Goal: Task Accomplishment & Management: Complete application form

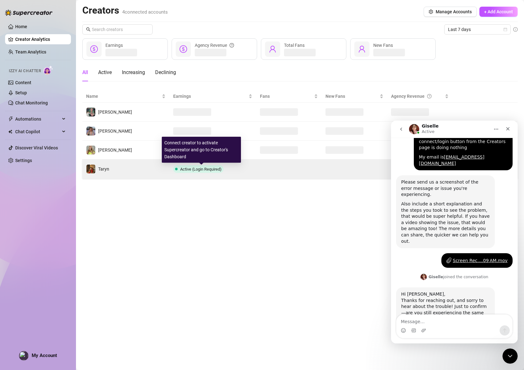
scroll to position [278, 0]
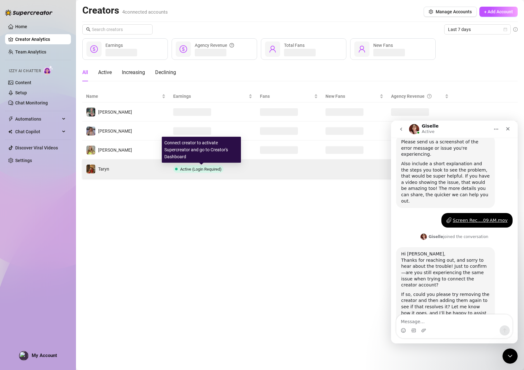
click at [208, 169] on span "Active (Login Required)" at bounding box center [200, 169] width 41 height 5
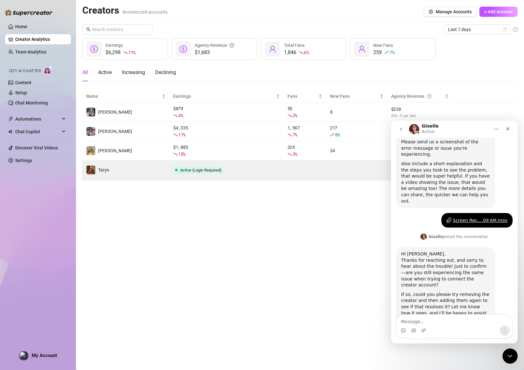
click at [191, 166] on span "Active (Login Required)" at bounding box center [198, 170] width 50 height 8
click at [191, 169] on span "Active (Login Required)" at bounding box center [200, 170] width 41 height 5
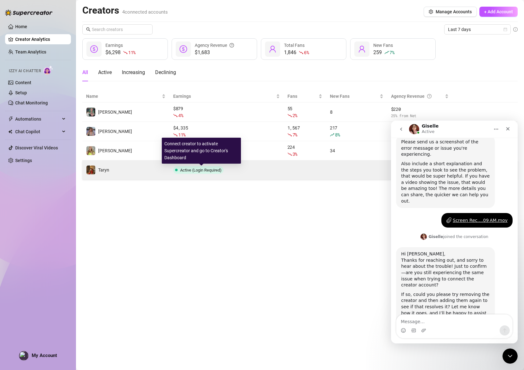
click at [191, 171] on span "Active (Login Required)" at bounding box center [200, 170] width 41 height 5
click at [197, 174] on td "Active (Login Required)" at bounding box center [226, 169] width 114 height 19
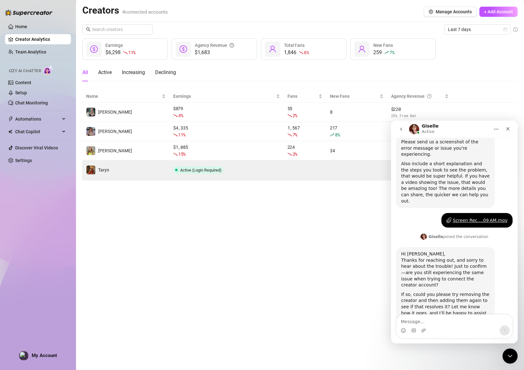
click at [197, 174] on td "Active (Login Required)" at bounding box center [226, 169] width 114 height 19
click at [209, 171] on span "Active (Login Required)" at bounding box center [200, 170] width 41 height 5
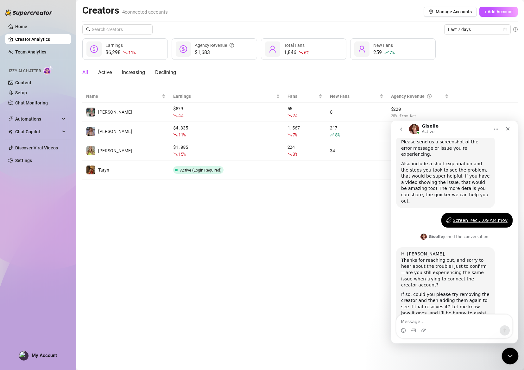
click at [510, 354] on icon "Close Intercom Messenger" at bounding box center [509, 355] width 8 height 8
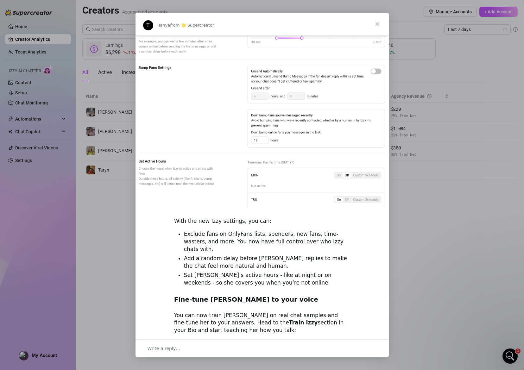
scroll to position [0, 0]
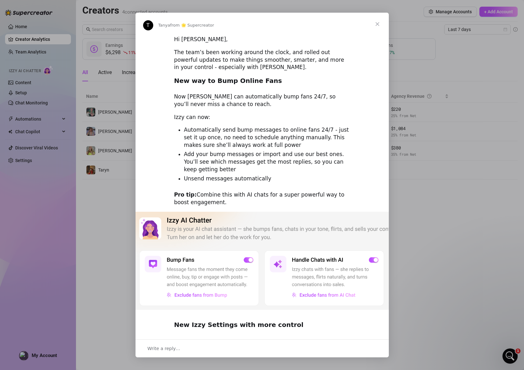
click at [378, 22] on span "Close" at bounding box center [377, 24] width 23 height 23
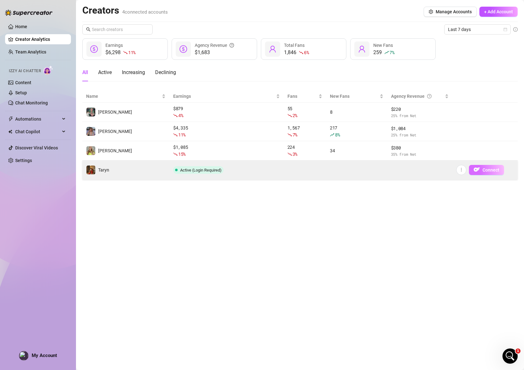
click at [488, 169] on span "Connect" at bounding box center [490, 169] width 17 height 5
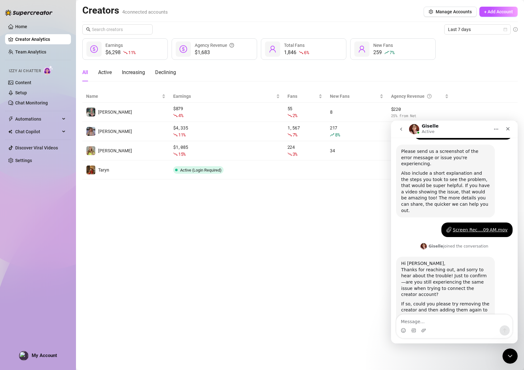
scroll to position [278, 0]
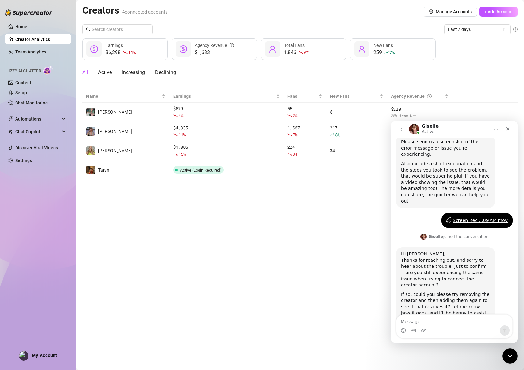
click at [460, 326] on div "Intercom messenger" at bounding box center [454, 330] width 116 height 10
click at [458, 324] on textarea "Message…" at bounding box center [454, 319] width 116 height 11
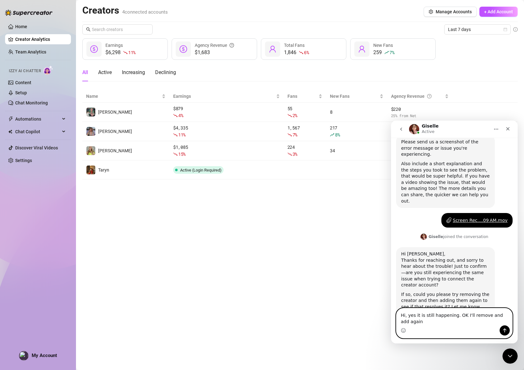
scroll to position [284, 0]
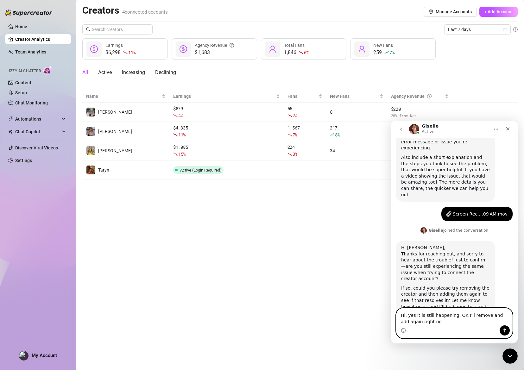
type textarea "Hi, yes it is still happening. OK I'll remove and add again right now"
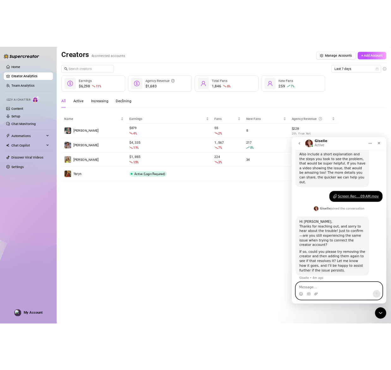
scroll to position [303, 0]
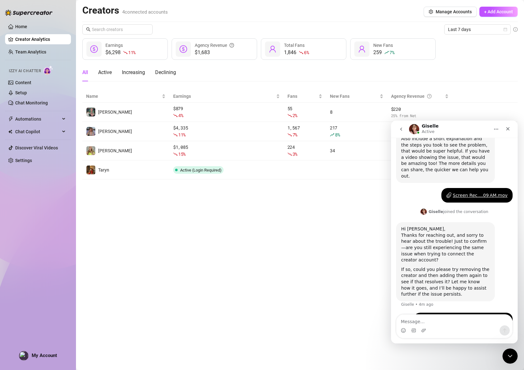
click at [319, 227] on main "Creators 4 connected accounts Manage Accounts + Add Account Last 7 days $6,298 …" at bounding box center [300, 185] width 448 height 370
click at [510, 356] on icon "Close Intercom Messenger" at bounding box center [509, 355] width 8 height 8
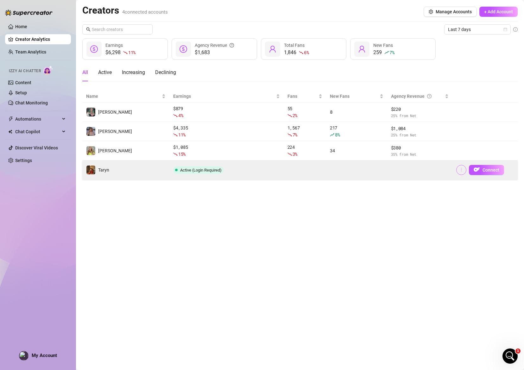
click at [463, 168] on button "button" at bounding box center [461, 170] width 10 height 10
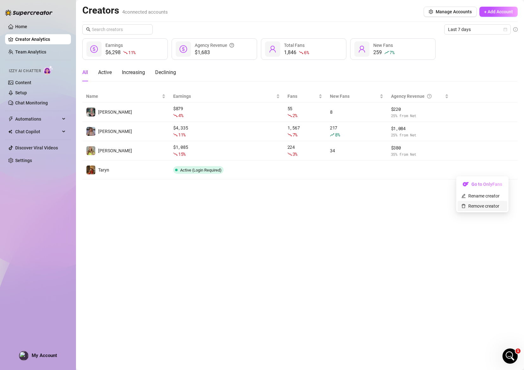
click at [481, 207] on link "Remove creator" at bounding box center [480, 205] width 38 height 5
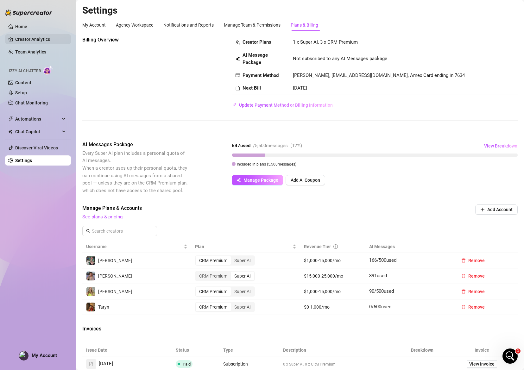
click at [28, 41] on link "Creator Analytics" at bounding box center [40, 39] width 51 height 10
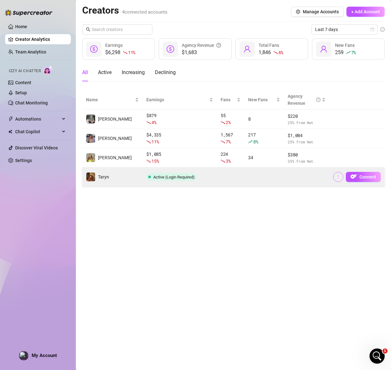
click at [338, 176] on icon "more" at bounding box center [338, 176] width 4 height 4
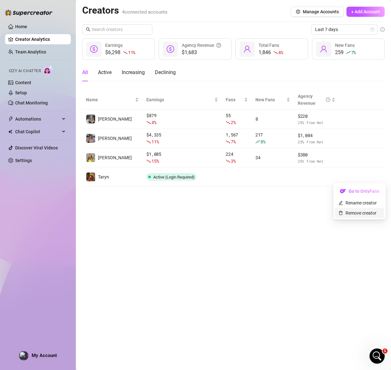
click at [351, 213] on link "Remove creator" at bounding box center [358, 212] width 38 height 5
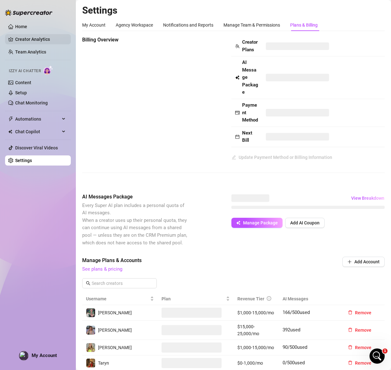
click at [28, 42] on link "Creator Analytics" at bounding box center [40, 39] width 51 height 10
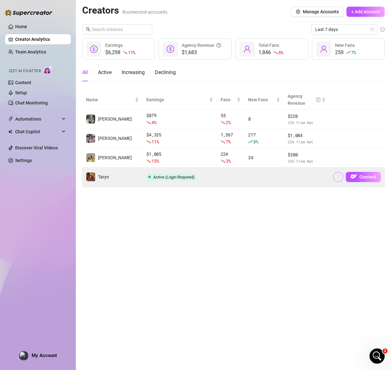
click at [340, 176] on icon "more" at bounding box center [338, 176] width 4 height 4
click at [373, 175] on span "Connect" at bounding box center [368, 176] width 17 height 5
click at [372, 176] on span "Connect" at bounding box center [368, 176] width 17 height 5
click at [371, 176] on span "Connect" at bounding box center [368, 176] width 17 height 5
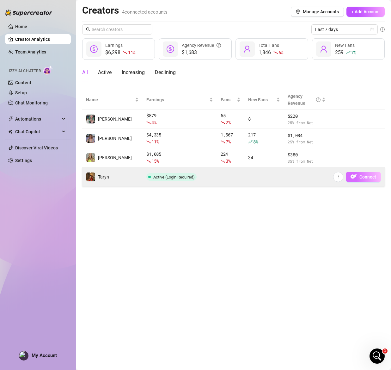
click at [363, 178] on span "Connect" at bounding box center [368, 176] width 17 height 5
click at [351, 178] on img "button" at bounding box center [354, 176] width 6 height 6
click at [339, 177] on icon "more" at bounding box center [338, 176] width 4 height 4
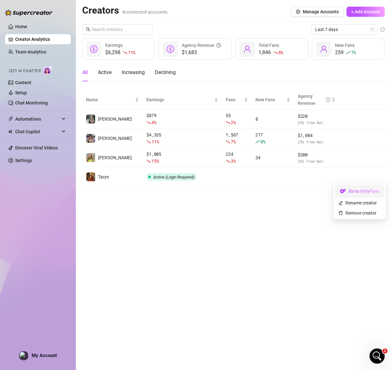
click at [345, 192] on link "Go to OnlyFans" at bounding box center [360, 192] width 50 height 5
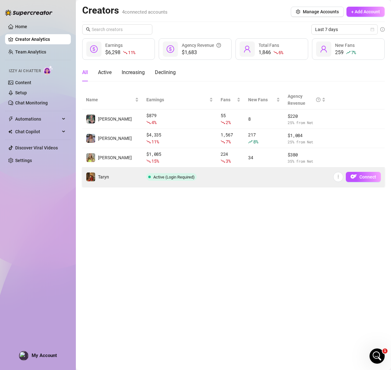
click at [323, 177] on td at bounding box center [307, 176] width 46 height 19
click at [339, 176] on icon "more" at bounding box center [338, 176] width 4 height 4
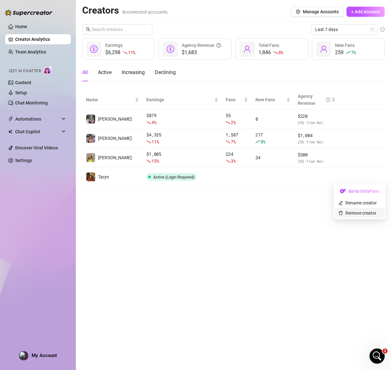
click at [351, 212] on link "Remove creator" at bounding box center [358, 212] width 38 height 5
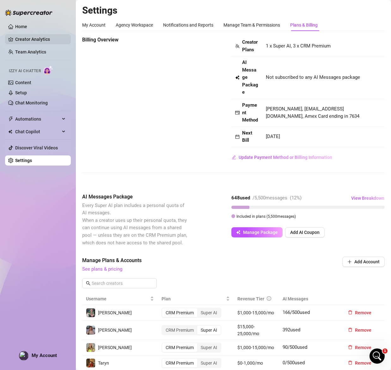
click at [20, 40] on link "Creator Analytics" at bounding box center [40, 39] width 51 height 10
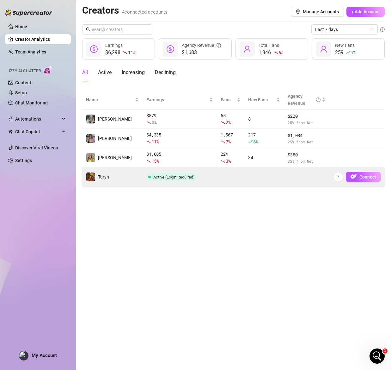
click at [303, 180] on td at bounding box center [307, 176] width 46 height 19
click at [341, 178] on icon "more" at bounding box center [338, 176] width 4 height 4
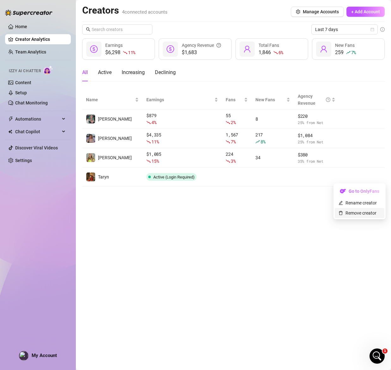
click at [347, 212] on link "Remove creator" at bounding box center [358, 212] width 38 height 5
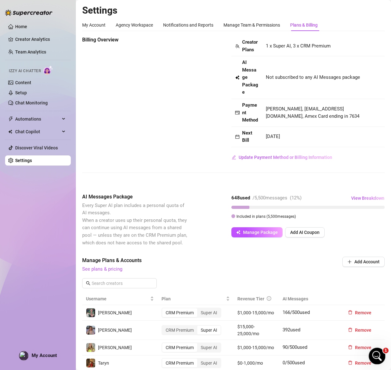
click at [377, 352] on icon "Open Intercom Messenger" at bounding box center [376, 355] width 10 height 10
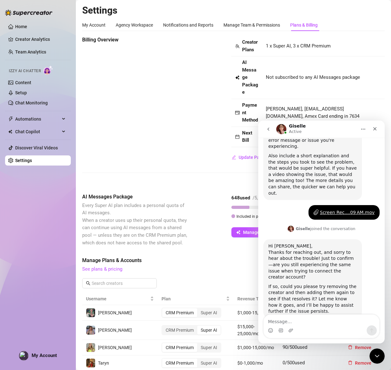
scroll to position [303, 0]
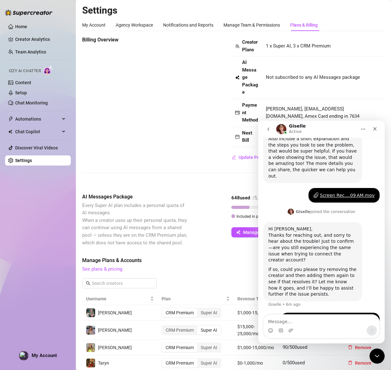
click at [294, 321] on textarea "Message…" at bounding box center [322, 319] width 116 height 11
type textarea "So its not even letting me remove her"
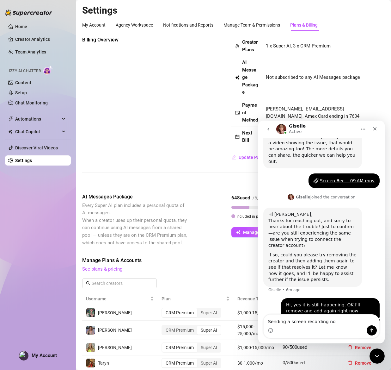
type textarea "Sending a screen recording now"
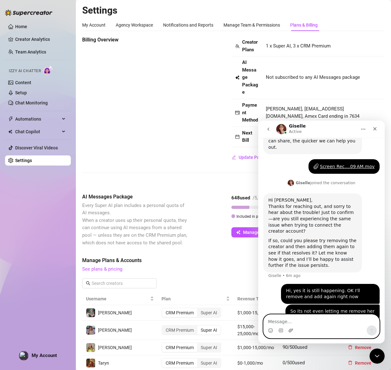
click at [290, 332] on icon "Upload attachment" at bounding box center [291, 330] width 5 height 5
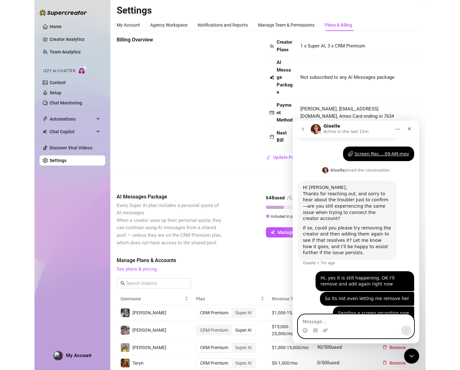
scroll to position [347, 0]
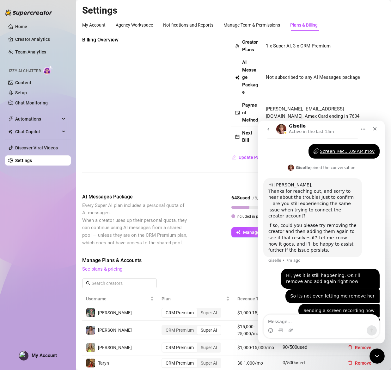
click at [361, 322] on div "Screen Rec....34 PM.mov" at bounding box center [347, 325] width 54 height 7
click at [375, 26] on div "My Account Agency Workspace Notifications and Reports Manage Team & Permissions…" at bounding box center [233, 25] width 303 height 12
click at [364, 200] on div "Hi [PERSON_NAME], Thanks for reaching out, and sorry to hear about the trouble!…" at bounding box center [322, 223] width 116 height 90
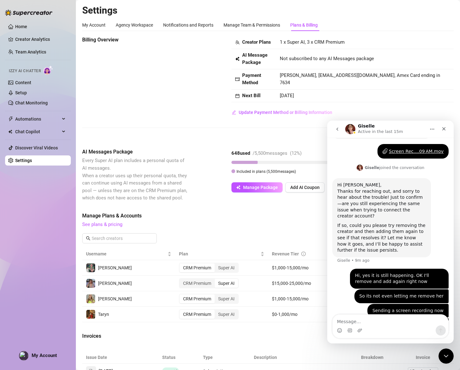
click at [181, 151] on div "Billing Overview Creator Plans 1 x Super AI, 3 x CRM Premium AI Message Package…" at bounding box center [268, 264] width 372 height 456
click at [389, 49] on td "1 x Super AI, 3 x CRM Premium" at bounding box center [365, 42] width 178 height 13
click at [397, 90] on td "[PERSON_NAME], [EMAIL_ADDRESS][DOMAIN_NAME], Amex Card ending in 7634" at bounding box center [365, 79] width 178 height 20
click at [293, 115] on span "Update Payment Method or Billing Information" at bounding box center [286, 112] width 94 height 5
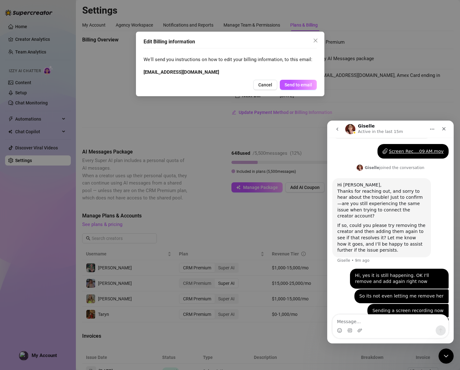
click at [376, 89] on div "Edit Billing information We'll send you instructions on how to edit your billin…" at bounding box center [230, 185] width 460 height 370
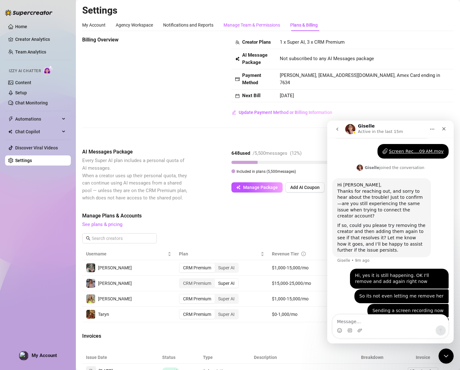
click at [262, 25] on div "Manage Team & Permissions" at bounding box center [252, 25] width 57 height 7
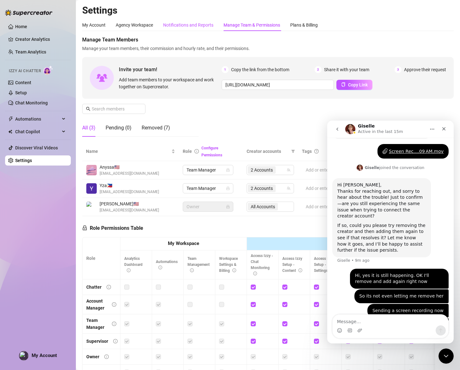
click at [202, 27] on div "Notifications and Reports" at bounding box center [188, 25] width 50 height 7
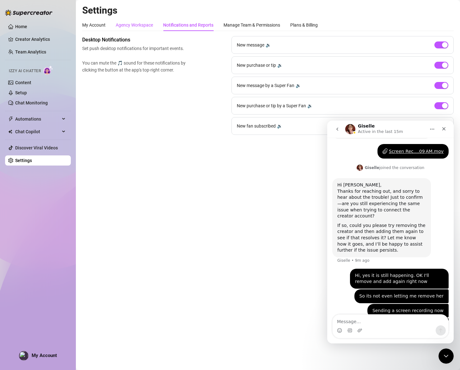
click at [131, 22] on div "Agency Workspace" at bounding box center [134, 25] width 37 height 7
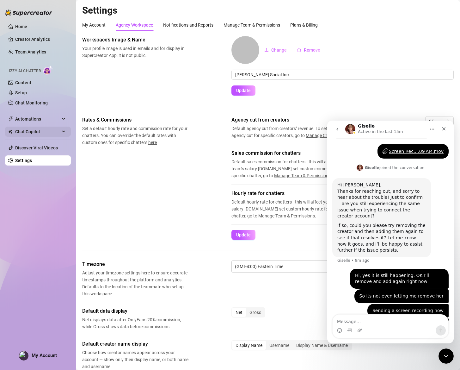
click at [47, 134] on span "Chat Copilot" at bounding box center [37, 132] width 45 height 10
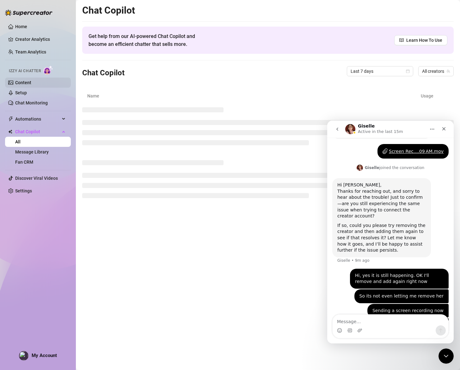
click at [31, 82] on link "Content" at bounding box center [23, 82] width 16 height 5
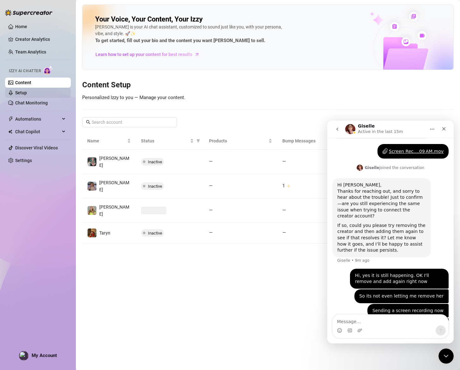
click at [27, 95] on link "Setup" at bounding box center [21, 92] width 12 height 5
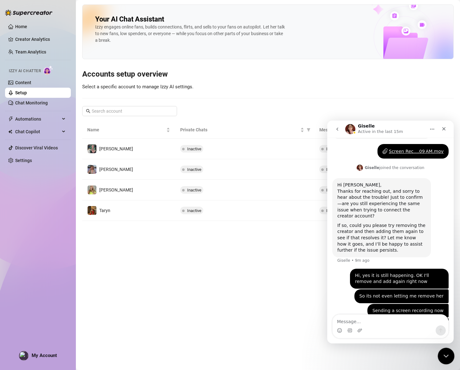
click at [444, 352] on icon "Close Intercom Messenger" at bounding box center [446, 355] width 8 height 8
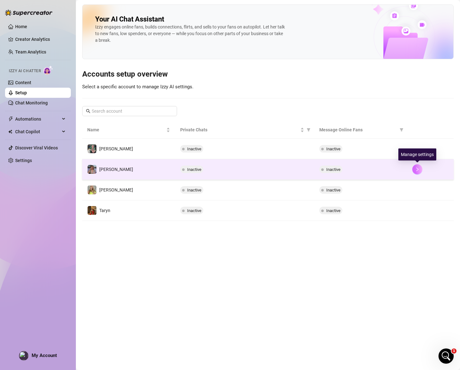
click at [416, 170] on icon "right" at bounding box center [417, 169] width 4 height 4
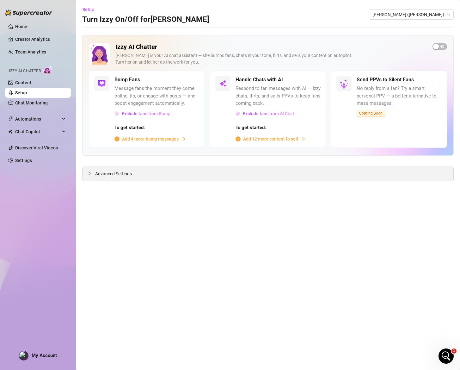
click at [172, 175] on div "Advanced Settings" at bounding box center [268, 173] width 371 height 15
click at [101, 174] on span "Advanced Settings" at bounding box center [113, 173] width 37 height 7
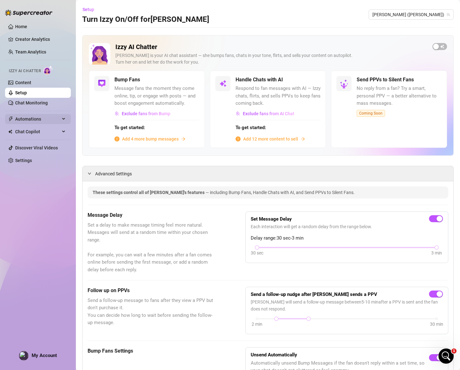
click at [62, 120] on div "Automations" at bounding box center [38, 119] width 66 height 10
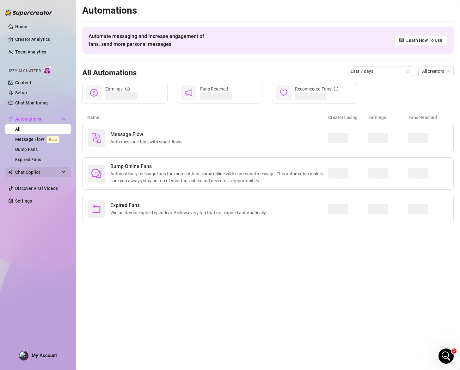
click at [64, 174] on div "Chat Copilot" at bounding box center [38, 172] width 66 height 10
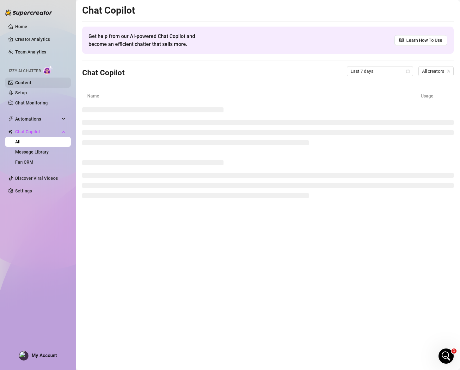
click at [31, 80] on link "Content" at bounding box center [23, 82] width 16 height 5
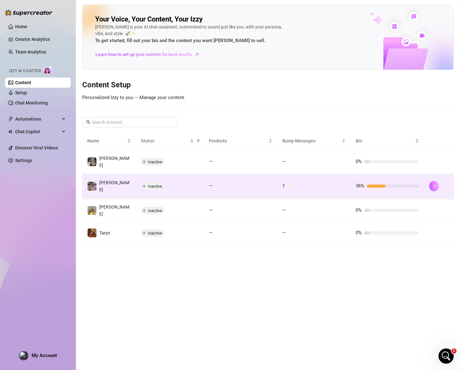
click at [435, 181] on button "button" at bounding box center [434, 186] width 10 height 10
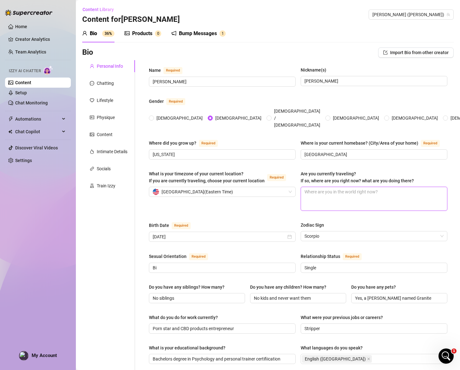
click at [319, 194] on textarea "Are you currently traveling? If so, where are you right now? what are you doing…" at bounding box center [374, 198] width 146 height 23
type textarea "I"
type textarea "I t"
type textarea "I tr"
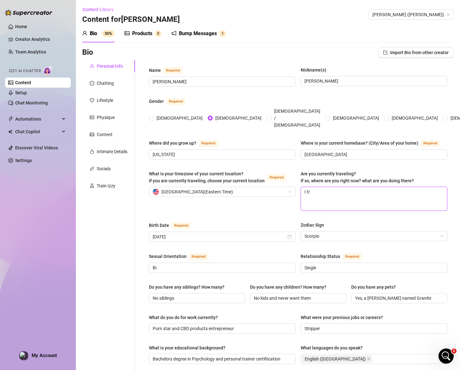
type textarea "I tra"
type textarea "I trav"
type textarea "I trave"
type textarea "I travel"
type textarea "I travel a"
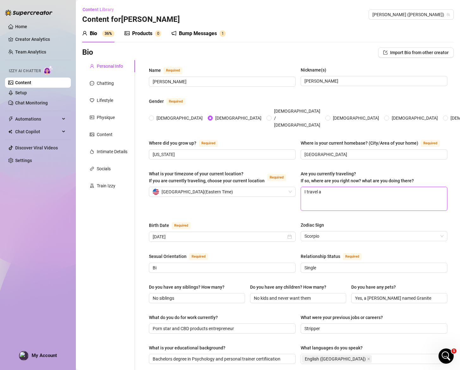
type textarea "I travel al"
type textarea "I travel all"
type textarea "I travel all a"
type textarea "I travel all aro"
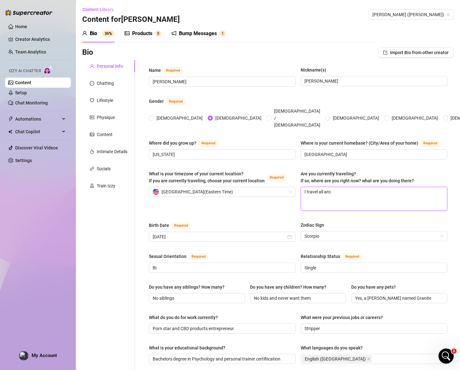
type textarea "I travel all aroi"
type textarea "I travel all aroin"
type textarea "I travel all aroind"
type textarea "I travel all aroind t"
type textarea "I travel all aroind th"
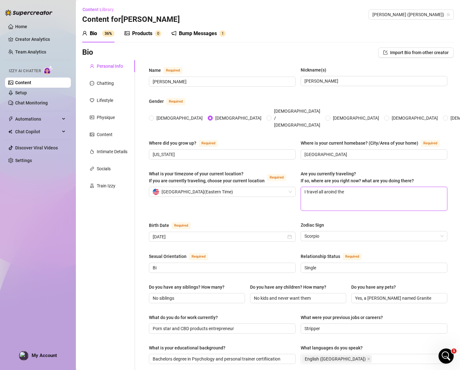
type textarea "I travel all aroind the"
type textarea "I travel all aroind th"
type textarea "I travel all aroind t"
type textarea "I travel all aroind"
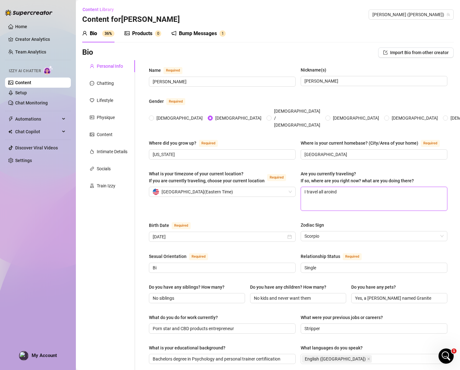
type textarea "I travel all aroind"
type textarea "I travel all aroin"
type textarea "I travel all aroi"
type textarea "I travel all arou"
type textarea "I travel all aroun"
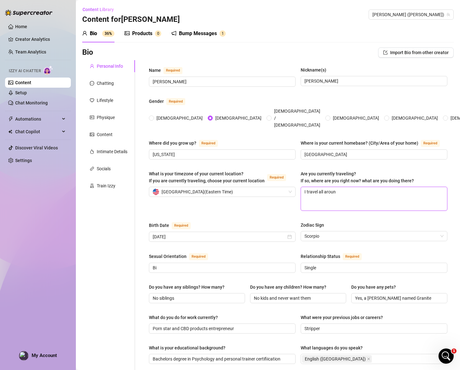
type textarea "I travel all around"
type textarea "I travel all around t"
type textarea "I travel all around th"
type textarea "I travel all around the"
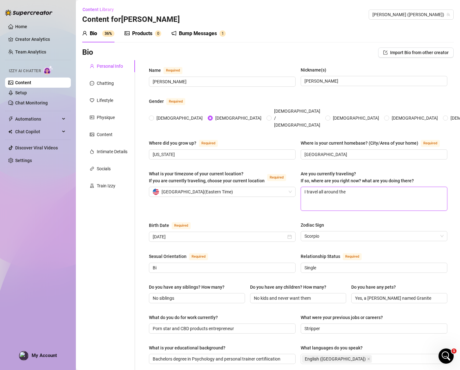
type textarea "I travel all around the"
type textarea "I travel all around the w"
type textarea "I travel all around the wo"
type textarea "I travel all around the wor"
type textarea "I travel all around the worl"
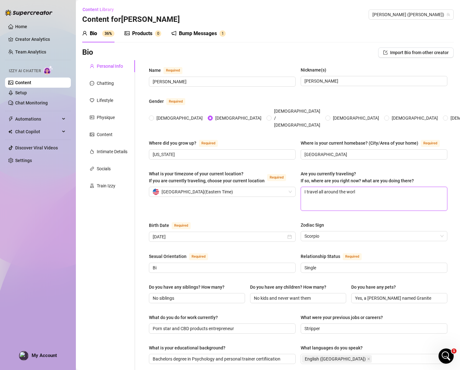
type textarea "I travel all around the world"
type textarea "I travel all around the world!"
type textarea "I travel all around the world! I"
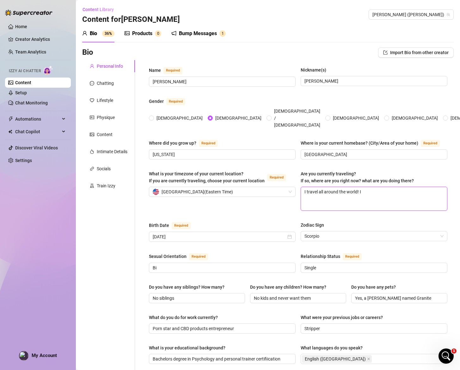
type textarea "I travel all around the world! I a"
type textarea "I travel all around the world! I am"
type textarea "I travel all around the world! I ama"
type textarea "I travel all around the world! I am"
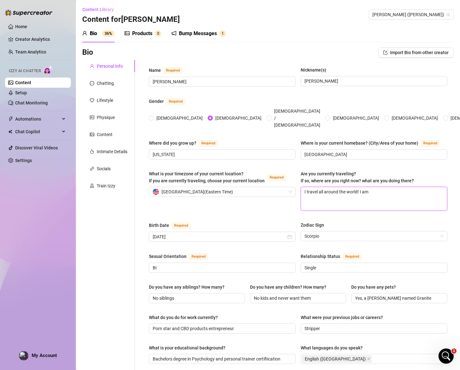
type textarea "I travel all around the world! I am a"
type textarea "I travel all around the world! I am ab"
type textarea "I travel all around the world! I am abo"
type textarea "I travel all around the world! I am abou"
type textarea "I travel all around the world! I am about"
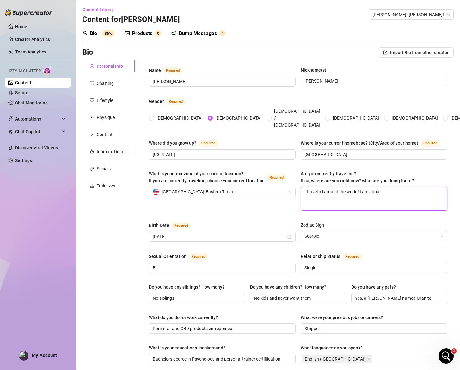
type textarea "I travel all around the world! I am about"
type textarea "I travel all around the world! I am about t"
type textarea "I travel all around the world! I am about to"
type textarea "I travel all around the world! I am about to g"
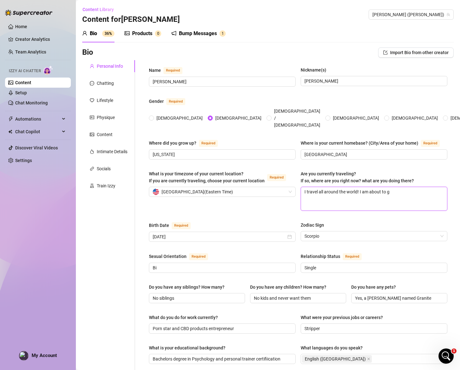
type textarea "I travel all around the world! I am about to go"
type textarea "I travel all around the world! I am about to go t"
type textarea "I travel all around the world! I am about to go to"
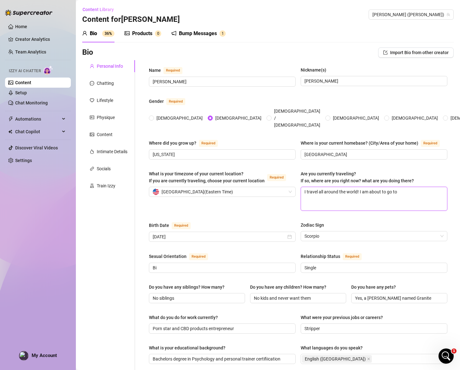
type textarea "I travel all around the world! I am about to go to E"
type textarea "I travel all around the world! I am about to go to Er"
type textarea "I travel all around the world! I am about to go to E"
type textarea "I travel all around the world! I am about to go to [GEOGRAPHIC_DATA]"
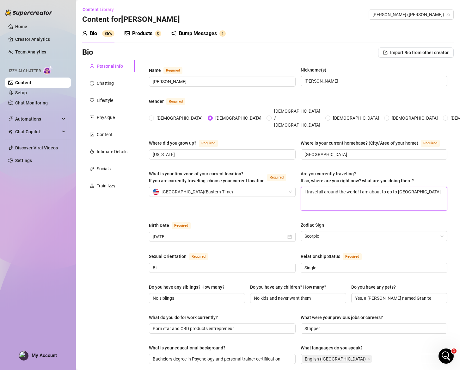
type textarea "I travel all around the world! I am about to go to Euro"
type textarea "I travel all around the world! I am about to go to [GEOGRAPHIC_DATA]"
type textarea "I travel all around the world! I am about to go to Europe l"
type textarea "I travel all around the world! I am about to go to Europe la"
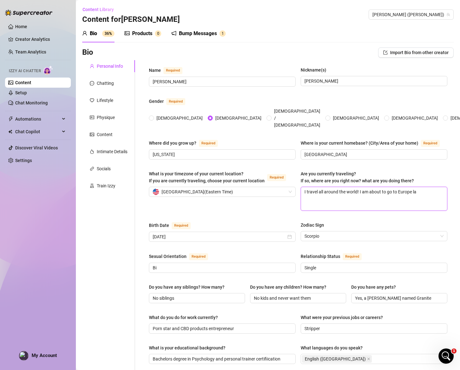
type textarea "I travel all around the world! I am about to go to Europe las"
type textarea "I travel all around the world! I am about to go to [GEOGRAPHIC_DATA] last"
type textarea "I travel all around the world! I am about to go to Europe last t"
type textarea "I travel all around the world! I am about to go to Europe last th"
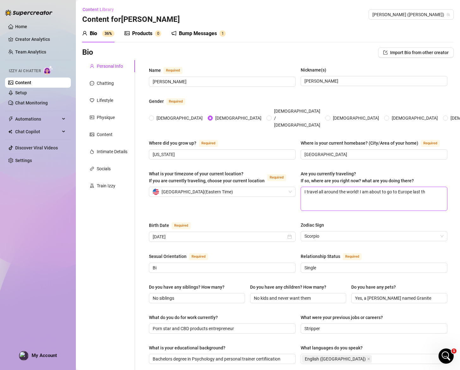
type textarea "I travel all around the world! I am about to go to Europe last thi"
type textarea "I travel all around the world! I am about to go to [GEOGRAPHIC_DATA] last this"
type textarea "I travel all around the world! I am about to go to [GEOGRAPHIC_DATA] last this m"
type textarea "I travel all around the world! I am about to go to [GEOGRAPHIC_DATA] last this …"
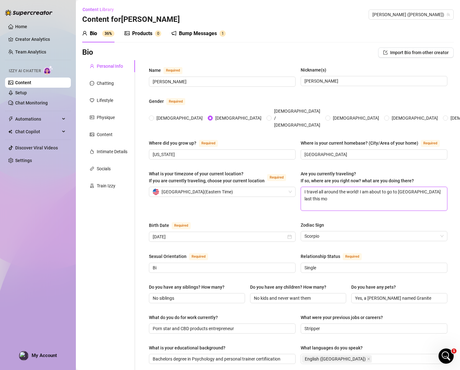
type textarea "I travel all around the world! I am about to go to [GEOGRAPHIC_DATA] last [DATE]"
type textarea "I travel all around the world! I am about to go to [GEOGRAPHIC_DATA] last this …"
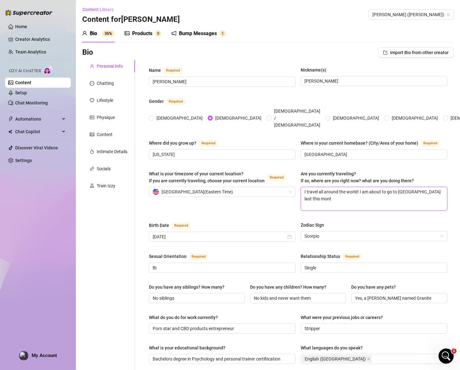
type textarea "I travel all around the world! I am about to go to [GEOGRAPHIC_DATA] last [DATE]"
type textarea "I travel all around the world! I am about to go to [GEOGRAPHIC_DATA] last this …"
type textarea "I travel all around the world! I am about to go to [GEOGRAPHIC_DATA] last this m"
type textarea "I travel all around the world! I am about to go to [GEOGRAPHIC_DATA] last this"
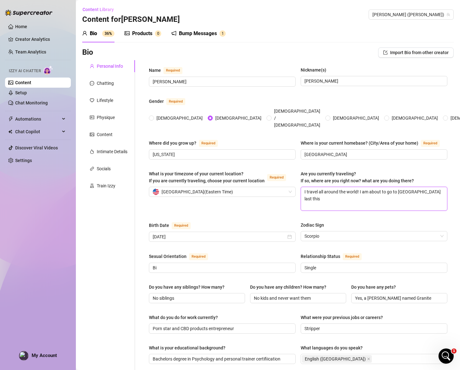
type textarea "I travel all around the world! I am about to go to Europe last thi"
type textarea "I travel all around the world! I am about to go to Europe last th"
type textarea "I travel all around the world! I am about to go to Europe last t"
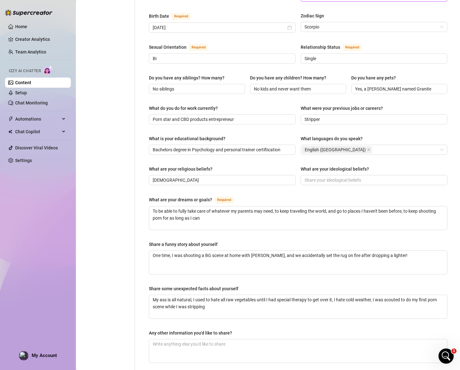
scroll to position [241, 0]
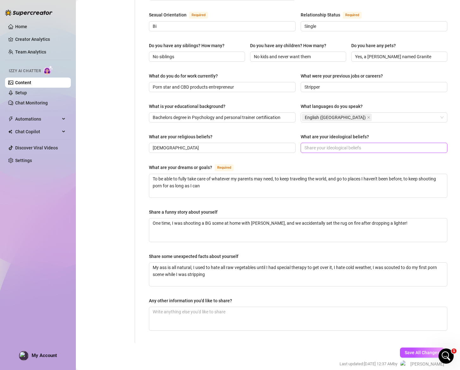
click at [340, 144] on input "What are your ideological beliefs?" at bounding box center [374, 147] width 138 height 7
click at [131, 164] on div "Personal Info Chatting Lifestyle Physique Content Intimate Details Socials Trai…" at bounding box center [108, 81] width 53 height 524
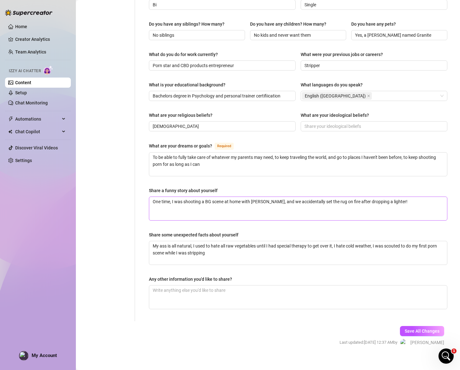
scroll to position [264, 0]
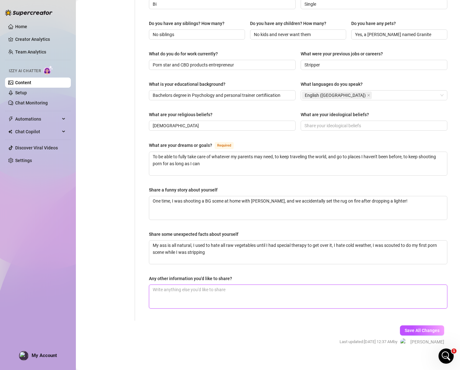
click at [236, 290] on textarea "Any other information you'd like to share?" at bounding box center [298, 296] width 298 height 23
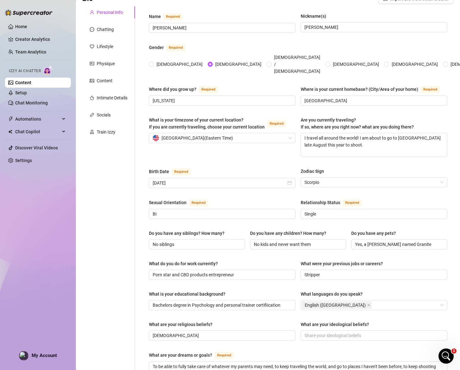
scroll to position [58, 0]
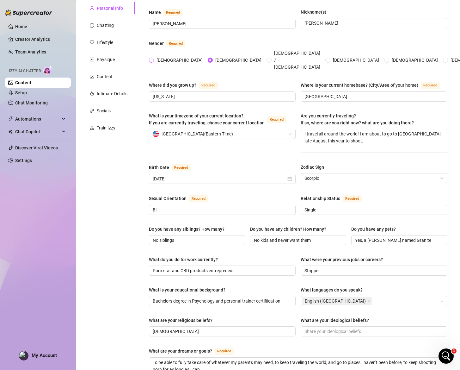
click at [154, 58] on span at bounding box center [151, 60] width 5 height 5
click at [153, 59] on input "[DEMOGRAPHIC_DATA]" at bounding box center [152, 61] width 3 height 4
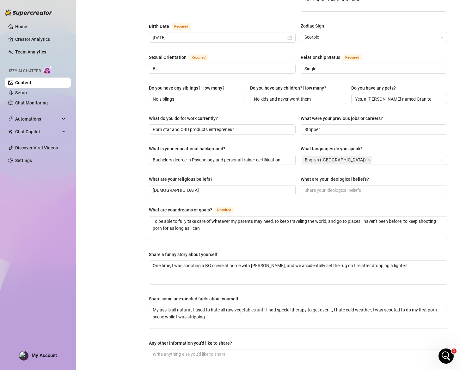
scroll to position [264, 0]
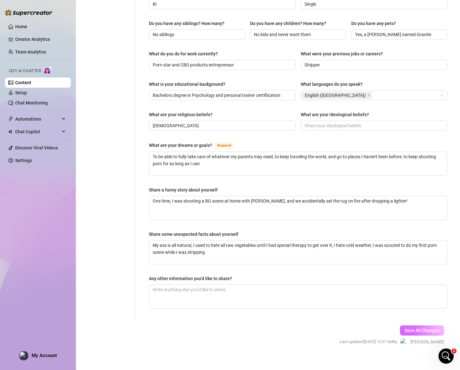
click at [430, 328] on span "Save All Changes" at bounding box center [422, 330] width 35 height 5
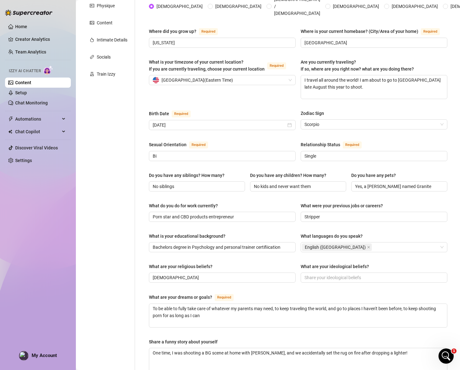
scroll to position [43, 0]
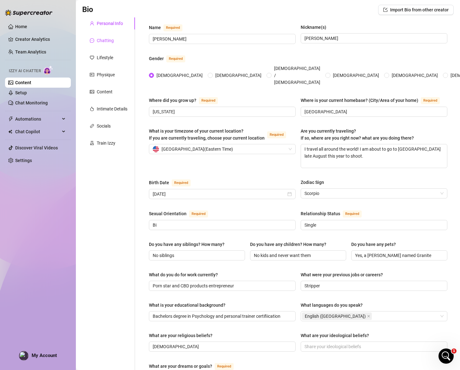
click at [104, 41] on div "Chatting" at bounding box center [105, 40] width 17 height 7
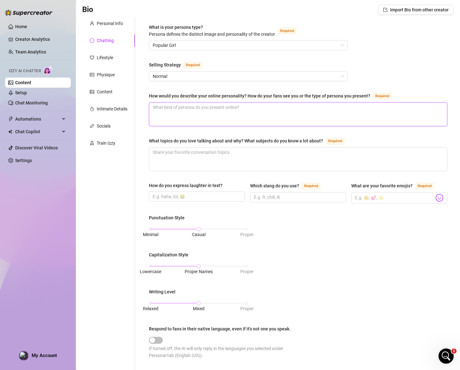
click at [193, 116] on textarea "How would you describe your online personality? How do your fans see you or the…" at bounding box center [298, 114] width 298 height 23
click at [159, 79] on span "Normal" at bounding box center [248, 75] width 191 height 9
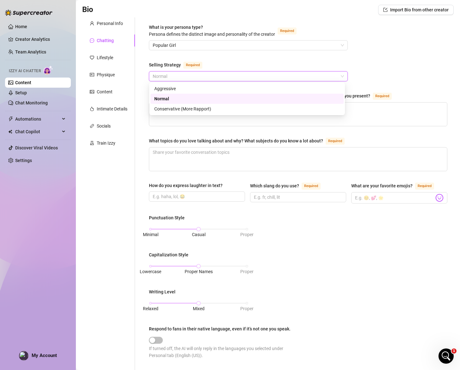
click at [385, 60] on div "What is your persona type? [PERSON_NAME] defines the distinct image and persona…" at bounding box center [298, 250] width 299 height 453
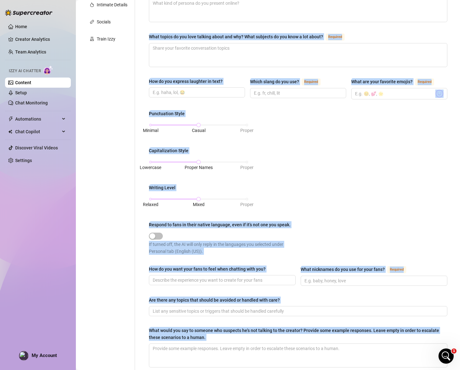
scroll to position [210, 0]
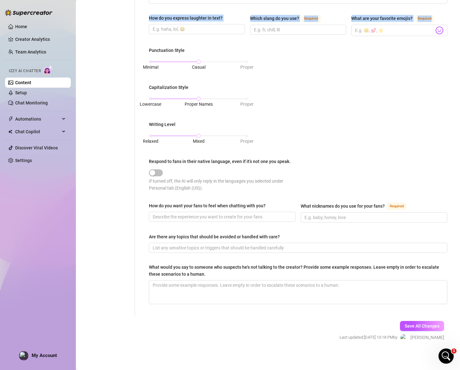
drag, startPoint x: 149, startPoint y: 93, endPoint x: 433, endPoint y: 19, distance: 293.4
click at [433, 19] on div "What is your persona type? [PERSON_NAME] defines the distinct image and persona…" at bounding box center [298, 82] width 299 height 453
copy div "How would you describe your online personality? How do your fans see you or the…"
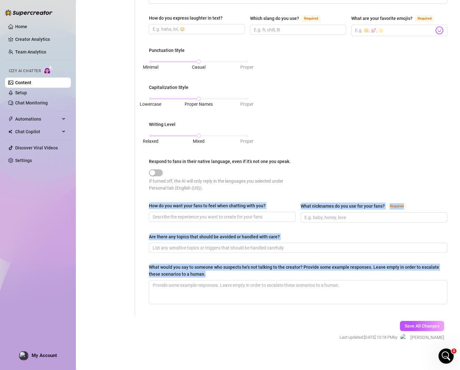
drag, startPoint x: 147, startPoint y: 205, endPoint x: 394, endPoint y: 271, distance: 255.5
click at [394, 271] on div "What is your persona type? [PERSON_NAME] defines the distinct image and persona…" at bounding box center [298, 83] width 311 height 466
copy div "How do you want your fans to feel when chatting with you? What nicknames do you…"
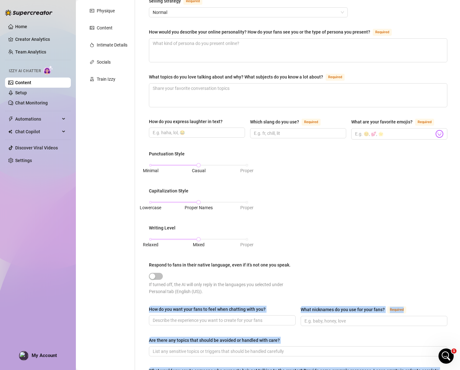
scroll to position [0, 0]
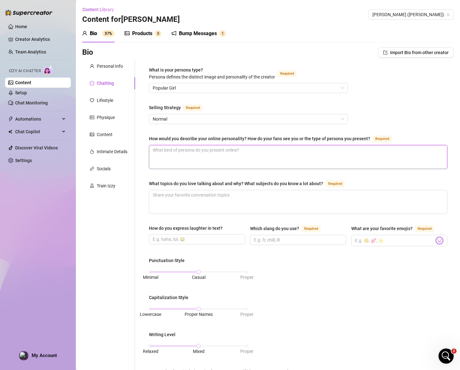
click at [294, 150] on textarea "How would you describe your online personality? How do your fans see you or the…" at bounding box center [298, 156] width 298 height 23
paste textarea "confident, dominant-leaning but approachable, blending witty maturity with a se…"
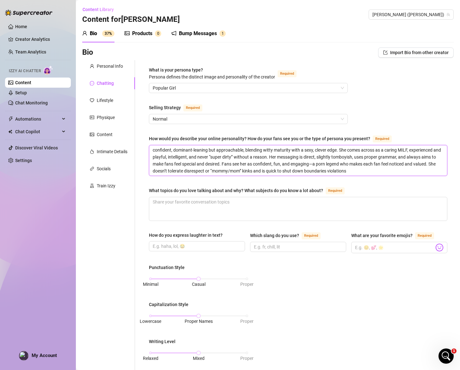
click at [343, 150] on textarea "confident, dominant-leaning but approachable, blending witty maturity with a se…" at bounding box center [298, 160] width 298 height 30
click at [272, 157] on textarea "confident, dominant-leaning but approachable, blending witty maturity with a se…" at bounding box center [298, 160] width 298 height 30
click at [245, 164] on textarea "confident, dominant-leaning but approachable, blending witty maturity with a se…" at bounding box center [298, 160] width 298 height 30
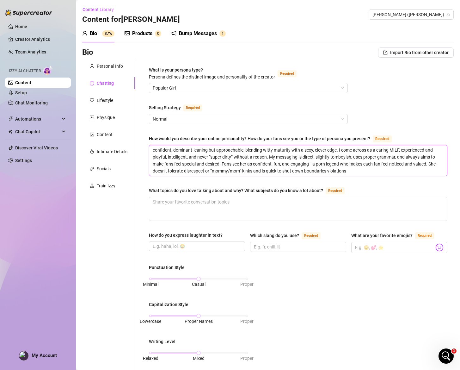
click at [245, 164] on textarea "confident, dominant-leaning but approachable, blending witty maturity with a se…" at bounding box center [298, 160] width 298 height 30
click at [434, 163] on textarea "confident, dominant-leaning but approachable, blending witty maturity with a se…" at bounding box center [298, 160] width 298 height 30
click at [348, 171] on textarea "confident, dominant-leaning but approachable, blending witty maturity with a se…" at bounding box center [298, 160] width 298 height 30
click at [193, 207] on textarea "What topics do you love talking about and why? What subjects do you know a lot …" at bounding box center [298, 208] width 298 height 23
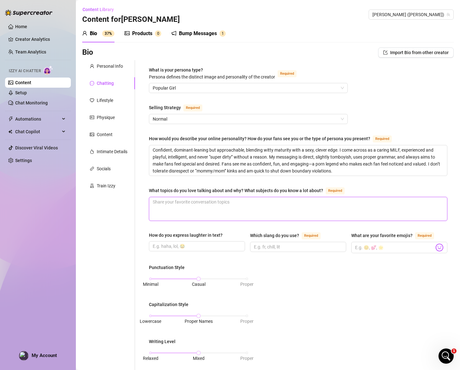
click at [193, 207] on textarea "What topics do you love talking about and why? What subjects do you know a lot …" at bounding box center [298, 208] width 298 height 23
paste textarea "[PERSON_NAME] loves talking about sex, porn industry secrets, sexual empowermen…"
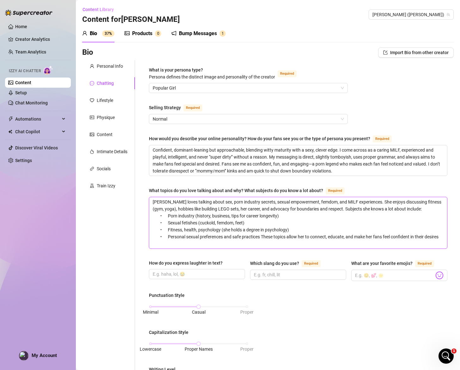
drag, startPoint x: 163, startPoint y: 202, endPoint x: 152, endPoint y: 202, distance: 11.4
click at [152, 202] on textarea "[PERSON_NAME] loves talking about sex, porn industry secrets, sexual empowermen…" at bounding box center [298, 222] width 298 height 51
click at [395, 223] on textarea "[PERSON_NAME] loves talking about sex, porn industry secrets, sexual empowermen…" at bounding box center [298, 222] width 298 height 51
drag, startPoint x: 152, startPoint y: 201, endPoint x: 197, endPoint y: 249, distance: 65.6
click at [197, 249] on div "What is your persona type? [PERSON_NAME] defines the distinct image and persona…" at bounding box center [298, 310] width 299 height 488
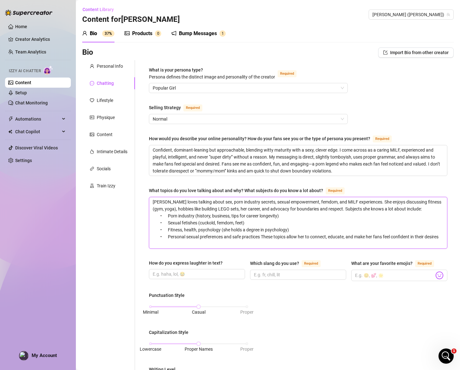
click at [151, 224] on textarea "[PERSON_NAME] loves talking about sex, porn industry secrets, sexual empowermen…" at bounding box center [298, 222] width 298 height 51
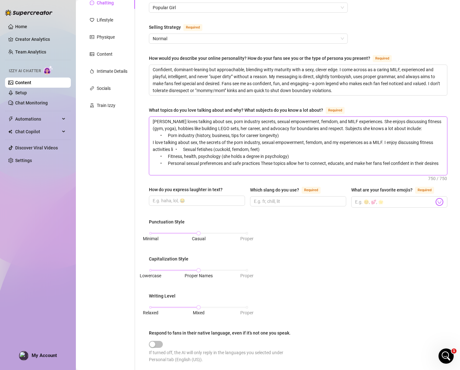
scroll to position [71, 0]
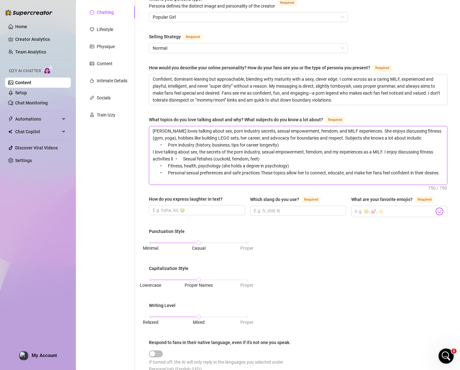
click at [243, 161] on textarea "[PERSON_NAME] loves talking about sex, porn industry secrets, sexual empowermen…" at bounding box center [298, 155] width 298 height 58
drag, startPoint x: 183, startPoint y: 181, endPoint x: 147, endPoint y: 124, distance: 67.3
click at [147, 124] on div "What is your persona type? [PERSON_NAME] defines the distinct image and persona…" at bounding box center [298, 243] width 311 height 508
click at [234, 154] on textarea "[PERSON_NAME] loves talking about sex, porn industry secrets, sexual empowermen…" at bounding box center [298, 155] width 298 height 58
drag, startPoint x: 169, startPoint y: 144, endPoint x: 148, endPoint y: 143, distance: 20.9
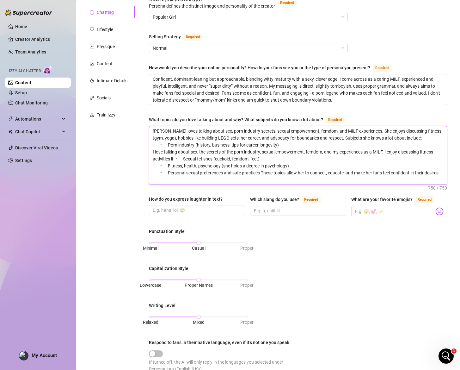
click at [148, 143] on div "What is your persona type? [PERSON_NAME] defines the distinct image and persona…" at bounding box center [298, 243] width 311 height 508
click at [257, 145] on textarea "[PERSON_NAME] loves talking about sex, porn industry secrets, sexual empowermen…" at bounding box center [298, 155] width 298 height 58
drag, startPoint x: 425, startPoint y: 136, endPoint x: 266, endPoint y: 145, distance: 158.4
click at [266, 145] on textarea "[PERSON_NAME] loves talking about sex, porn industry secrets, sexual empowermen…" at bounding box center [298, 155] width 298 height 58
click at [269, 145] on textarea "[PERSON_NAME] loves talking about sex, porn industry secrets, sexual empowermen…" at bounding box center [298, 155] width 298 height 58
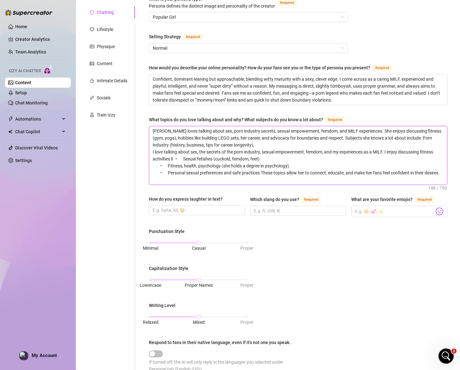
drag, startPoint x: 269, startPoint y: 145, endPoint x: 152, endPoint y: 120, distance: 119.4
click at [152, 120] on div "What topics do you love talking about and why? What subjects do you know a lot …" at bounding box center [298, 150] width 299 height 69
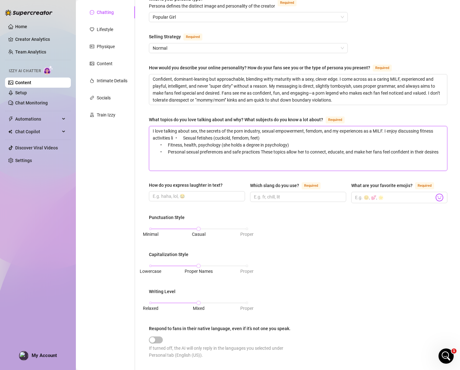
drag, startPoint x: 152, startPoint y: 136, endPoint x: 141, endPoint y: 122, distance: 17.1
click at [141, 122] on div "What is your persona type? [PERSON_NAME] defines the distinct image and persona…" at bounding box center [294, 236] width 319 height 494
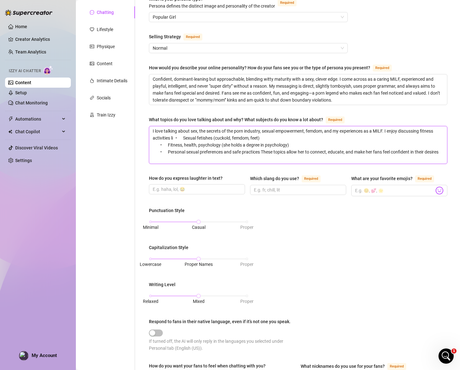
drag, startPoint x: 177, startPoint y: 138, endPoint x: 259, endPoint y: 163, distance: 85.7
click at [259, 163] on span "I love talking about sex, the secrets of the porn industry, sexual empowerment,…" at bounding box center [298, 145] width 299 height 38
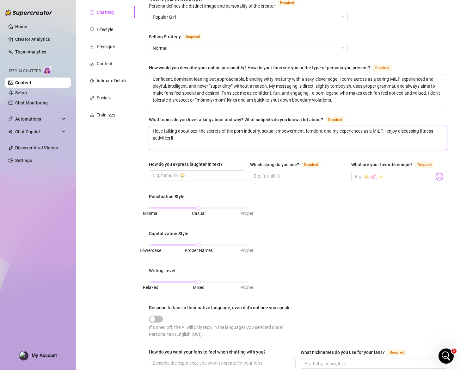
click at [261, 136] on textarea "I love talking about sex, the secrets of the porn industry, sexual empowerment,…" at bounding box center [298, 137] width 298 height 23
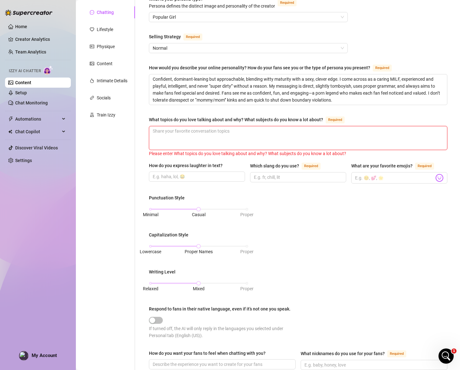
click at [291, 137] on textarea "What topics do you love talking about and why? What subjects do you know a lot …" at bounding box center [298, 137] width 298 height 23
paste textarea "I love talking about sex, the secrets of the porn industry, sexual empowerment,…"
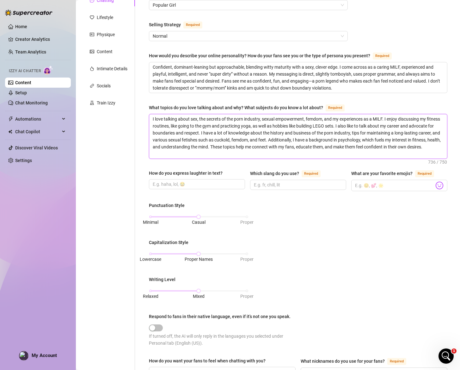
scroll to position [134, 0]
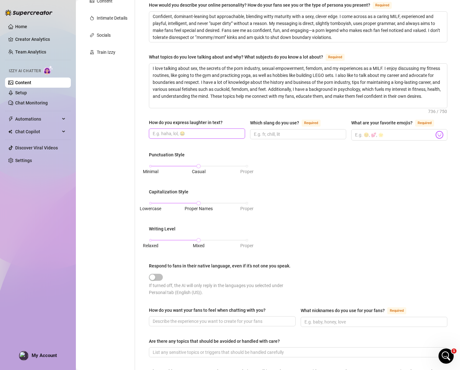
click at [202, 132] on input "How do you express laughter in text?" at bounding box center [196, 133] width 87 height 7
click at [260, 134] on input "Which slang do you use? Required" at bounding box center [297, 134] width 87 height 7
click at [379, 134] on input "What are your favorite emojis? Required" at bounding box center [394, 135] width 79 height 8
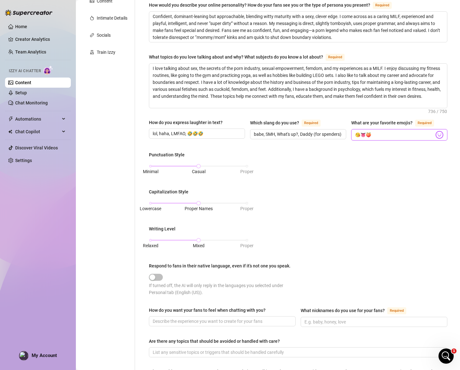
click at [383, 135] on input "😘👅🍑" at bounding box center [394, 135] width 79 height 8
click at [385, 134] on input "😘👅🍑😏" at bounding box center [394, 135] width 79 height 8
click at [387, 133] on input "😘👅🍑😏🔥" at bounding box center [394, 135] width 79 height 8
click at [387, 133] on input "😘👅🍑😏🔥💦" at bounding box center [394, 135] width 79 height 8
click at [396, 136] on input "😘👅🍑😏🔥💦😈💜" at bounding box center [394, 135] width 79 height 8
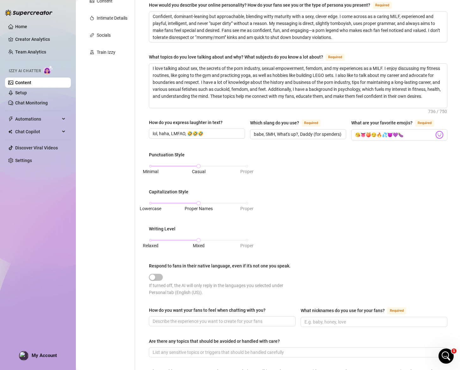
click at [128, 146] on div "Personal Info Chatting Lifestyle Physique Content Intimate Details Socials Trai…" at bounding box center [108, 174] width 53 height 494
click at [228, 167] on div "Minimal Casual Proper" at bounding box center [199, 169] width 100 height 17
click at [224, 165] on div "Minimal Casual Proper" at bounding box center [199, 166] width 96 height 4
click at [246, 165] on div at bounding box center [247, 166] width 3 height 3
click at [202, 165] on div "Minimal Casual Proper" at bounding box center [199, 166] width 96 height 4
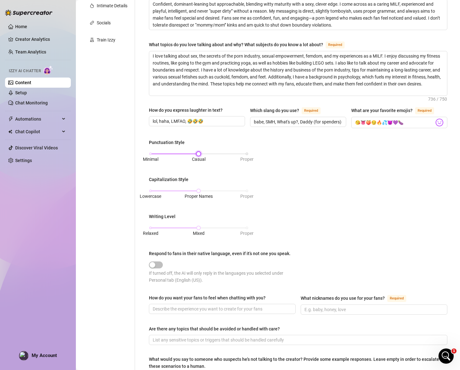
scroll to position [155, 0]
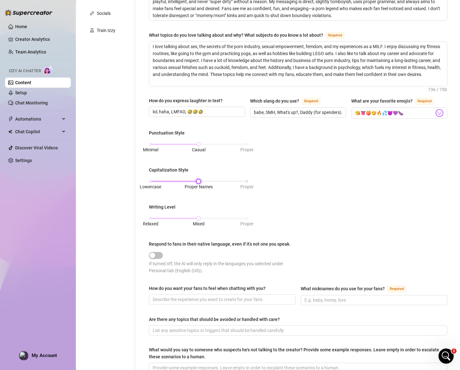
click at [246, 180] on div "Lowercase Proper Names Proper" at bounding box center [199, 181] width 96 height 4
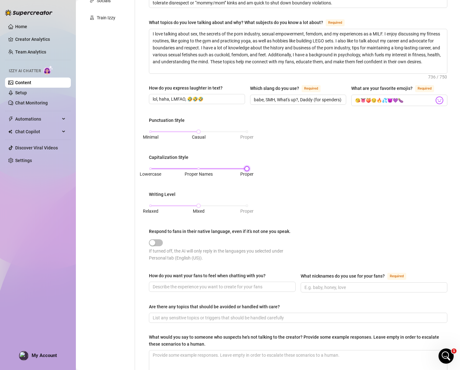
scroll to position [177, 0]
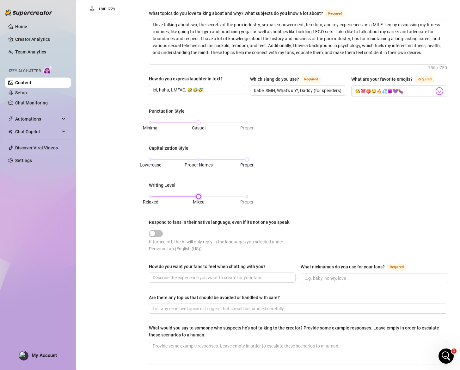
click at [243, 195] on div "Relaxed Mixed Proper" at bounding box center [199, 197] width 96 height 4
click at [198, 195] on div "Relaxed Mixed Proper" at bounding box center [199, 197] width 96 height 4
click at [246, 195] on div "Relaxed Mixed Proper" at bounding box center [199, 197] width 96 height 4
click at [200, 196] on div "Relaxed Mixed Proper" at bounding box center [199, 197] width 96 height 4
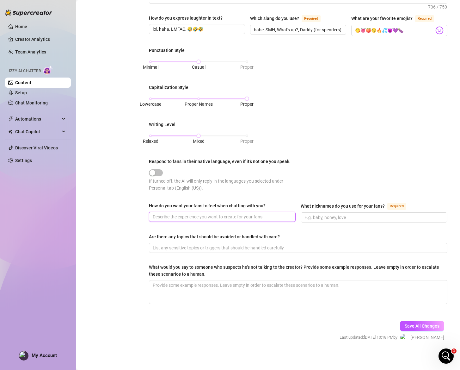
click at [242, 218] on input "How do you want your fans to feel when chatting with you?" at bounding box center [222, 216] width 138 height 7
click at [180, 216] on input "How do you want your fans to feel when chatting with you?" at bounding box center [222, 216] width 138 height 7
paste input "Desired and noticed"
paste input "Sexy, confident, and special"
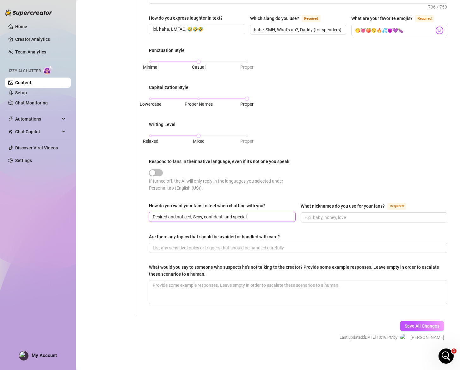
click at [171, 217] on input "Desired and noticed, Sexy, confident, and special" at bounding box center [222, 216] width 138 height 7
click at [220, 214] on input "Desired, noticed, Sexy, confident, and special" at bounding box center [222, 216] width 138 height 7
click at [243, 214] on input "Desired, noticed, Sexy, confident, special" at bounding box center [222, 216] width 138 height 7
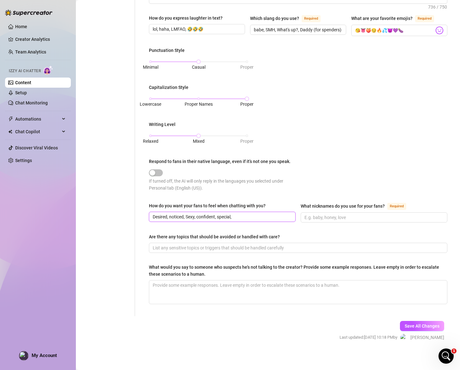
paste input "Valued as individuals, with a personal sense of connection"
drag, startPoint x: 252, startPoint y: 216, endPoint x: 299, endPoint y: 216, distance: 46.2
click at [299, 216] on div "How do you want your fans to feel when chatting with you? Desired, noticed, Sex…" at bounding box center [298, 215] width 299 height 26
click at [324, 217] on input "What nicknames do you use for your fans? Required" at bounding box center [374, 217] width 138 height 7
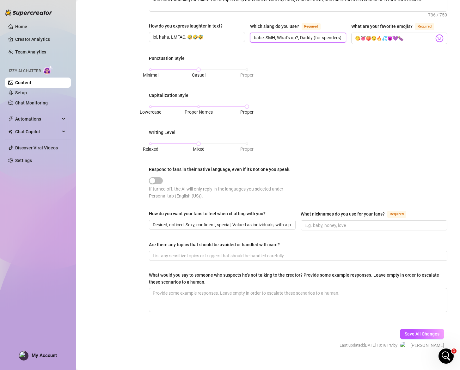
scroll to position [0, 26]
drag, startPoint x: 300, startPoint y: 36, endPoint x: 347, endPoint y: 38, distance: 46.8
click at [347, 38] on div "How do you express laughter in text? lol, [PERSON_NAME], LMFAO, 🤣🤣🤣 Which slang…" at bounding box center [298, 35] width 299 height 27
click at [328, 226] on input "What nicknames do you use for your fans? Required" at bounding box center [374, 225] width 138 height 7
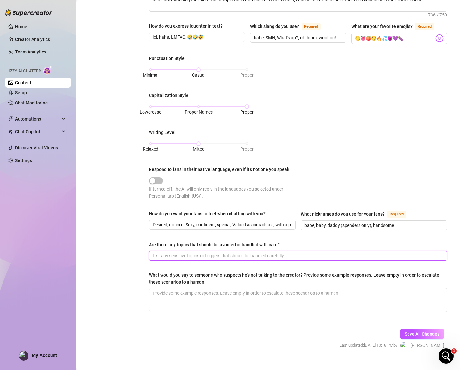
click at [255, 252] on input "Are there any topics that should be avoided or handled with care?" at bounding box center [298, 255] width 290 height 7
click at [289, 253] on input "anal penetration of any kind, incest, family taboo, "mommy" kinks, race fetishi…" at bounding box center [298, 255] width 290 height 7
click at [362, 255] on input "anal penetration of any kind, incest, family taboo, "mommy" kinks, race/ethnici…" at bounding box center [298, 255] width 290 height 7
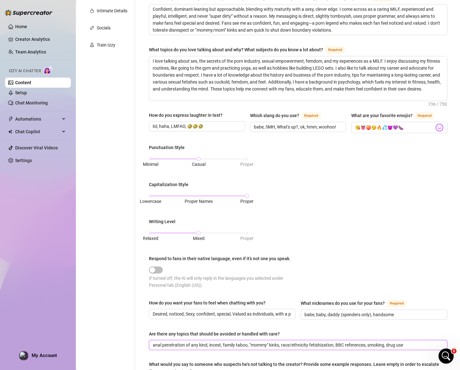
scroll to position [238, 0]
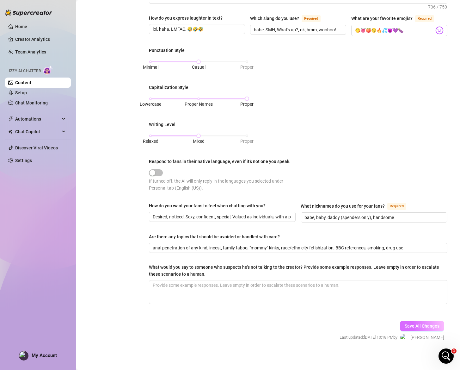
click at [409, 323] on span "Save All Changes" at bounding box center [422, 325] width 35 height 5
click at [214, 245] on input "anal penetration of any kind, incest, family taboo, "mommy" kinks, race/ethnici…" at bounding box center [298, 247] width 290 height 7
click at [415, 321] on button "Save All Changes" at bounding box center [422, 326] width 44 height 10
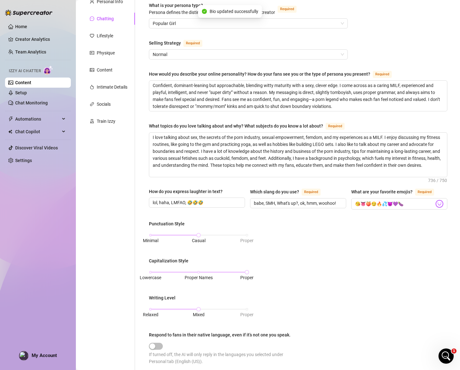
scroll to position [0, 0]
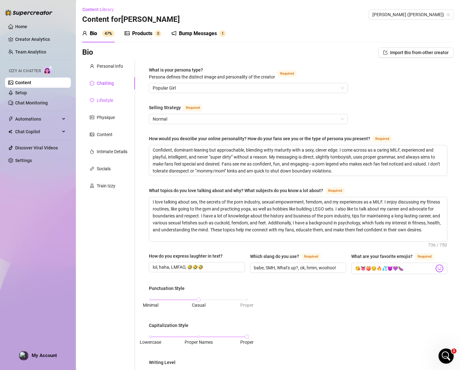
click at [106, 100] on div "Lifestyle" at bounding box center [105, 100] width 16 height 7
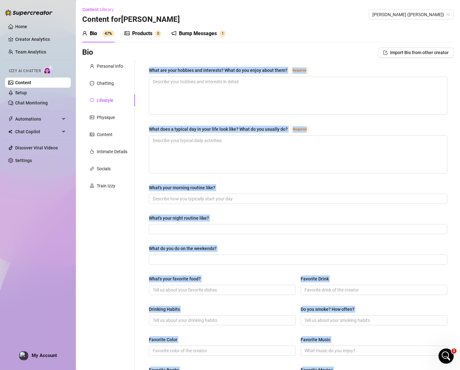
scroll to position [171, 0]
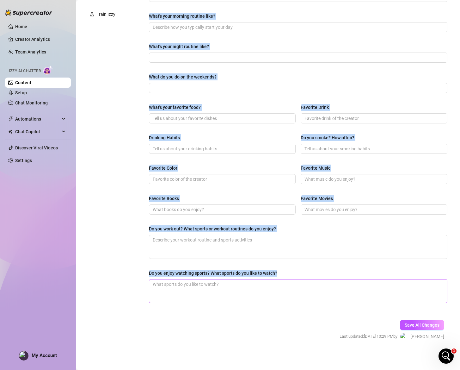
drag, startPoint x: 149, startPoint y: 67, endPoint x: 328, endPoint y: 289, distance: 284.8
click at [328, 289] on div "What are your hobbies and interests? What do you enjoy about them? Required Wha…" at bounding box center [298, 102] width 299 height 414
copy div "What are your hobbies and interests? What do you enjoy about them? Required Wha…"
click at [314, 76] on div "What do you do on the weekends?" at bounding box center [298, 77] width 299 height 9
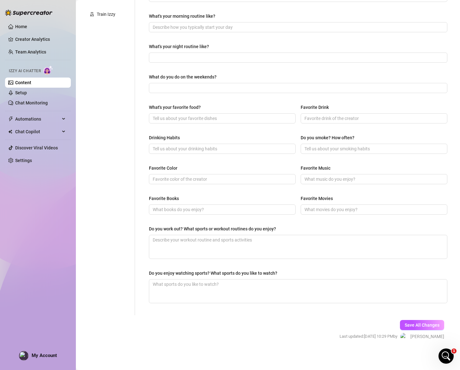
click at [314, 76] on div "What do you do on the weekends?" at bounding box center [298, 77] width 299 height 9
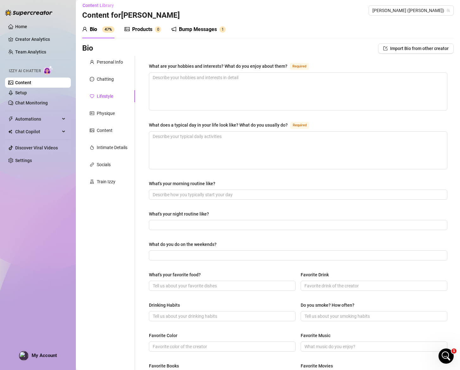
scroll to position [8, 0]
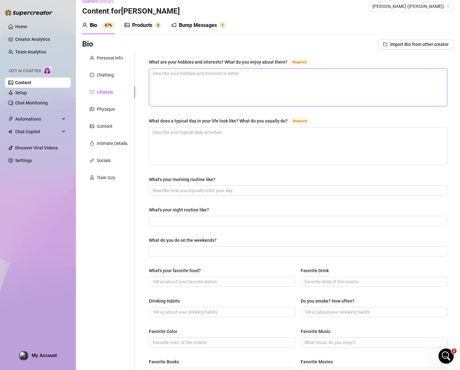
click at [271, 83] on textarea "What are your hobbies and interests? What do you enjoy about them? Required" at bounding box center [298, 87] width 298 height 37
paste textarea "Building LEGO sets: [PERSON_NAME] finds it relaxing and creative. • Yoga: Enjoy…"
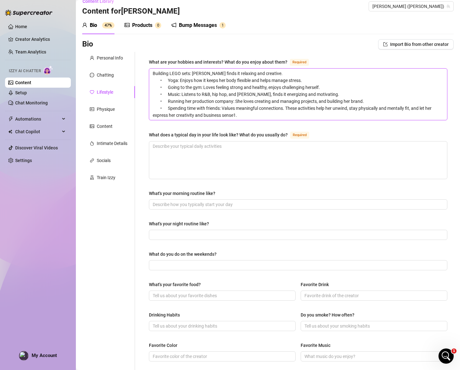
scroll to position [0, 0]
drag, startPoint x: 171, startPoint y: 80, endPoint x: 150, endPoint y: 79, distance: 21.9
click at [150, 79] on textarea "Building LEGO sets: [PERSON_NAME] finds it relaxing and creative. • Yoga: Enjoy…" at bounding box center [298, 94] width 298 height 51
drag, startPoint x: 170, startPoint y: 86, endPoint x: 140, endPoint y: 87, distance: 29.4
click at [140, 87] on div "What are your hobbies and interests? What do you enjoy about them? Required Bui…" at bounding box center [294, 272] width 319 height 440
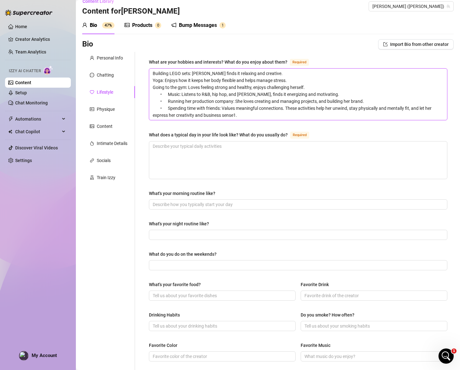
drag, startPoint x: 171, startPoint y: 94, endPoint x: 135, endPoint y: 93, distance: 35.8
click at [135, 93] on div "Personal Info Chatting Lifestyle Physique Content Intimate Details Socials Trai…" at bounding box center [268, 272] width 372 height 440
drag, startPoint x: 170, startPoint y: 101, endPoint x: 140, endPoint y: 101, distance: 30.1
click at [140, 101] on div "What are your hobbies and interests? What do you enjoy about them? Required Bui…" at bounding box center [294, 272] width 319 height 440
drag, startPoint x: 171, startPoint y: 108, endPoint x: 141, endPoint y: 108, distance: 29.1
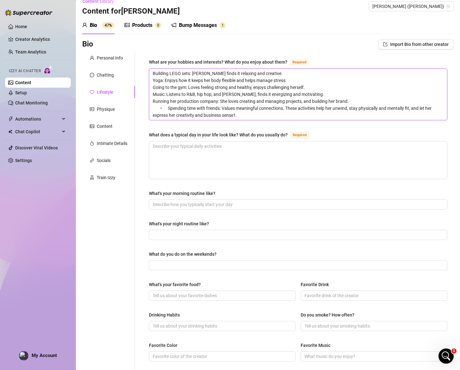
click at [141, 108] on div "What are your hobbies and interests? What do you enjoy about them? Required Bui…" at bounding box center [294, 272] width 319 height 440
click at [231, 113] on textarea "Building LEGO sets: [PERSON_NAME] finds it relaxing and creative. Yoga: Enjoys …" at bounding box center [298, 94] width 298 height 51
click at [242, 155] on textarea "What does a typical day in your life look like? What do you usually do? Required" at bounding box center [298, 159] width 298 height 37
click at [268, 162] on textarea "What does a typical day in your life look like? What do you usually do? Required" at bounding box center [298, 159] width 298 height 37
paste textarea "Mornings: Yoga or gym session, coffee, catching up on emails and social media D…"
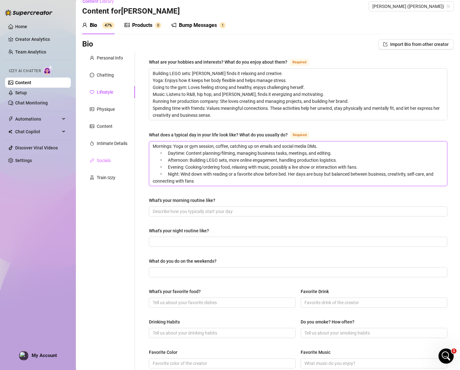
drag, startPoint x: 163, startPoint y: 151, endPoint x: 127, endPoint y: 155, distance: 36.0
click at [127, 155] on div "Personal Info Chatting Lifestyle Physique Content Intimate Details Socials Trai…" at bounding box center [268, 275] width 372 height 447
drag, startPoint x: 171, startPoint y: 159, endPoint x: 138, endPoint y: 159, distance: 32.6
click at [138, 159] on div "What are your hobbies and interests? What do you enjoy about them? Required Bui…" at bounding box center [294, 275] width 319 height 447
drag, startPoint x: 170, startPoint y: 167, endPoint x: 138, endPoint y: 166, distance: 31.6
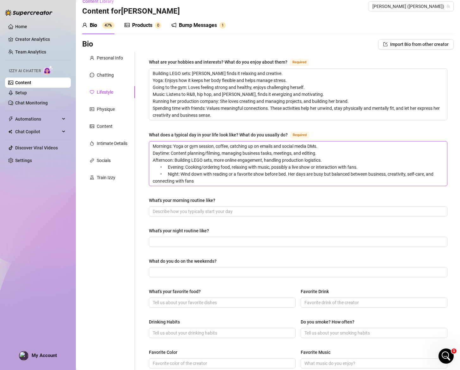
click at [134, 164] on div "Personal Info Chatting Lifestyle Physique Content Intimate Details Socials Trai…" at bounding box center [268, 275] width 372 height 447
drag, startPoint x: 155, startPoint y: 172, endPoint x: 135, endPoint y: 172, distance: 19.9
click at [135, 172] on div "What are your hobbies and interests? What do you enjoy about them? Required Bui…" at bounding box center [294, 275] width 319 height 447
click at [264, 178] on textarea "Mornings: Yoga or gym session, coffee, catching up on emails and social media D…" at bounding box center [298, 163] width 298 height 44
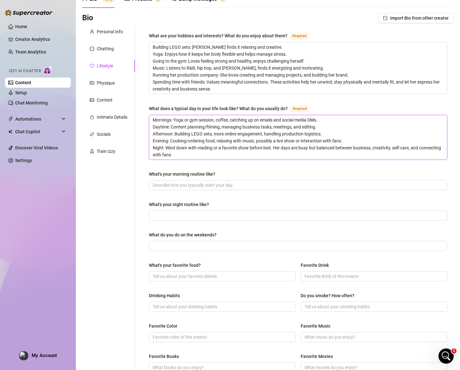
scroll to position [43, 0]
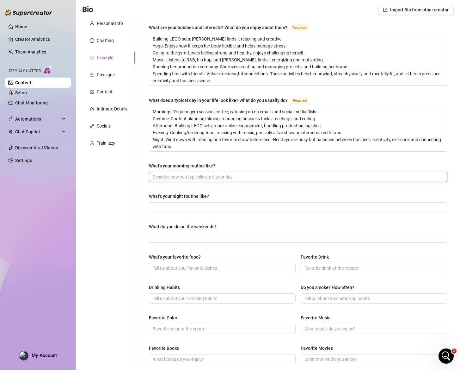
click at [255, 176] on input "What's your morning routine like?" at bounding box center [298, 176] width 290 height 7
paste input "Wake up early. • Stretch or do yoga. • Quick gym session or brisk walk (if not …"
drag, startPoint x: 178, startPoint y: 176, endPoint x: 118, endPoint y: 173, distance: 59.9
click at [118, 173] on div "Personal Info Chatting Lifestyle Physique Content Intimate Details Socials Trai…" at bounding box center [268, 240] width 372 height 447
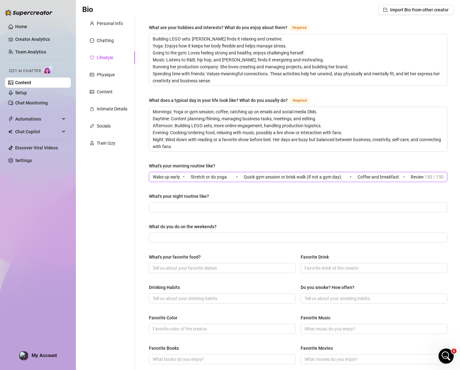
click at [190, 178] on input "Wake up early. • Stretch or do yoga. • Quick gym session or brisk walk (if not …" at bounding box center [288, 176] width 271 height 7
drag, startPoint x: 196, startPoint y: 176, endPoint x: 184, endPoint y: 176, distance: 12.0
click at [184, 176] on input "Wake up early. • Stretch or do yoga. • Quick gym session or brisk walk (if not …" at bounding box center [288, 176] width 271 height 7
drag, startPoint x: 231, startPoint y: 176, endPoint x: 219, endPoint y: 177, distance: 12.1
click at [219, 177] on input "Wake up early. Stretch or do yoga. • Quick gym session or brisk walk (if not a …" at bounding box center [288, 176] width 271 height 7
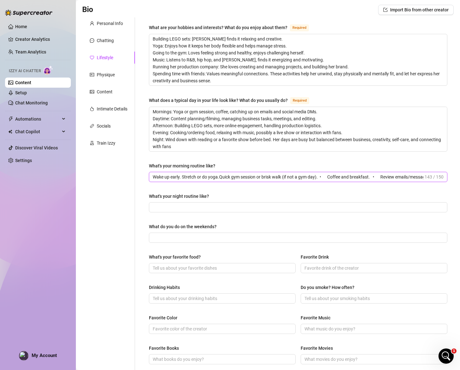
drag, startPoint x: 336, startPoint y: 175, endPoint x: 320, endPoint y: 176, distance: 16.2
click at [320, 176] on input "Wake up early. Stretch or do yoga.Quick gym session or brisk walk (if not a gym…" at bounding box center [288, 176] width 271 height 7
drag, startPoint x: 380, startPoint y: 176, endPoint x: 364, endPoint y: 177, distance: 16.2
click at [364, 177] on input "Wake up early. Stretch or do yoga.Quick gym session or brisk walk (if not a gym…" at bounding box center [288, 176] width 271 height 7
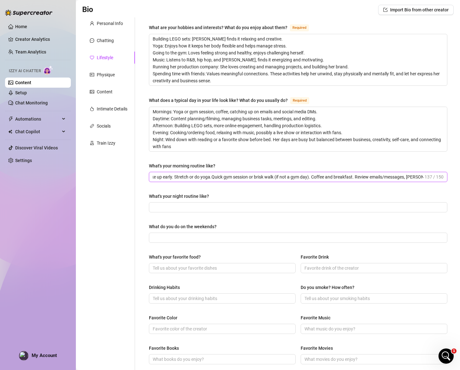
drag, startPoint x: 384, startPoint y: 176, endPoint x: 436, endPoint y: 176, distance: 52.2
click at [436, 176] on span "Wake up early. Stretch or do yoga.Quick gym session or brisk walk (if not a gym…" at bounding box center [298, 177] width 299 height 10
click at [413, 177] on input "Wake up early. Stretch or do yoga.Quick gym session or brisk walk (if not a gym…" at bounding box center [288, 176] width 271 height 7
drag, startPoint x: 392, startPoint y: 177, endPoint x: 441, endPoint y: 177, distance: 49.0
click at [441, 177] on span "Wake up early. Stretch or do yoga.Quick gym session or brisk walk (if not a gym…" at bounding box center [298, 177] width 299 height 10
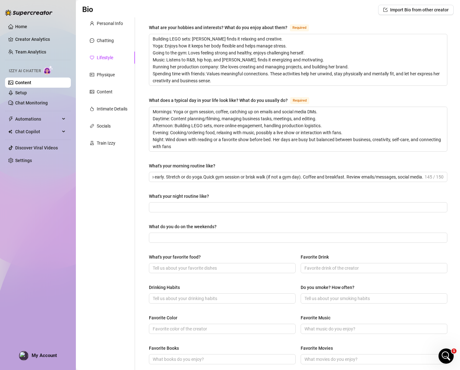
scroll to position [0, 0]
click at [187, 205] on input "What's your night routine like?" at bounding box center [298, 207] width 290 height 7
paste input "Posts or chats with fans after evening meal."
paste input "Unwind with music or casual online browsing."
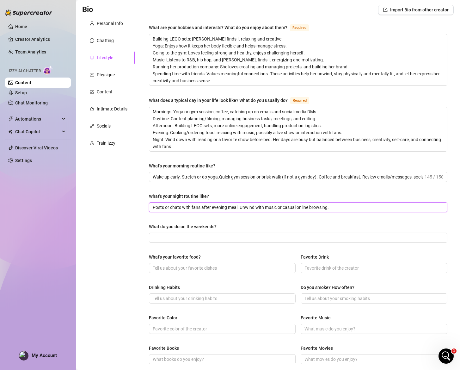
click at [358, 206] on input "Posts or chats with fans after evening meal. Unwind with music or casual online…" at bounding box center [298, 207] width 290 height 7
paste input "Prepares for next day with content ideas/notes."
click at [326, 206] on input "Posts or chats with fans after evening meal. Unwind with music or casual online…" at bounding box center [288, 207] width 271 height 7
click at [343, 206] on input "Posts or chats with fans after evening meal. Unwind with music or casual online…" at bounding box center [288, 207] width 271 height 7
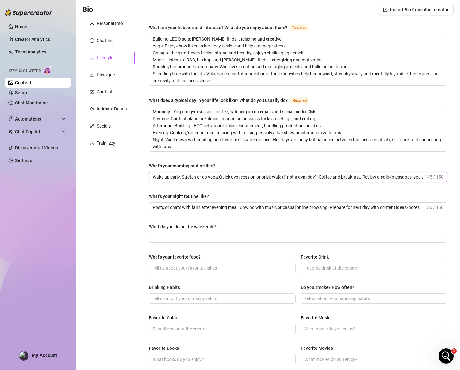
scroll to position [0, 0]
drag, startPoint x: 356, startPoint y: 177, endPoint x: 177, endPoint y: 170, distance: 179.5
click at [177, 170] on div "What's your morning routine like? Wake up early. Stretch or do yoga.Quick gym s…" at bounding box center [298, 172] width 299 height 20
click at [165, 207] on input "Posts or chats with fans after evening meal. Unwind with music or casual online…" at bounding box center [288, 207] width 271 height 7
click at [163, 208] on input "Posts or chats with fans after evening meal. Unwind with music or casual online…" at bounding box center [288, 207] width 271 height 7
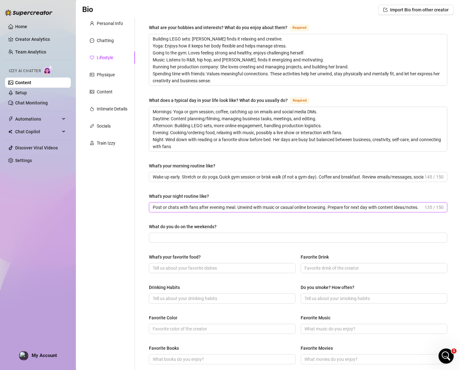
click at [231, 207] on input "Post or chats with fans after evening meal. Unwind with music or casual online …" at bounding box center [288, 207] width 271 height 7
click at [413, 208] on input "Post or chats with fans after dinner. Unwind with music or casual online browsi…" at bounding box center [298, 207] width 290 height 7
paste input "Meditation or slow s"
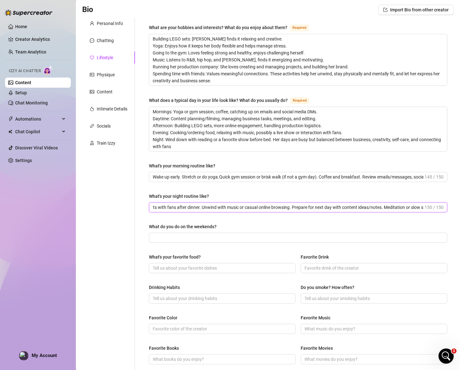
drag, startPoint x: 405, startPoint y: 208, endPoint x: 440, endPoint y: 210, distance: 34.6
click at [440, 210] on span "Post or chats with fans after dinner. Unwind with music or casual online browsi…" at bounding box center [298, 207] width 299 height 10
click at [371, 206] on input "Post or chats with fans after dinner. Unwind with music or casual online browsi…" at bounding box center [288, 207] width 271 height 7
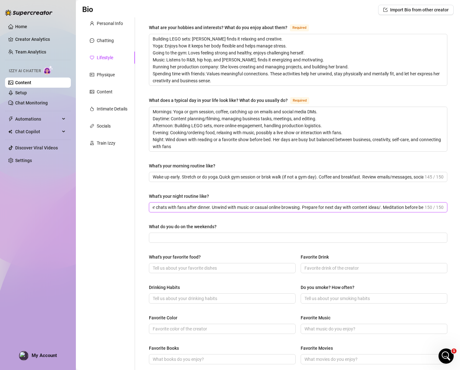
scroll to position [0, 16]
click at [418, 207] on input "Post or chats with fans after dinner. Unwind with music or casual online browsi…" at bounding box center [288, 207] width 271 height 7
click at [402, 222] on div "What are your hobbies and interests? What do you enjoy about them? Required Bui…" at bounding box center [298, 241] width 299 height 435
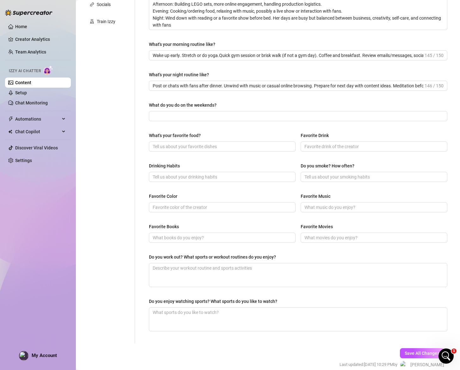
scroll to position [192, 0]
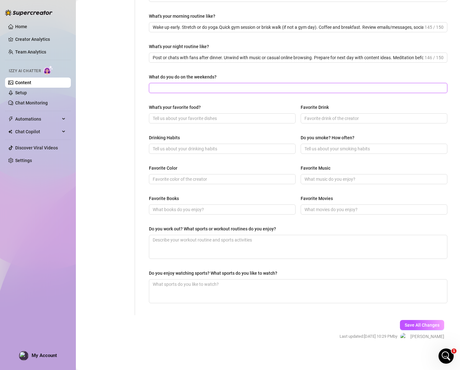
click at [218, 85] on input "What do you do on the weekends?" at bounding box center [298, 87] width 290 height 7
click at [189, 88] on input "What do you do on the weekends?" at bounding box center [298, 87] width 290 height 7
paste input "Enjoys a slower pace but still mixes business and pleasure."
click at [166, 87] on input "Enjoys a slower pace but still mixes business and pleasure." at bounding box center [298, 87] width 290 height 7
click at [220, 86] on input "Enjoy a slower pace but still mixes business and pleasure." at bounding box center [298, 87] width 290 height 7
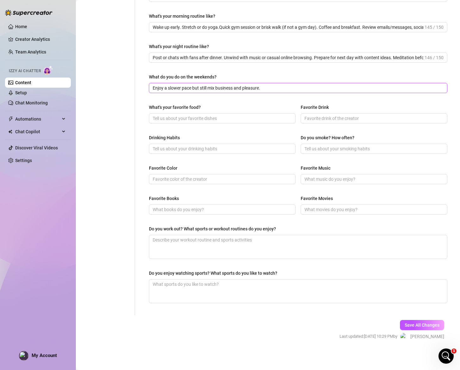
click at [300, 88] on input "Enjoy a slower pace but still mix business and pleasure." at bounding box center [298, 87] width 290 height 7
paste input "May host or appear in live online shows."
click at [266, 86] on input "Enjoy a slower pace but still mix business and pleasure, May host or appear in …" at bounding box center [298, 87] width 290 height 7
click at [364, 90] on input "Enjoy a slower pace but still mix business and pleasure, may host or appear in …" at bounding box center [298, 87] width 290 height 7
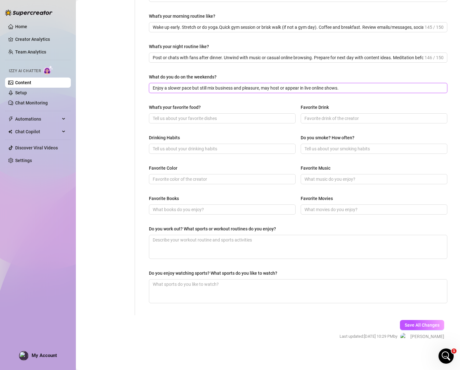
paste input "Hangs out with friends or has self-care time (spa, l"
drag, startPoint x: 379, startPoint y: 87, endPoint x: 321, endPoint y: 84, distance: 57.4
click at [322, 86] on input "Enjoy a slower pace but still mix business and pleasure, may host or appear in …" at bounding box center [288, 87] width 271 height 7
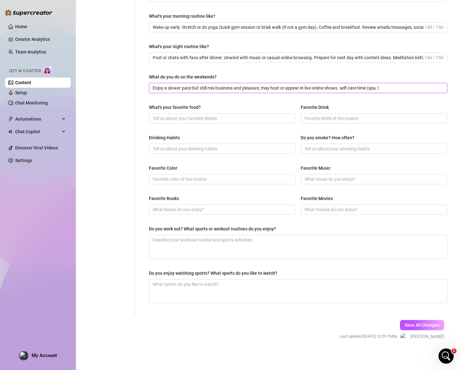
click at [393, 87] on input "Enjoy a slower pace but still mix business and pleasure, may host or appear in …" at bounding box center [298, 87] width 290 height 7
click at [205, 118] on input "What's your favorite food?" at bounding box center [222, 118] width 138 height 7
click at [172, 115] on input "What's your favorite food?" at bounding box center [222, 118] width 138 height 7
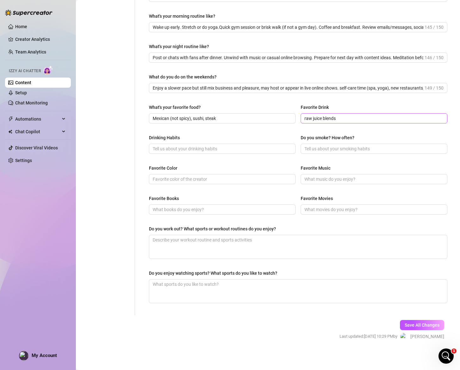
click at [302, 116] on span "raw juice blends" at bounding box center [374, 118] width 147 height 10
click at [305, 117] on input "raw juice blends" at bounding box center [374, 118] width 138 height 7
click at [239, 148] on input "Drinking Habits" at bounding box center [222, 148] width 138 height 7
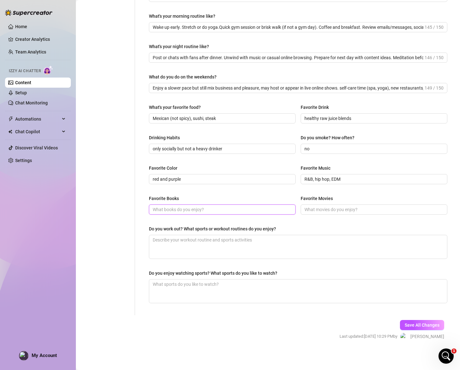
click at [179, 211] on input "Favorite Books" at bounding box center [222, 209] width 138 height 7
click at [313, 241] on textarea "Do you work out? What sports or workout routines do you enjoy?" at bounding box center [298, 246] width 298 height 23
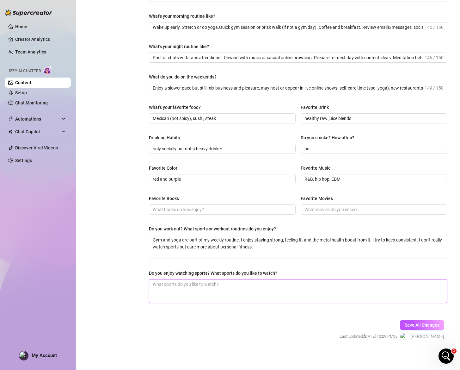
click at [291, 293] on textarea "Do you enjoy watching sports? What sports do you like to watch?" at bounding box center [298, 290] width 298 height 23
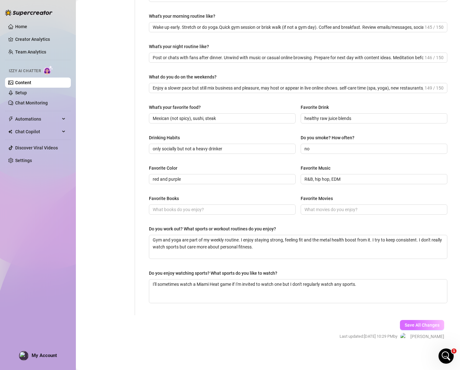
click at [422, 322] on span "Save All Changes" at bounding box center [422, 324] width 35 height 5
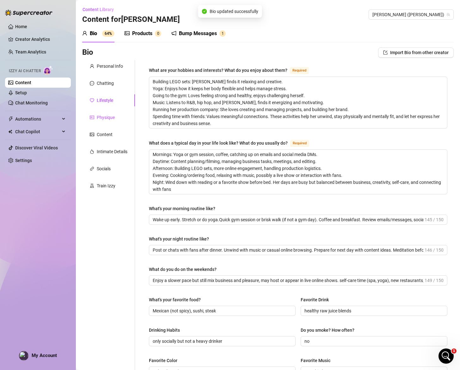
click at [107, 117] on div "Physique" at bounding box center [106, 117] width 18 height 7
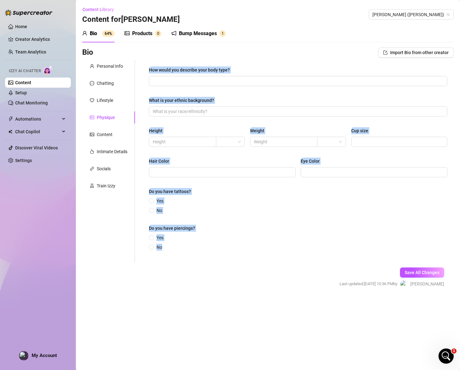
drag, startPoint x: 178, startPoint y: 73, endPoint x: 238, endPoint y: 246, distance: 182.6
click at [238, 246] on div "How would you describe your body type? What is your ethnic background? Height W…" at bounding box center [298, 161] width 311 height 202
copy div "How would you describe your body type? What is your ethnic background? Height W…"
click at [288, 85] on span at bounding box center [298, 81] width 299 height 10
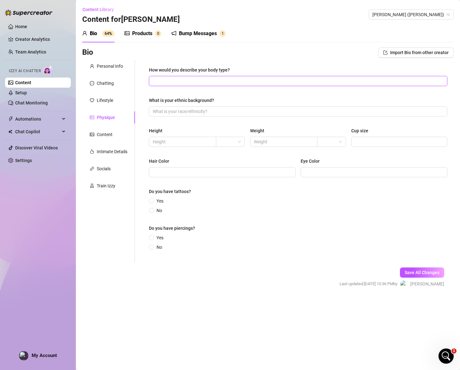
click at [292, 83] on input "How would you describe your body type?" at bounding box center [298, 81] width 290 height 7
click at [294, 83] on input "How would you describe your body type?" at bounding box center [298, 81] width 290 height 7
paste input "Curvy, voluptuous MILF. Athletic and strong with pronounced curves"
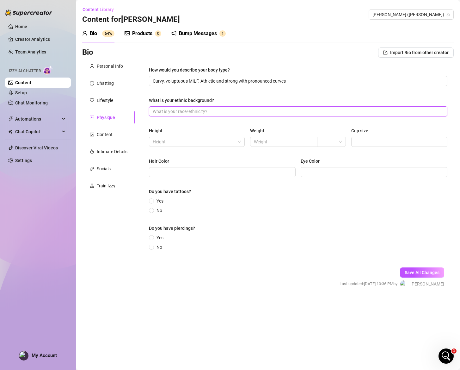
click at [302, 112] on input "What is your ethnic background?" at bounding box center [298, 111] width 290 height 7
paste input "White (Caucasian), originally from [GEOGRAPHIC_DATA], [US_STATE]"
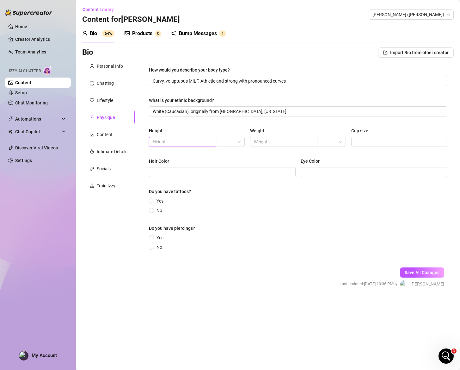
click at [195, 141] on input "text" at bounding box center [182, 141] width 59 height 7
click at [243, 142] on div at bounding box center [230, 142] width 29 height 10
click at [190, 143] on input "text" at bounding box center [182, 141] width 59 height 7
paste input "5’7”"
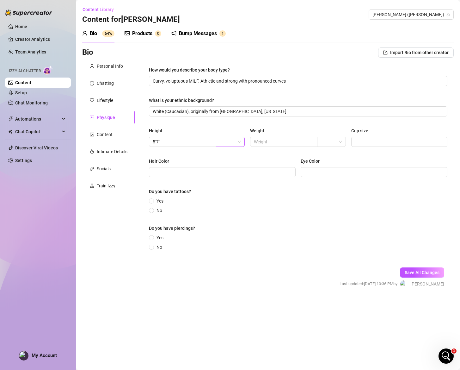
click at [228, 142] on input "search" at bounding box center [228, 141] width 16 height 9
click at [231, 163] on div "ft" at bounding box center [230, 164] width 19 height 7
click at [187, 144] on input "5’7”" at bounding box center [182, 141] width 59 height 7
click at [232, 144] on span "ft" at bounding box center [230, 141] width 21 height 9
click at [232, 129] on div "Height" at bounding box center [197, 131] width 96 height 9
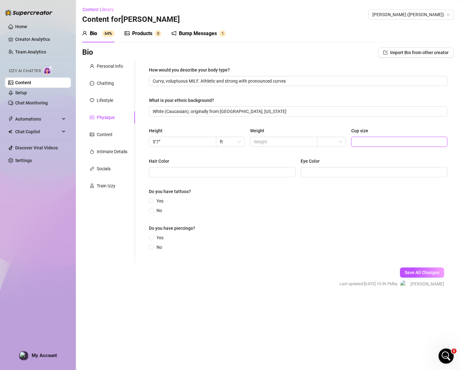
click at [372, 143] on input "Cup size" at bounding box center [398, 141] width 87 height 7
click at [183, 174] on input "Hair Color" at bounding box center [222, 172] width 138 height 7
click at [221, 170] on input "Hair Color" at bounding box center [222, 172] width 138 height 7
paste input "Naturally blonde, shoulder-length, and curly"
click at [350, 171] on input "Eye Color" at bounding box center [374, 172] width 138 height 7
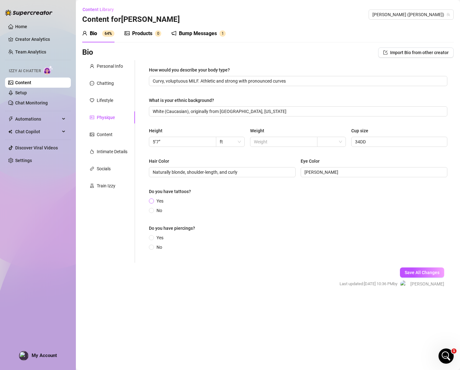
click at [150, 200] on span at bounding box center [151, 200] width 5 height 5
click at [151, 200] on input "Yes" at bounding box center [152, 201] width 3 height 4
click at [151, 241] on input "Yes" at bounding box center [152, 241] width 3 height 4
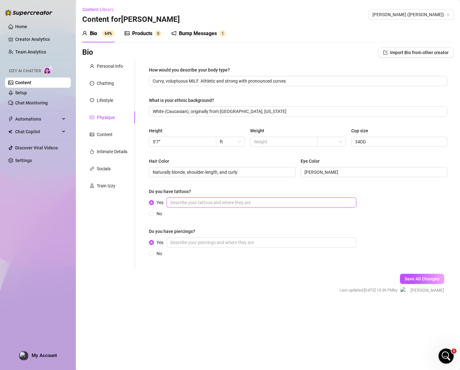
click at [208, 203] on input "Yes" at bounding box center [262, 202] width 190 height 10
click at [209, 243] on input "Yes" at bounding box center [262, 242] width 190 height 10
drag, startPoint x: 209, startPoint y: 243, endPoint x: 172, endPoint y: 242, distance: 37.4
click at [172, 242] on input "asdfasfdaf" at bounding box center [262, 242] width 190 height 10
click at [237, 201] on input "Yes" at bounding box center [262, 202] width 190 height 10
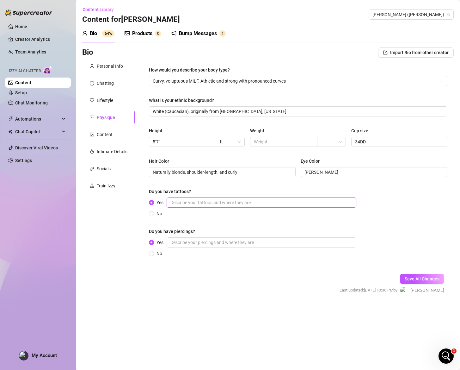
paste input "deeply meaningful and personal, mostly representing my astrological symbols and…"
click at [392, 230] on div "Do you have piercings?" at bounding box center [298, 232] width 299 height 9
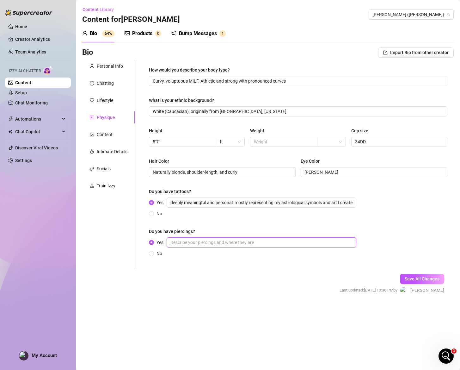
click at [187, 240] on input "Yes" at bounding box center [262, 242] width 190 height 10
click at [408, 278] on span "Save All Changes" at bounding box center [422, 278] width 35 height 5
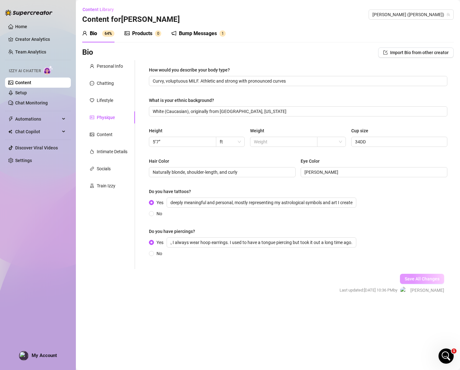
scroll to position [0, 0]
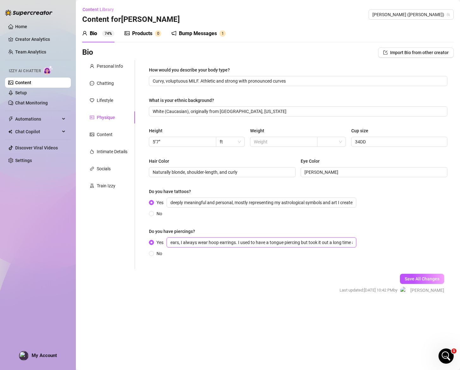
drag, startPoint x: 238, startPoint y: 243, endPoint x: 441, endPoint y: 259, distance: 204.4
click at [441, 259] on div "How would you describe your body type? Curvy, voluptuous MILF. Athletic and str…" at bounding box center [298, 164] width 299 height 196
click at [425, 259] on div "How would you describe your body type? Curvy, voluptuous MILF. Athletic and str…" at bounding box center [298, 164] width 299 height 196
click at [168, 243] on input "ears, I always wear hoop earrings." at bounding box center [262, 242] width 190 height 10
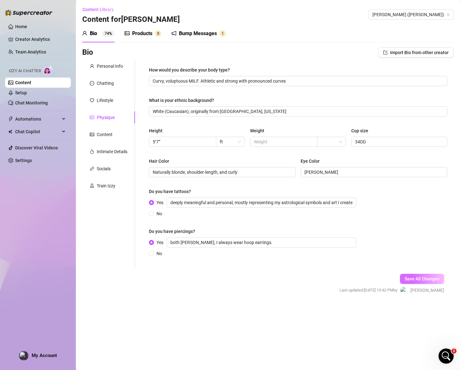
click at [417, 278] on span "Save All Changes" at bounding box center [422, 278] width 35 height 5
click at [108, 134] on div "Content" at bounding box center [105, 134] width 16 height 7
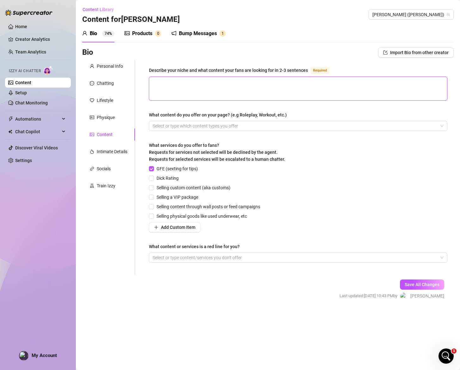
click at [216, 90] on textarea "Describe your niche and what content your fans are looking for in 2-3 sentences…" at bounding box center [298, 88] width 298 height 23
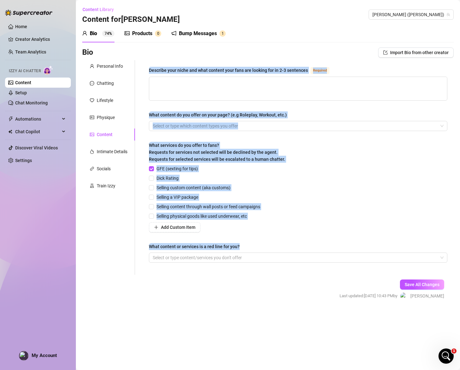
drag, startPoint x: 147, startPoint y: 69, endPoint x: 345, endPoint y: 248, distance: 266.1
click at [345, 248] on div "Describe your niche and what content your fans are looking for in 2-3 sentences…" at bounding box center [298, 167] width 311 height 214
copy div "Describe your niche and what content your fans are looking for in 2-3 sentences…"
click at [342, 83] on textarea "Describe your niche and what content your fans are looking for in 2-3 sentences…" at bounding box center [298, 88] width 298 height 23
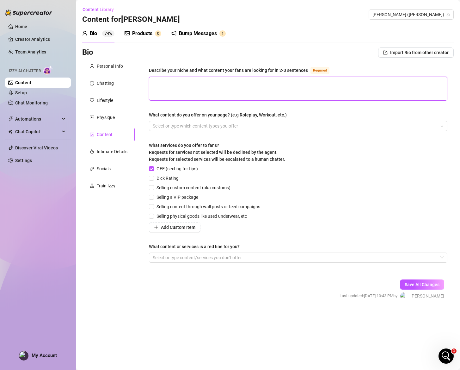
click at [307, 91] on textarea "Describe your niche and what content your fans are looking for in 2-3 sentences…" at bounding box center [298, 88] width 298 height 23
paste textarea "adult entertainment with a variety of content types including solo performances…"
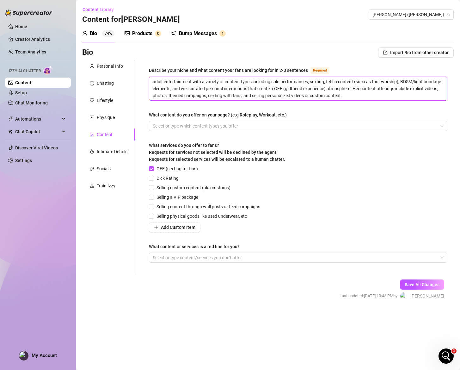
drag, startPoint x: 233, startPoint y: 89, endPoint x: 154, endPoint y: 73, distance: 80.5
click at [155, 73] on div "Describe your niche and what content your fans are looking for in 2-3 sentences…" at bounding box center [298, 83] width 299 height 34
click at [230, 88] on textarea "adult entertainment with a variety of content types including solo performances…" at bounding box center [298, 88] width 298 height 23
click at [289, 82] on textarea "Adult entertainment with a variety of content types, including solo performance…" at bounding box center [298, 88] width 298 height 23
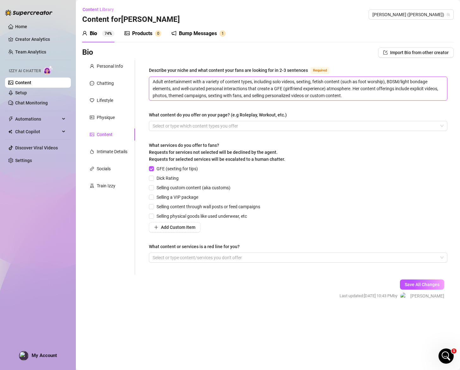
drag, startPoint x: 388, startPoint y: 81, endPoint x: 172, endPoint y: 88, distance: 215.6
click at [172, 88] on textarea "Adult entertainment with a variety of content types, including solo videos, sex…" at bounding box center [298, 88] width 298 height 23
click at [280, 92] on textarea "Adult entertainment with a variety of content types, including solo videos, sex…" at bounding box center [298, 88] width 298 height 23
click at [285, 88] on textarea "Adult entertainment with a variety of content types, including solo videos, sex…" at bounding box center [298, 88] width 298 height 23
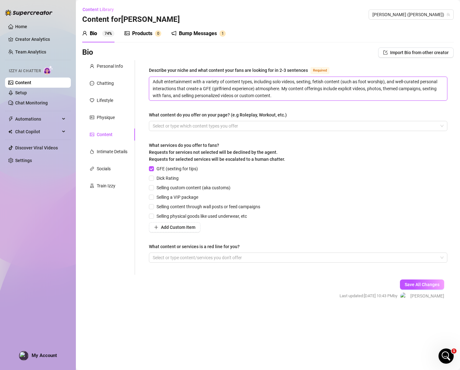
click at [373, 91] on textarea "Adult entertainment with a variety of content types, including solo videos, sex…" at bounding box center [298, 88] width 298 height 23
click at [275, 94] on textarea "Adult entertainment with a variety of content types, including solo videos, sex…" at bounding box center [298, 88] width 298 height 23
click at [384, 89] on textarea "Adult entertainment with a variety of content types, including solo videos, sex…" at bounding box center [298, 88] width 298 height 23
drag, startPoint x: 212, startPoint y: 96, endPoint x: 318, endPoint y: 96, distance: 105.7
click at [318, 96] on textarea "Adult entertainment with a variety of content types, including solo videos, sex…" at bounding box center [298, 88] width 298 height 23
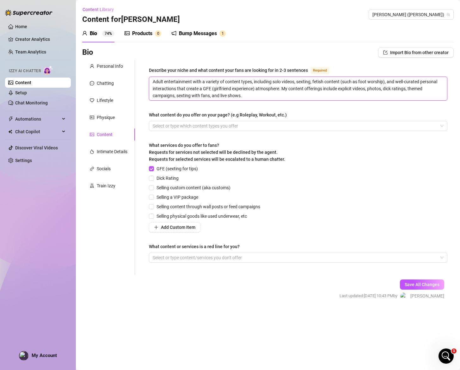
click at [227, 94] on textarea "Adult entertainment with a variety of content types, including solo videos, sex…" at bounding box center [298, 88] width 298 height 23
click at [230, 127] on div at bounding box center [294, 125] width 289 height 9
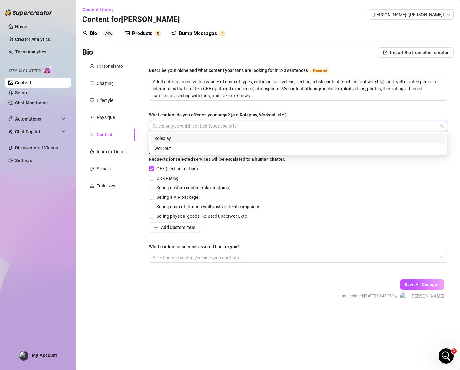
click at [236, 139] on div "Roleplay" at bounding box center [298, 138] width 288 height 7
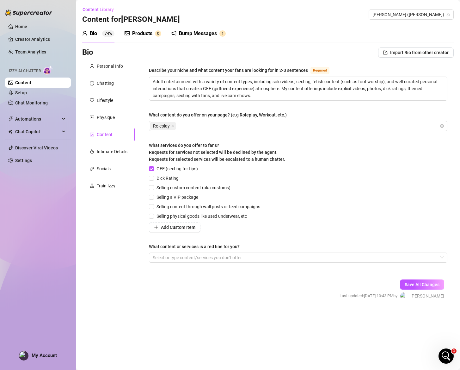
click at [295, 114] on div "What content do you offer on your page? (e.g Roleplay, Workout, etc.)" at bounding box center [298, 115] width 299 height 9
click at [253, 127] on div "Roleplay" at bounding box center [294, 125] width 289 height 9
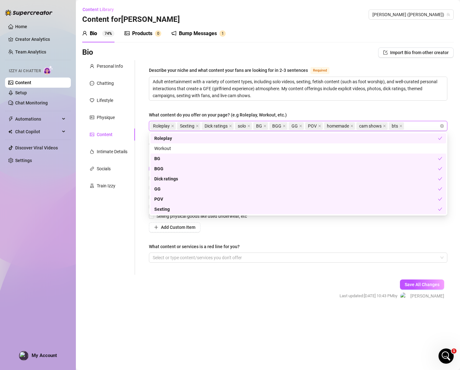
click at [312, 109] on div "Describe your niche and what content your fans are looking for in 2-3 sentences…" at bounding box center [298, 167] width 299 height 202
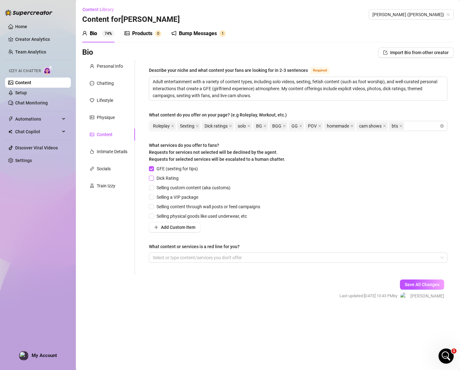
click at [151, 177] on input "Dick Rating" at bounding box center [151, 178] width 4 height 4
click at [152, 208] on input "Selling content through wall posts or feed campaigns" at bounding box center [151, 206] width 4 height 4
click at [162, 227] on span "Add Custom Item" at bounding box center [178, 227] width 34 height 5
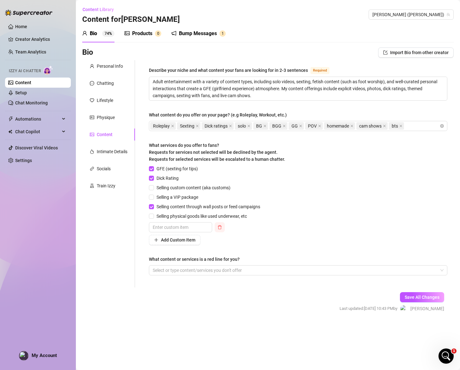
click at [217, 228] on button "button" at bounding box center [220, 227] width 10 height 10
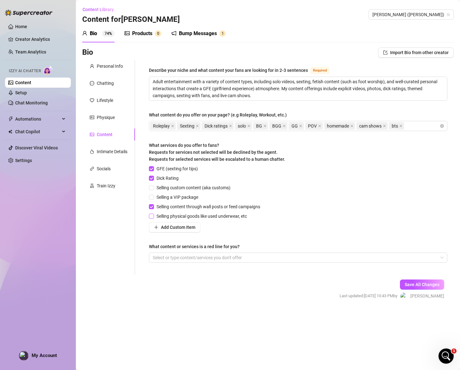
click at [167, 217] on span "Selling physical goods like used underwear, etc" at bounding box center [202, 216] width 96 height 7
click at [153, 217] on input "Selling physical goods like used underwear, etc" at bounding box center [151, 216] width 4 height 4
click at [241, 216] on span "Selling physical goods like used underwear, etc" at bounding box center [202, 216] width 96 height 7
click at [153, 216] on input "Selling physical goods like used underwear, etc" at bounding box center [151, 216] width 4 height 4
click at [200, 215] on span "Selling physical goods like used underwear, etc" at bounding box center [202, 216] width 96 height 7
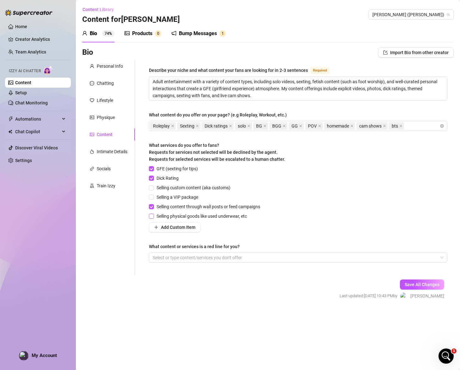
click at [153, 215] on input "Selling physical goods like used underwear, etc" at bounding box center [151, 216] width 4 height 4
click at [322, 259] on div at bounding box center [294, 257] width 289 height 9
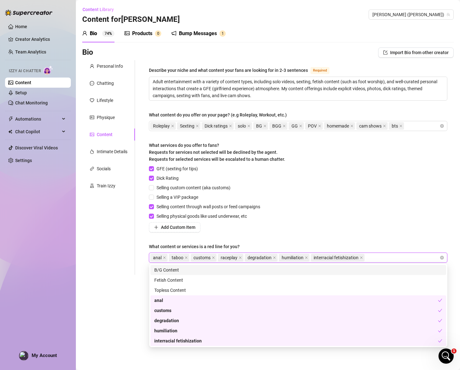
click at [399, 221] on div "GFE (sexting for tips) Dick Rating Selling custom content (aka customs) Selling…" at bounding box center [298, 198] width 299 height 67
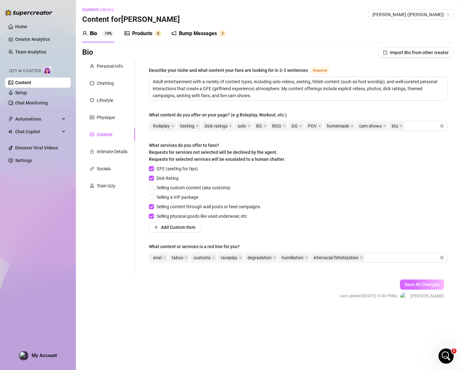
click at [434, 283] on span "Save All Changes" at bounding box center [422, 284] width 35 height 5
click at [116, 151] on div "Intimate Details" at bounding box center [112, 151] width 31 height 7
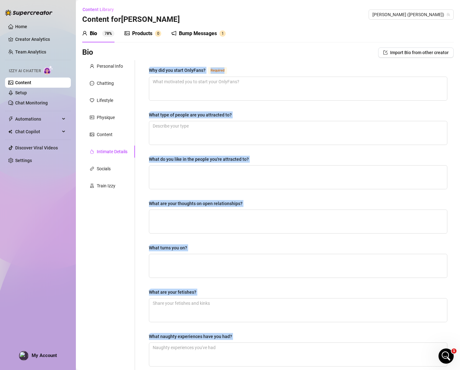
scroll to position [64, 0]
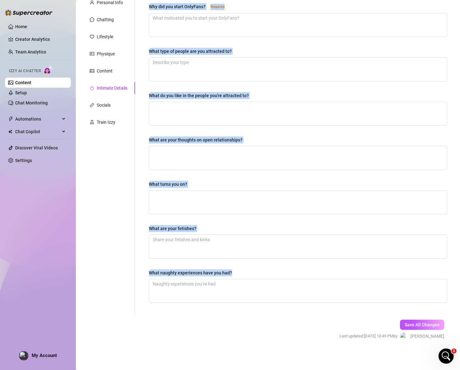
drag, startPoint x: 156, startPoint y: 71, endPoint x: 243, endPoint y: 277, distance: 224.0
click at [243, 277] on div "Why did you start OnlyFans? Required What type of people are you attracted to? …" at bounding box center [298, 156] width 311 height 318
copy div "Why did you start OnlyFans? Required What type of people are you attracted to? …"
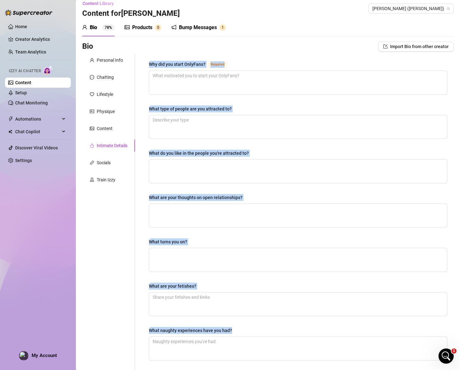
scroll to position [0, 0]
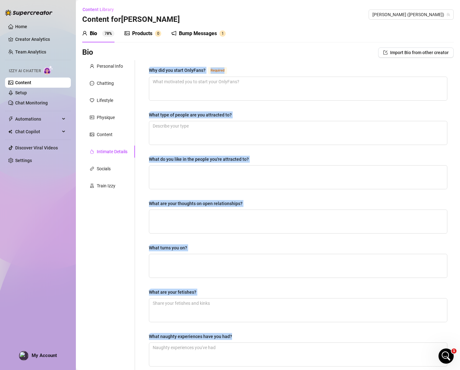
click at [259, 95] on textarea "Why did you start OnlyFans? Required" at bounding box center [298, 88] width 298 height 23
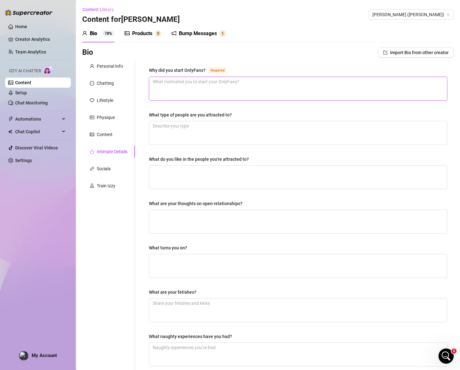
click at [256, 87] on textarea "Why did you start OnlyFans? Required" at bounding box center [298, 88] width 298 height 23
paste textarea "I started OnlyFans to expand my business and connect with my fans in a more per…"
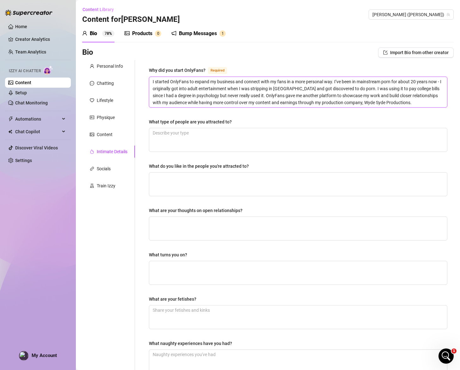
drag, startPoint x: 289, startPoint y: 91, endPoint x: 292, endPoint y: 109, distance: 18.9
click at [292, 109] on div "Why did you start OnlyFans? Required I started OnlyFans to expand my business a…" at bounding box center [298, 222] width 299 height 313
click at [258, 90] on textarea "I started OnlyFans to expand my business and connect with my fans in a more per…" at bounding box center [298, 92] width 298 height 30
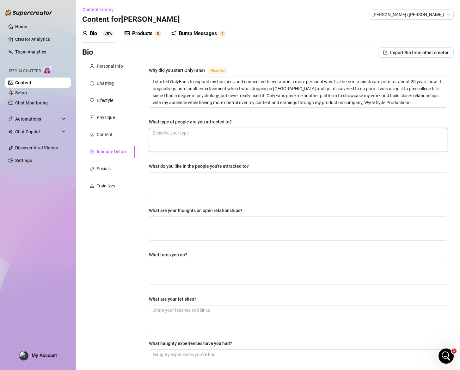
click at [276, 140] on textarea "What type of people are you attracted to?" at bounding box center [298, 139] width 298 height 23
paste textarea "I’m attracted to people with personality - that’s what really matters to me. I …"
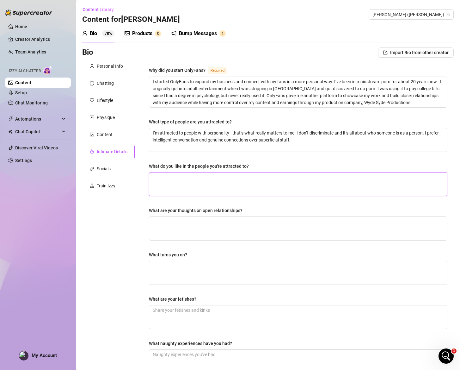
click at [264, 186] on textarea "What do you like in the people you're attracted to?" at bounding box center [298, 183] width 298 height 23
click at [269, 182] on textarea "What do you like in the people you're attracted to?" at bounding box center [298, 183] width 298 height 23
paste textarea "I love good conversation, intelligence, and people who can match my energy. I a…"
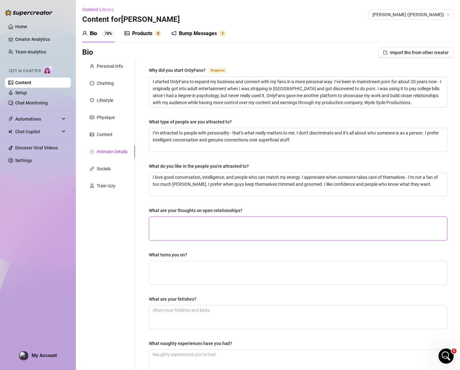
click at [283, 226] on textarea "What are your thoughts on open relationships?" at bounding box center [298, 228] width 298 height 23
click at [281, 228] on textarea "What are your thoughts on open relationships?" at bounding box center [298, 228] width 298 height 23
paste textarea "I’m pretty open-minded about different relationship styles. Everyone’s got thei…"
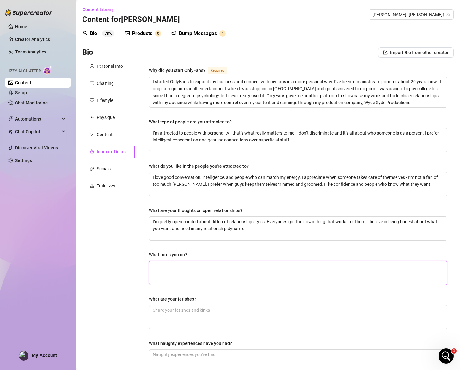
click at [349, 274] on textarea "What turns you on?" at bounding box center [298, 272] width 298 height 23
paste textarea "I get turned on by confidence, good grooming, and when someone really knows how…"
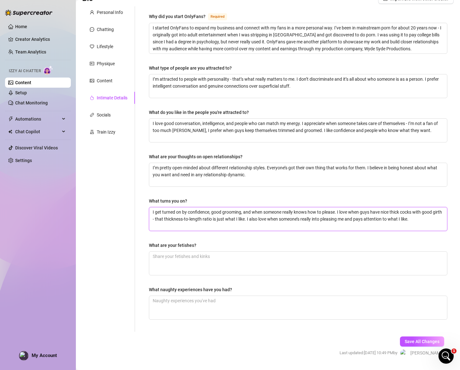
scroll to position [71, 0]
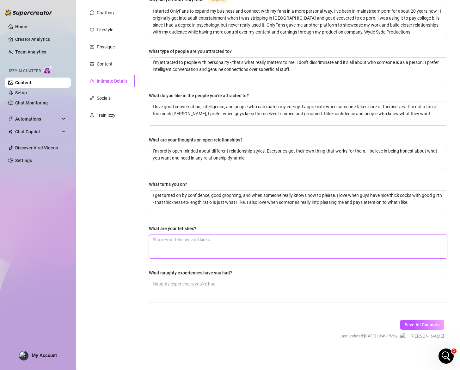
click at [264, 237] on textarea "What are your fetishes?" at bounding box center [298, 246] width 298 height 23
click at [295, 244] on textarea "What are your fetishes?" at bounding box center [298, 246] width 298 height 23
paste textarea "I’m into feet, light femdom, and cuckold scenarios. I enjoy being more dominant…"
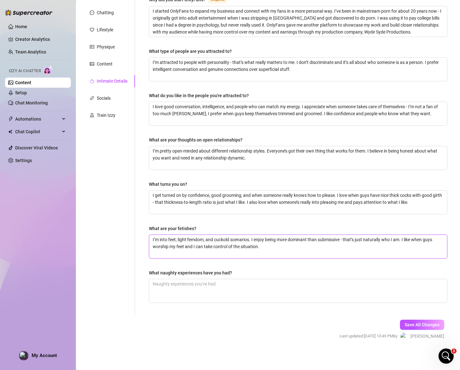
click at [169, 239] on textarea "I’m into feet, light femdom, and cuckold scenarios. I enjoy being more dominant…" at bounding box center [298, 246] width 298 height 23
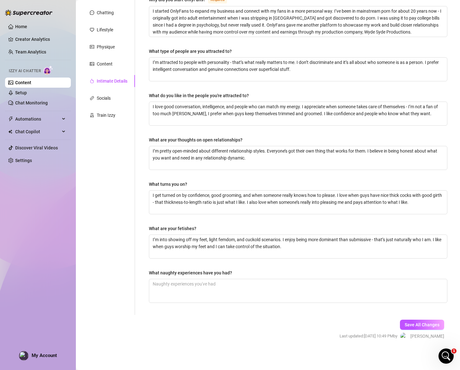
click at [236, 225] on div "What are your fetishes?" at bounding box center [298, 229] width 299 height 9
click at [311, 290] on textarea "What naughty experiences have you had?" at bounding box center [298, 290] width 298 height 23
paste textarea "Well, I’ve been shooting mainstream porn for about 20 years, so I’ve had quite …"
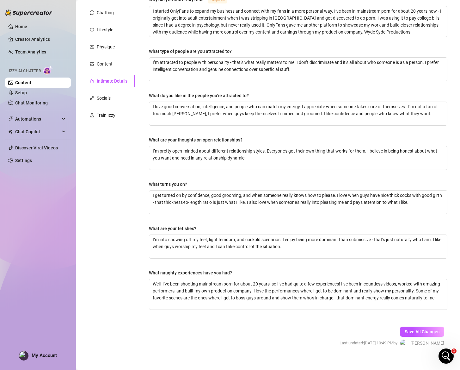
click at [381, 273] on div "What naughty experiences have you had?" at bounding box center [298, 273] width 299 height 9
click at [392, 298] on textarea "Well, I’ve been shooting mainstream porn for about 20 years, so I’ve had quite …" at bounding box center [298, 294] width 298 height 30
click at [379, 298] on textarea "Well, I’ve been shooting mainstream porn for about 20 years, so I’ve had quite …" at bounding box center [298, 294] width 298 height 30
click at [417, 331] on span "Save All Changes" at bounding box center [422, 331] width 35 height 5
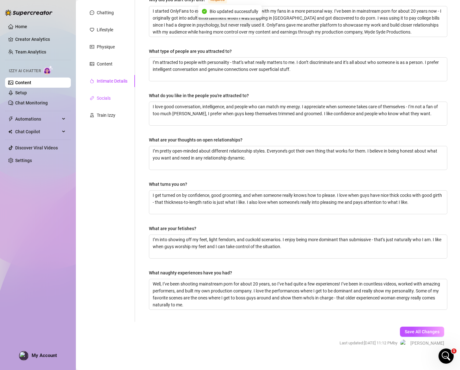
click at [109, 100] on div "Socials" at bounding box center [104, 98] width 14 height 7
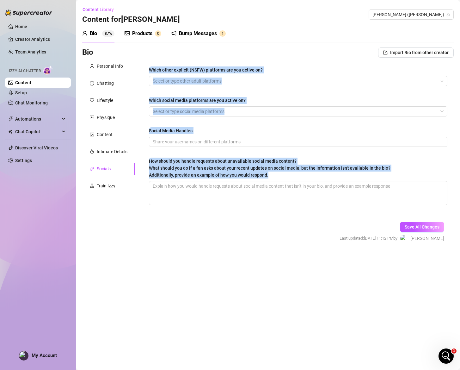
drag, startPoint x: 153, startPoint y: 70, endPoint x: 323, endPoint y: 176, distance: 199.8
click at [323, 176] on div "Which other explicit (NSFW) platforms are you active on? Select or type other a…" at bounding box center [298, 138] width 311 height 157
copy div "Which other explicit (NSFW) platforms are you active on? Select or type other a…"
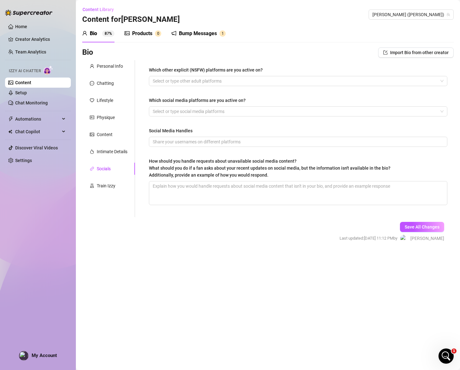
click at [303, 60] on div "Which other explicit (NSFW) platforms are you active on? Select or type other a…" at bounding box center [298, 138] width 311 height 157
click at [284, 78] on div at bounding box center [294, 81] width 289 height 9
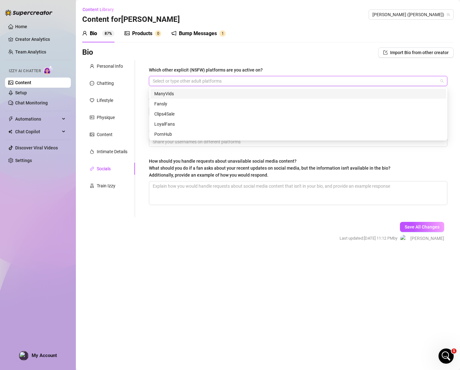
click at [201, 92] on div "ManyVids" at bounding box center [298, 93] width 288 height 7
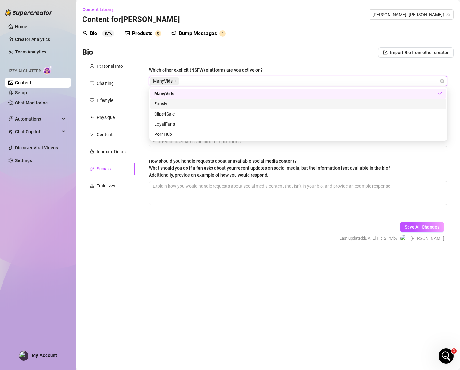
click at [187, 105] on div "Fansly" at bounding box center [298, 103] width 288 height 7
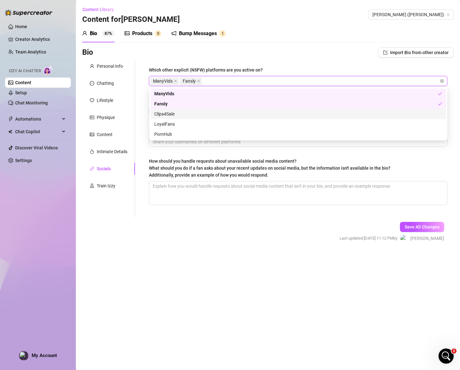
click at [184, 116] on div "Clips4Sale" at bounding box center [298, 113] width 288 height 7
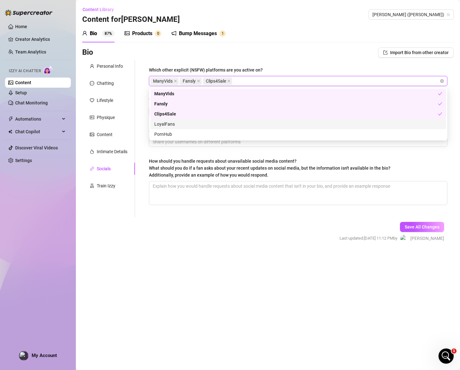
click at [181, 122] on div "LoyalFans" at bounding box center [298, 124] width 288 height 7
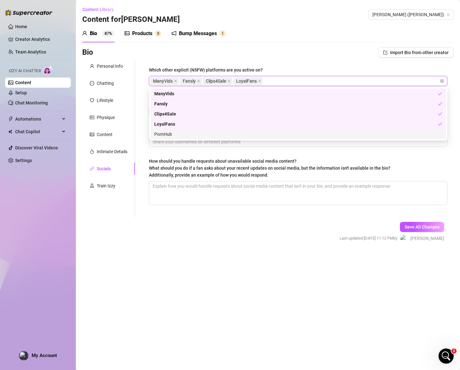
click at [182, 134] on div "PornHub" at bounding box center [298, 134] width 288 height 7
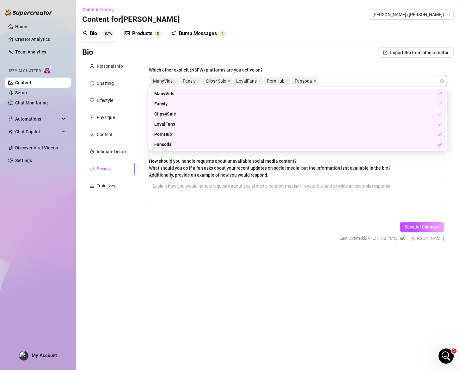
click at [300, 65] on div "Which other explicit (NSFW) platforms are you active on? ManyVids Fansly Clips4…" at bounding box center [298, 138] width 311 height 157
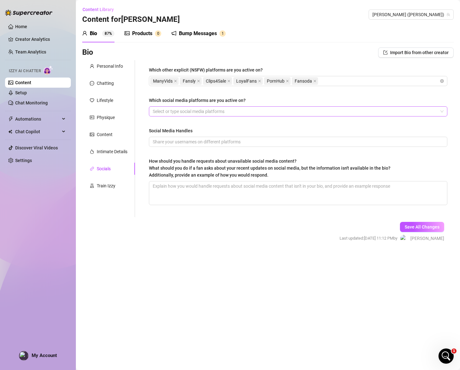
click at [257, 112] on div at bounding box center [294, 111] width 289 height 9
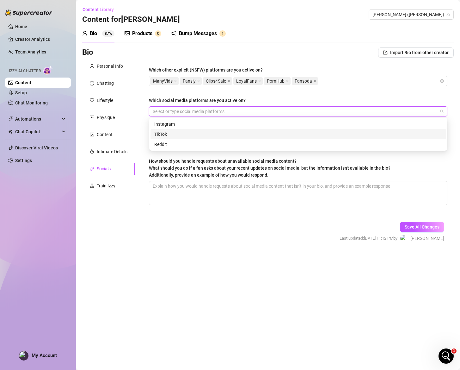
click at [225, 133] on div "TikTok" at bounding box center [298, 134] width 288 height 7
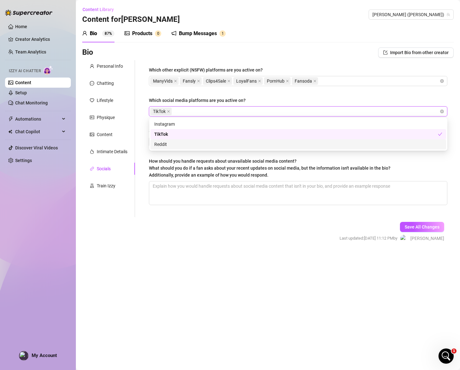
click at [215, 143] on div "Reddit" at bounding box center [298, 144] width 288 height 7
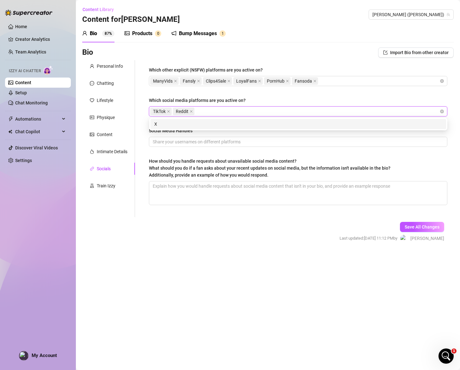
click at [229, 118] on div "X X" at bounding box center [298, 124] width 298 height 13
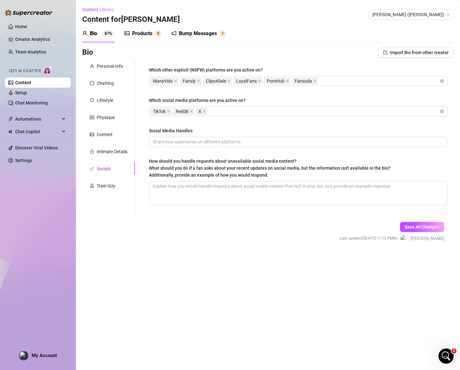
click at [143, 109] on div "Which other explicit (NSFW) platforms are you active on? ManyVids Fansly Clips4…" at bounding box center [298, 138] width 311 height 157
click at [335, 80] on div "ManyVids Fansly Clips4Sale LoyalFans PornHub Fansoda" at bounding box center [294, 81] width 289 height 9
click at [352, 80] on div "ManyVids Fansly Clips4Sale LoyalFans PornHub Fansoda Mynx" at bounding box center [294, 81] width 289 height 9
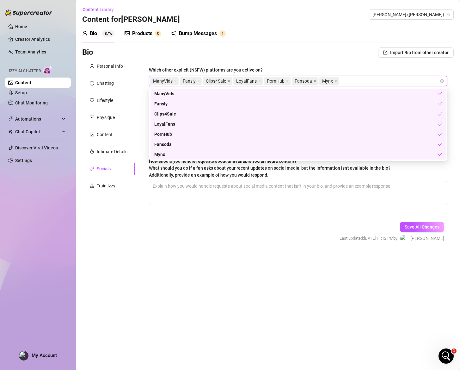
click at [351, 67] on div "Which other explicit (NSFW) platforms are you active on?" at bounding box center [298, 70] width 299 height 9
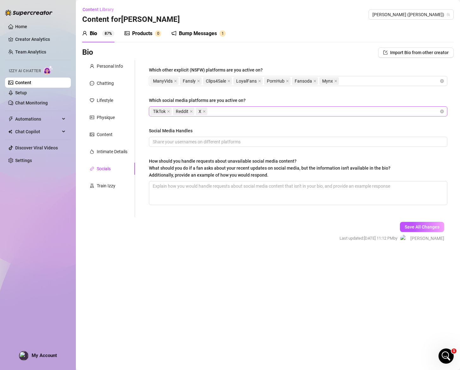
click at [228, 112] on div "TikTok Reddit X" at bounding box center [294, 111] width 289 height 9
click at [231, 146] on span at bounding box center [298, 142] width 299 height 10
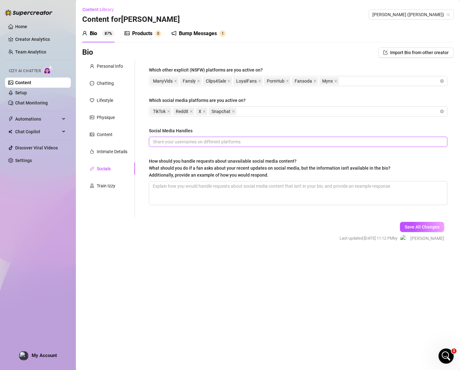
click at [233, 144] on input "Social Media Handles" at bounding box center [298, 141] width 290 height 7
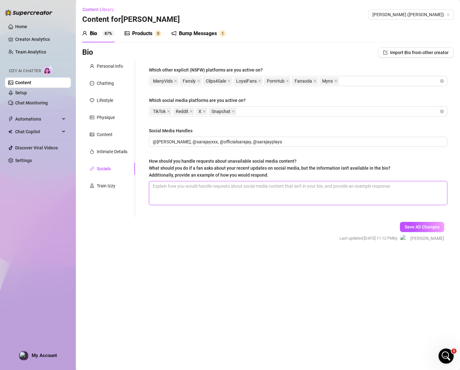
click at [305, 195] on textarea "How should you handle requests about unavailable social media content? What sho…" at bounding box center [298, 192] width 298 height 23
click at [215, 189] on textarea "How should you handle requests about unavailable social media content? What sho…" at bounding box center [298, 192] width 298 height 23
paste textarea "I always direct fans to my official links at [DOMAIN_NAME] and remind them that…"
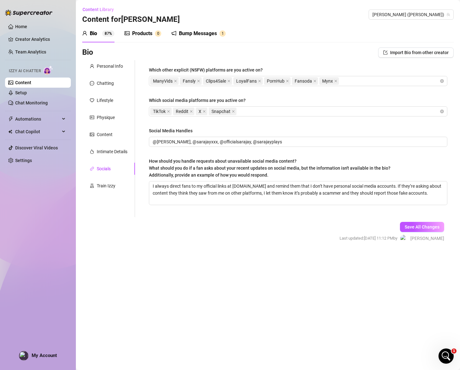
click at [310, 175] on div "How should you handle requests about unavailable social media content? What sho…" at bounding box center [270, 168] width 242 height 21
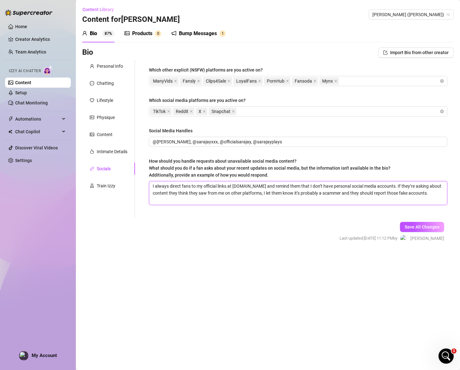
click at [310, 181] on textarea "I always direct fans to my official links at [DOMAIN_NAME] and remind them that…" at bounding box center [298, 192] width 298 height 23
drag, startPoint x: 151, startPoint y: 186, endPoint x: 182, endPoint y: 188, distance: 30.8
click at [182, 188] on textarea "I always direct fans to my official links at [DOMAIN_NAME] and remind them that…" at bounding box center [298, 192] width 298 height 23
click at [442, 194] on textarea "I always direct fans to my official links at [DOMAIN_NAME] and remind them that…" at bounding box center [298, 192] width 298 height 23
paste textarea "I redirect them to my official channels and remind them about the scammer situa…"
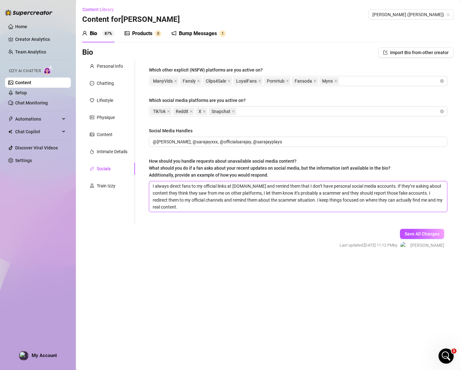
paste textarea "Example response: “Hey babe! I actually don’t have personal social media - just…"
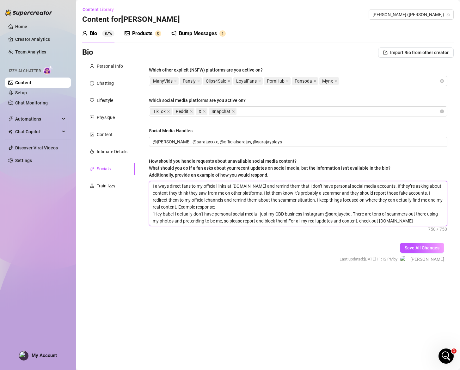
click at [214, 214] on textarea "I always direct fans to my official links at [DOMAIN_NAME] and remind them that…" at bounding box center [298, 203] width 298 height 44
click at [229, 214] on textarea "I always direct fans to my official links at [DOMAIN_NAME] and remind them that…" at bounding box center [298, 203] width 298 height 44
drag, startPoint x: 175, startPoint y: 214, endPoint x: 357, endPoint y: 214, distance: 182.9
click at [357, 214] on textarea "I always direct fans to my official links at [DOMAIN_NAME] and remind them that…" at bounding box center [298, 203] width 298 height 44
drag, startPoint x: 353, startPoint y: 213, endPoint x: 175, endPoint y: 214, distance: 178.4
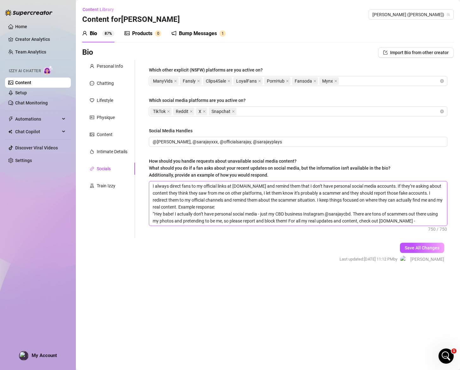
click at [175, 214] on textarea "I always direct fans to my official links at [DOMAIN_NAME] and remind them that…" at bounding box center [298, 203] width 298 height 44
click at [254, 219] on textarea "I always direct fans to my official links at [DOMAIN_NAME] and remind them that…" at bounding box center [298, 203] width 298 height 44
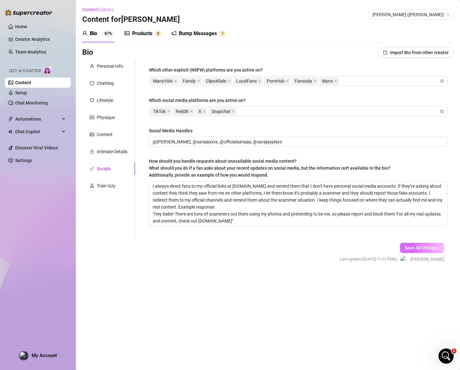
click at [432, 248] on span "Save All Changes" at bounding box center [422, 247] width 35 height 5
click at [115, 183] on div "Train Izzy" at bounding box center [106, 185] width 19 height 7
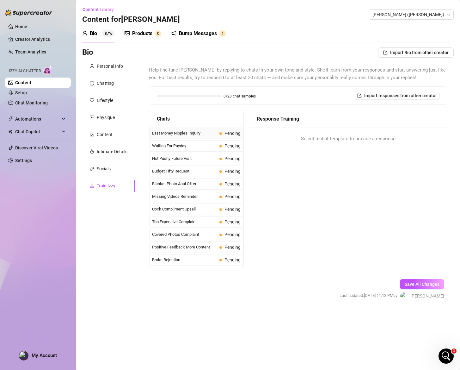
click at [201, 135] on span "Last Money Nipples Inquiry" at bounding box center [184, 133] width 65 height 6
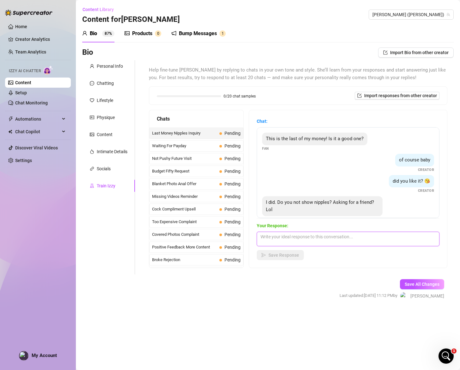
click at [352, 237] on textarea at bounding box center [348, 239] width 183 height 15
click at [374, 242] on textarea "Uh, I definitely do show nipple. If you want to see something specific, just le…" at bounding box center [348, 239] width 183 height 15
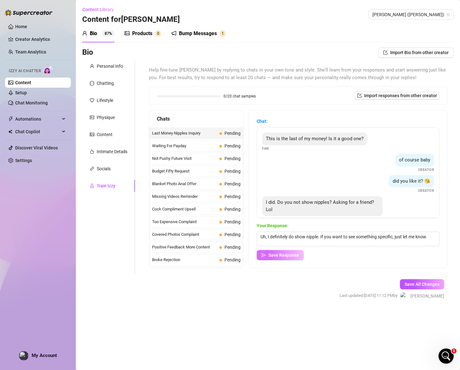
click at [292, 254] on span "Save Response" at bounding box center [284, 254] width 31 height 5
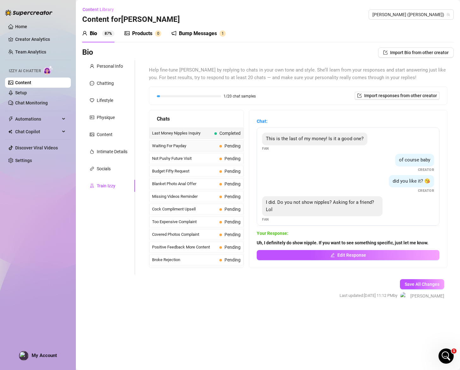
click at [172, 146] on span "Waiting For Payday" at bounding box center [184, 146] width 65 height 6
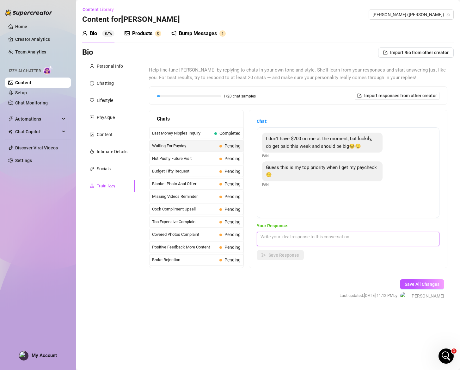
click at [310, 242] on textarea at bounding box center [348, 239] width 183 height 15
click at [338, 238] on textarea "I totally get that!! 🥰 In the meantime maybe we can still have some fun that yo…" at bounding box center [348, 239] width 183 height 15
click at [336, 242] on textarea "I totally get that!! 🥰 In the meantime maybe we can still have some fun that yo…" at bounding box center [348, 239] width 183 height 15
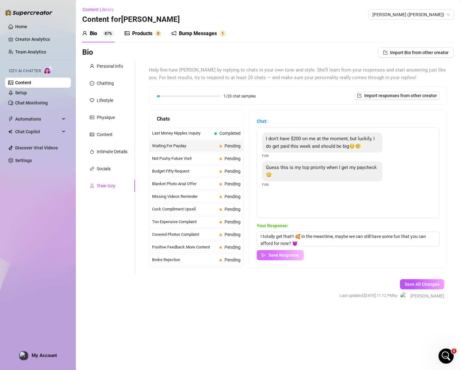
click at [279, 256] on span "Save Response" at bounding box center [284, 254] width 31 height 5
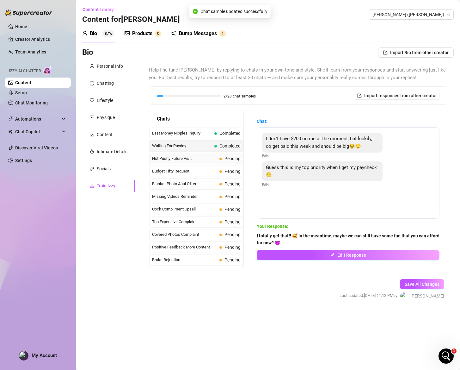
click at [214, 159] on div "Not Pushy Future Visit Pending" at bounding box center [196, 158] width 94 height 11
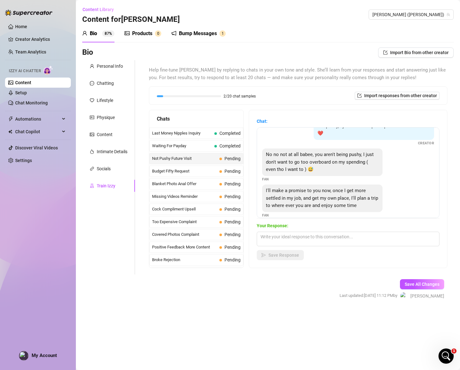
scroll to position [28, 0]
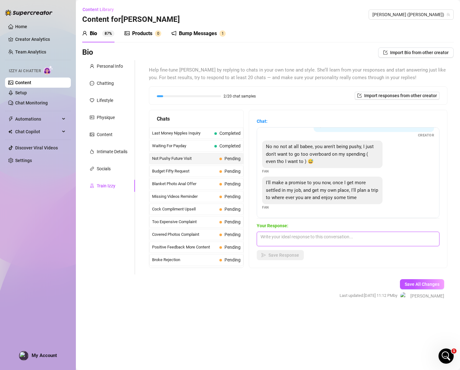
click at [358, 240] on textarea at bounding box center [348, 239] width 183 height 15
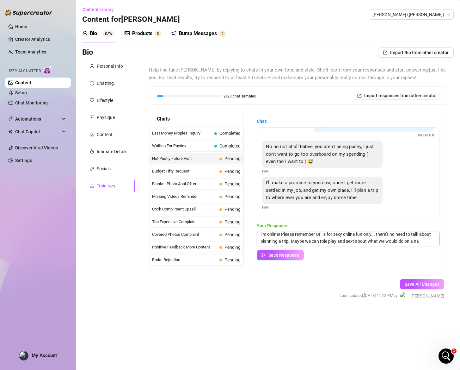
scroll to position [14, 0]
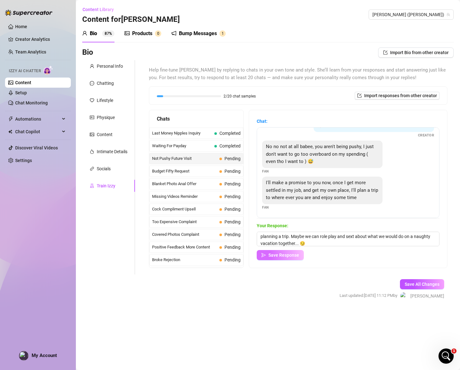
click at [289, 256] on span "Save Response" at bounding box center [284, 254] width 31 height 5
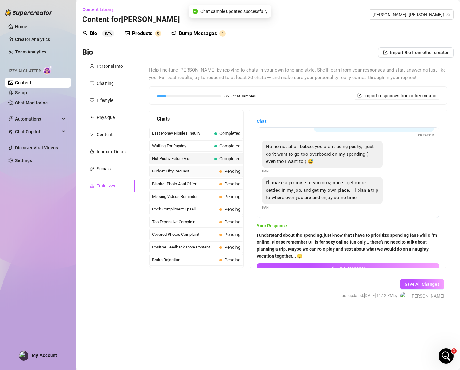
click at [221, 168] on span "Pending" at bounding box center [230, 171] width 21 height 7
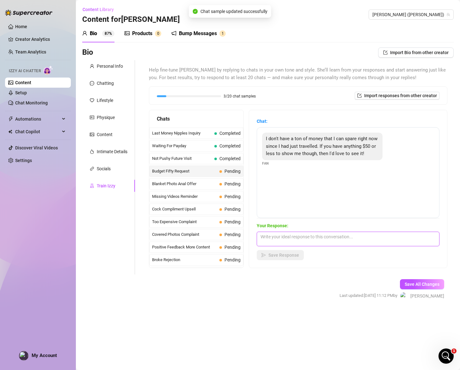
click at [302, 240] on textarea at bounding box center [348, 239] width 183 height 15
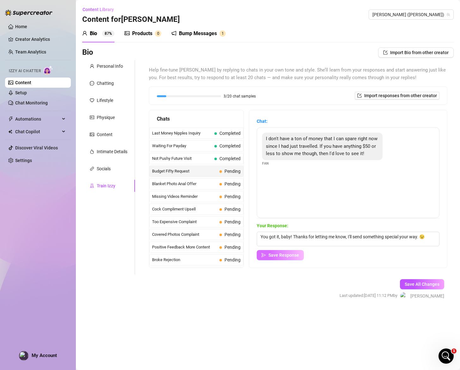
click at [280, 256] on span "Save Response" at bounding box center [284, 254] width 31 height 5
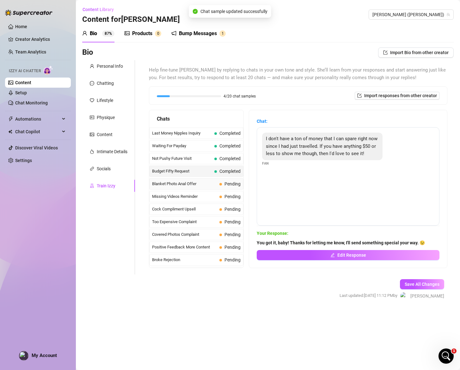
click at [194, 185] on span "Blanket Photo Anal Offer" at bounding box center [184, 184] width 65 height 6
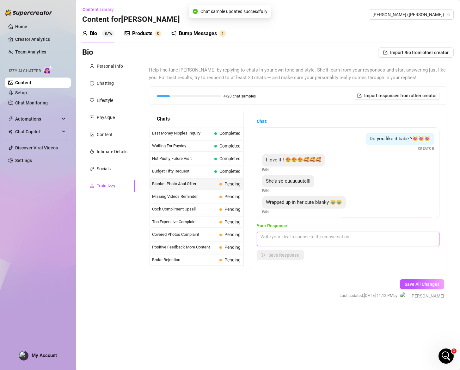
click at [294, 239] on textarea at bounding box center [348, 239] width 183 height 15
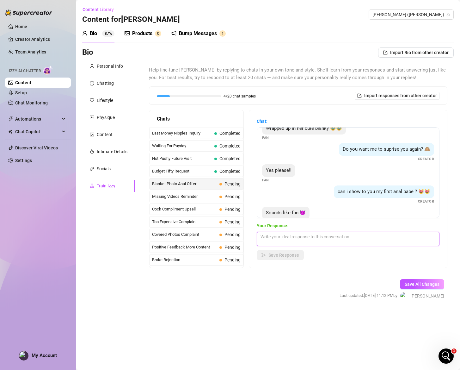
scroll to position [89, 0]
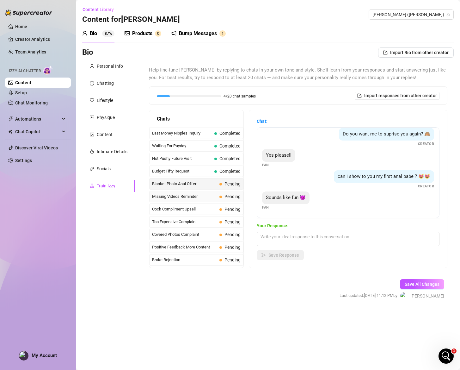
click at [199, 197] on span "Missing Videos Reminder" at bounding box center [184, 196] width 65 height 6
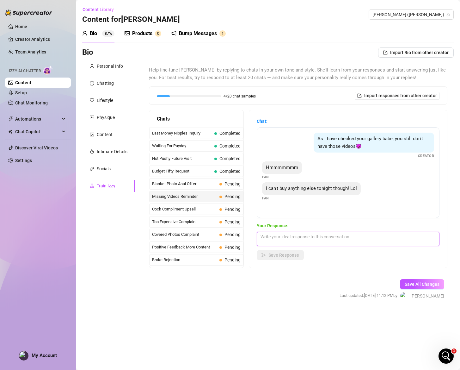
click at [338, 238] on textarea at bounding box center [348, 239] width 183 height 15
click at [415, 236] on textarea "No worries, I get that! I have to prioritize spending fans while I'm online so …" at bounding box center [348, 239] width 183 height 15
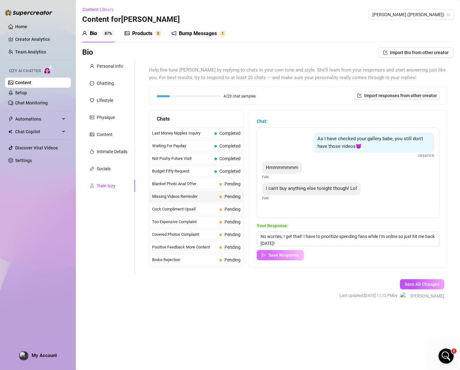
click at [295, 253] on span "Save Response" at bounding box center [284, 254] width 31 height 5
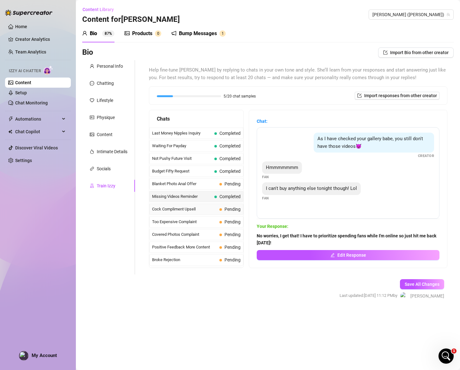
click at [204, 206] on span "Cock Compliment Upsell" at bounding box center [184, 209] width 65 height 6
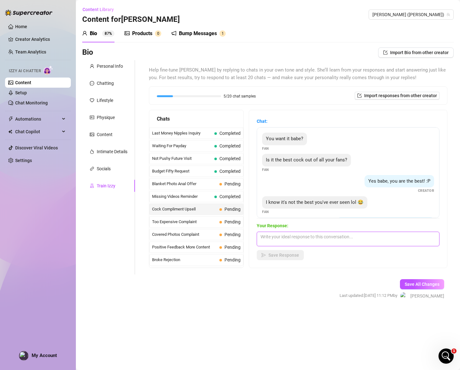
click at [345, 235] on textarea at bounding box center [348, 239] width 183 height 15
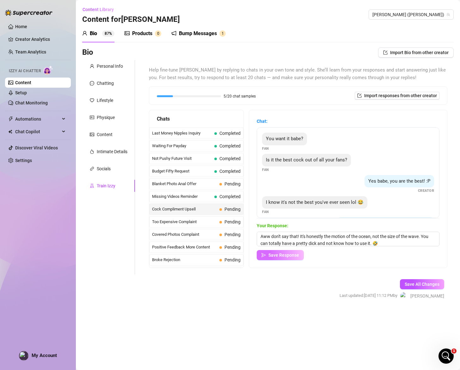
click at [284, 255] on span "Save Response" at bounding box center [284, 254] width 31 height 5
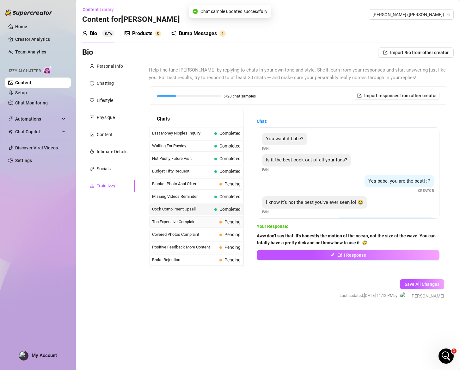
click at [194, 223] on span "Too Expensive Complaint" at bounding box center [184, 222] width 65 height 6
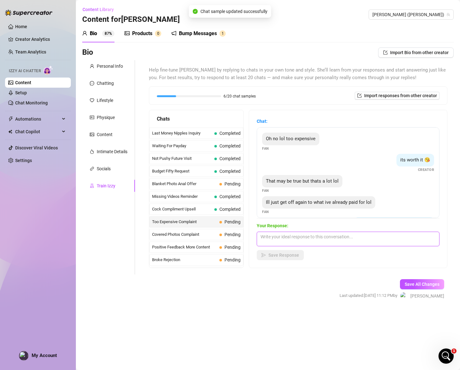
click at [326, 240] on textarea at bounding box center [348, 239] width 183 height 15
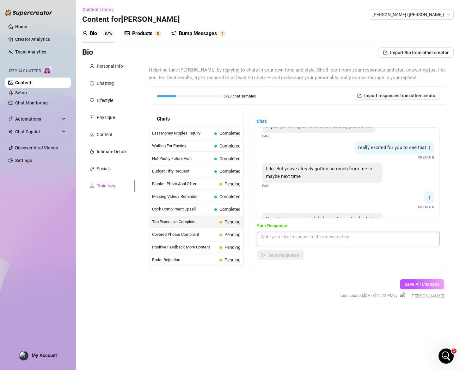
scroll to position [104, 0]
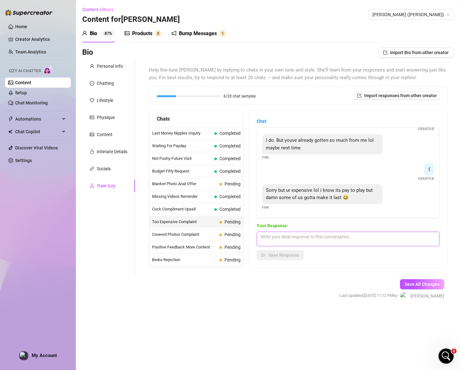
click at [367, 243] on textarea at bounding box center [348, 239] width 183 height 15
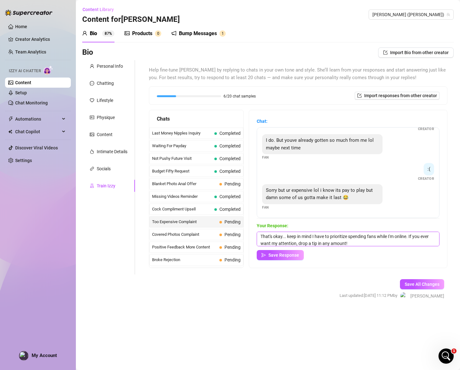
click at [363, 243] on textarea "That's okay... keep in mind I have to prioritize spending fans while I'm online…" at bounding box center [348, 239] width 183 height 15
click at [289, 254] on span "Save Response" at bounding box center [284, 254] width 31 height 5
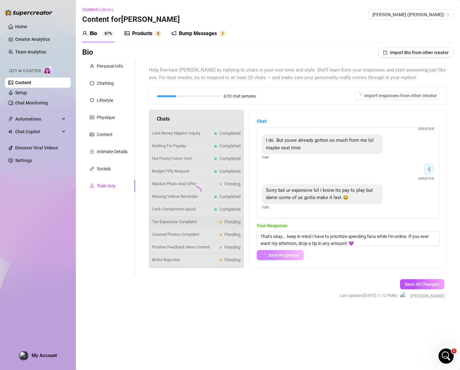
scroll to position [103, 0]
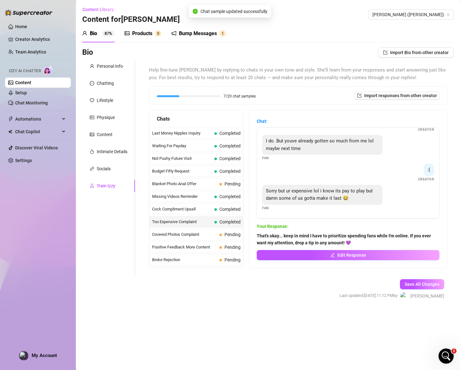
click at [200, 236] on span "Covered Photos Complaint" at bounding box center [184, 234] width 65 height 6
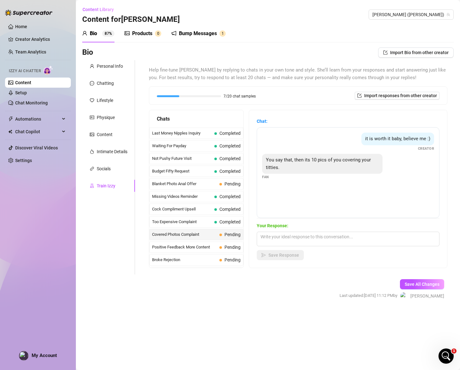
click at [360, 198] on div "it is worth it baby, believe me :) Creator You say that, then its 10 pics of yo…" at bounding box center [348, 172] width 183 height 91
click at [210, 248] on span "Positive Feedback More Content" at bounding box center [184, 247] width 65 height 6
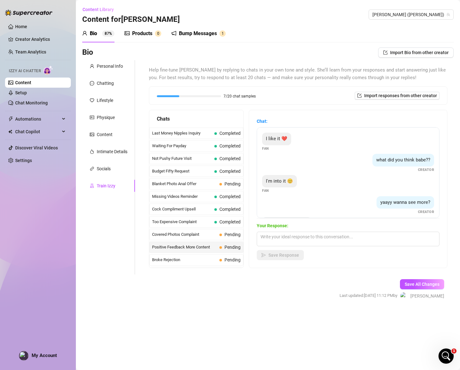
scroll to position [26, 0]
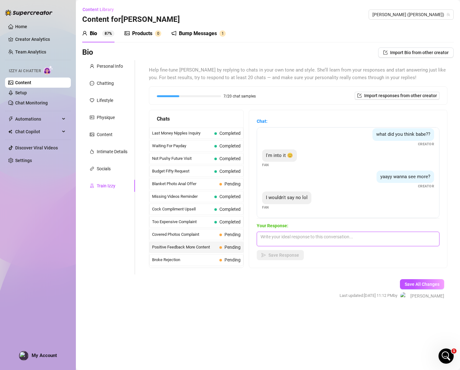
click at [373, 243] on textarea at bounding box center [348, 239] width 183 height 15
click at [292, 251] on button "Save Response" at bounding box center [280, 255] width 47 height 10
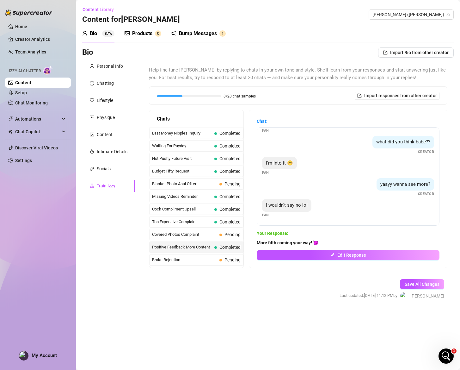
scroll to position [18, 0]
click at [203, 257] on span "Broke Rejection" at bounding box center [184, 260] width 65 height 6
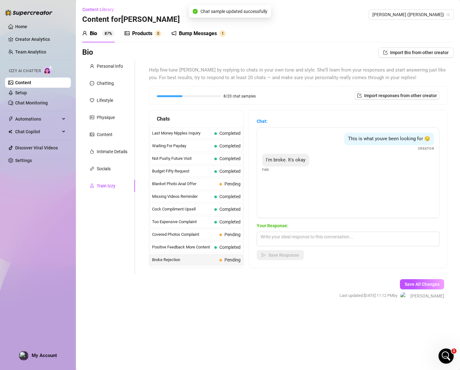
click at [340, 198] on div "This is what youve been looking for 😏 Creator I'm broke. It's okay Fan" at bounding box center [348, 172] width 183 height 91
click at [339, 243] on textarea at bounding box center [348, 239] width 183 height 15
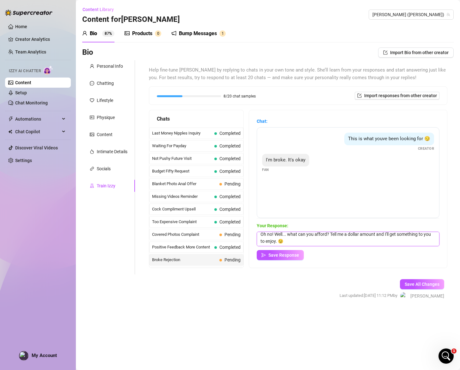
scroll to position [3, 0]
click at [292, 255] on span "Save Response" at bounding box center [284, 254] width 31 height 5
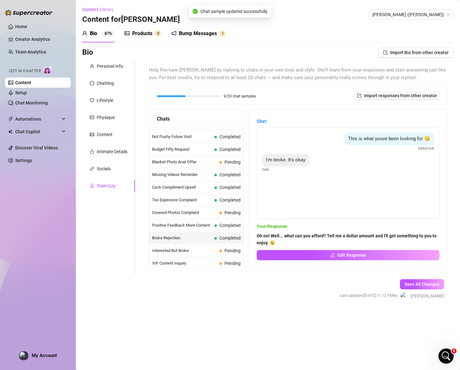
scroll to position [130, 0]
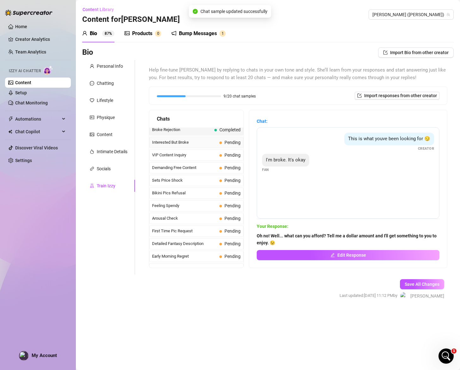
click at [208, 143] on span "Interested But Broke" at bounding box center [184, 142] width 65 height 6
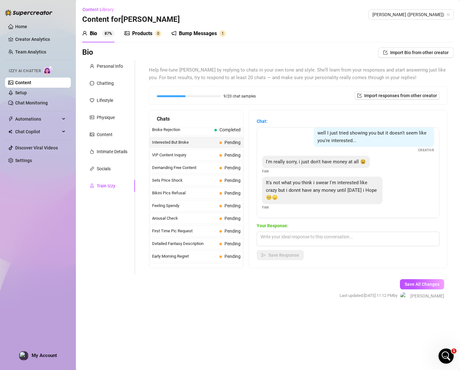
scroll to position [0, 0]
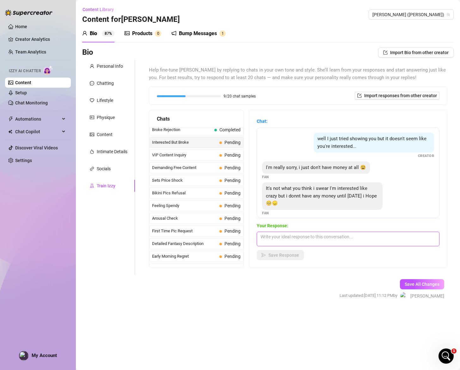
click at [348, 237] on textarea at bounding box center [348, 239] width 183 height 15
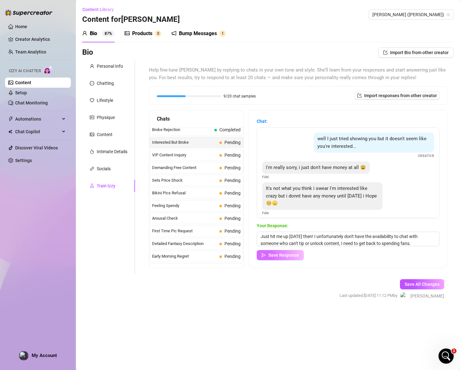
click at [277, 257] on span "Save Response" at bounding box center [284, 254] width 31 height 5
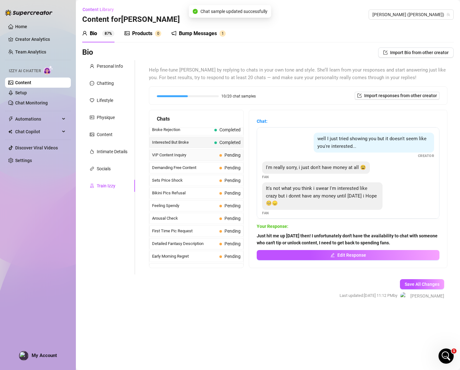
click at [209, 159] on div "VIP Content Inquiry Pending" at bounding box center [196, 154] width 94 height 11
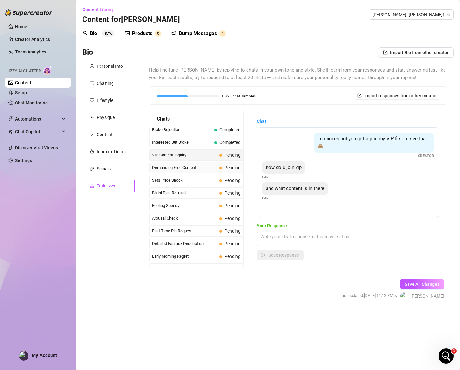
click at [216, 169] on span "Demanding Free Content" at bounding box center [184, 168] width 65 height 6
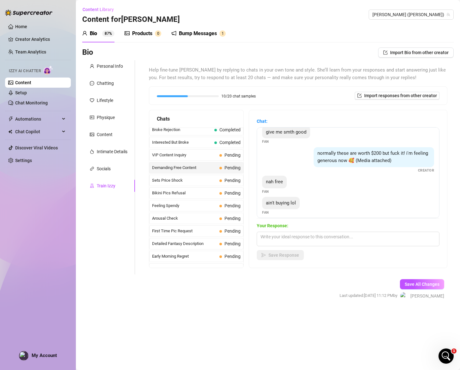
scroll to position [54, 0]
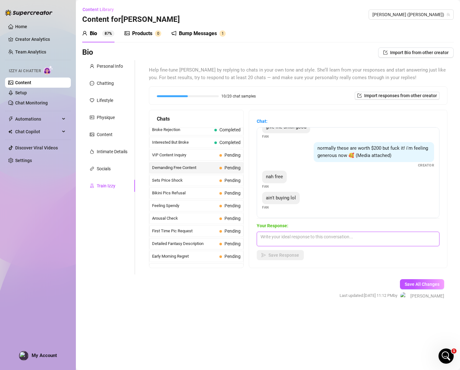
click at [327, 237] on textarea at bounding box center [348, 239] width 183 height 15
click at [291, 255] on span "Save Response" at bounding box center [284, 254] width 31 height 5
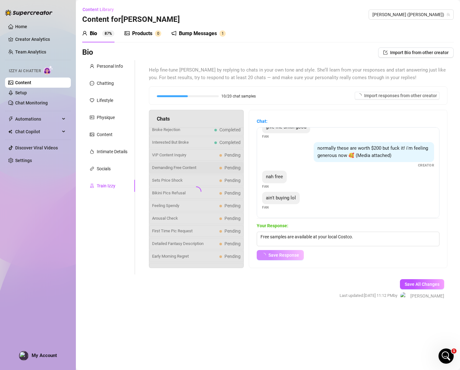
scroll to position [47, 0]
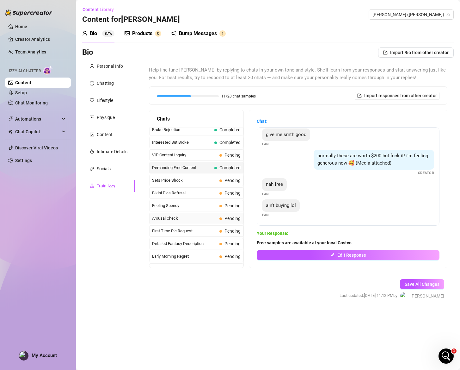
click at [203, 219] on span "Arousal Check" at bounding box center [184, 218] width 65 height 6
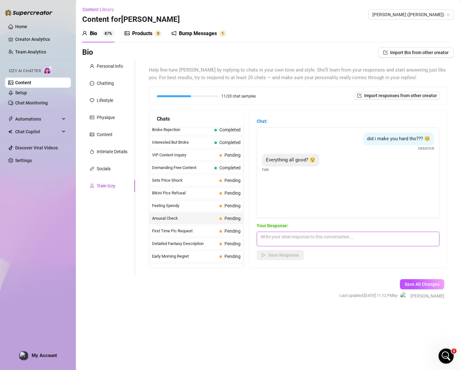
click at [340, 238] on textarea at bounding box center [348, 239] width 183 height 15
click at [284, 253] on span "Save Response" at bounding box center [284, 254] width 31 height 5
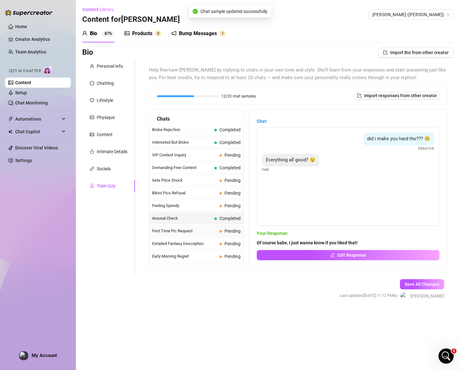
click at [205, 233] on span "First Time Pic Request" at bounding box center [184, 231] width 65 height 6
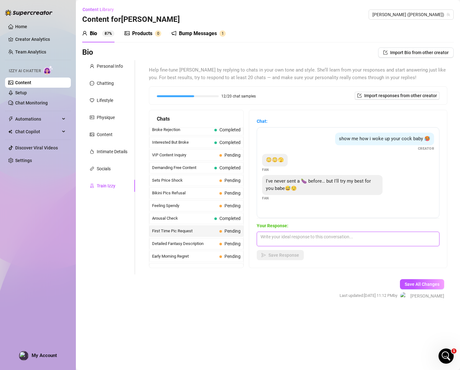
click at [341, 235] on textarea at bounding box center [348, 239] width 183 height 15
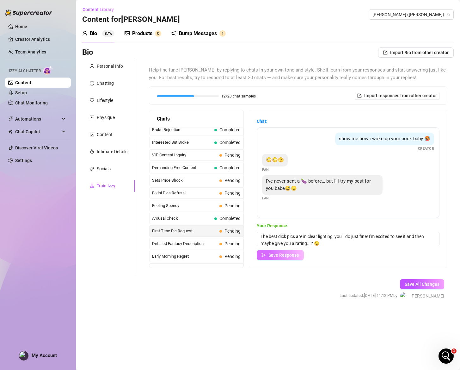
click at [266, 254] on icon "send" at bounding box center [264, 255] width 4 height 4
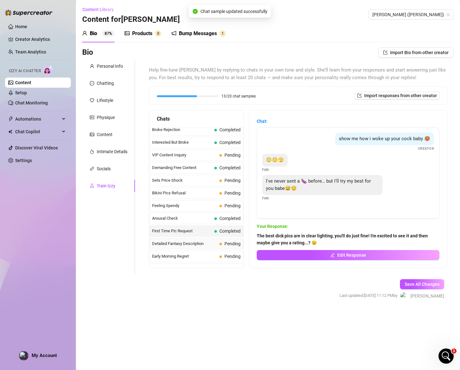
click at [215, 246] on span "Detailed Fantasy Description" at bounding box center [184, 243] width 65 height 6
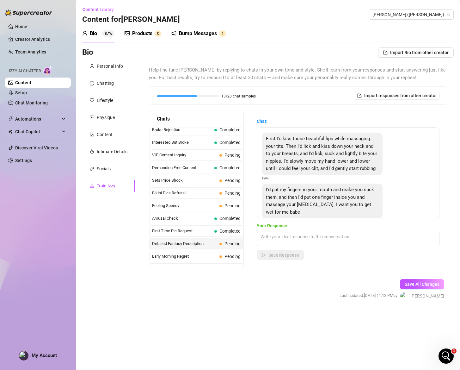
scroll to position [22, 0]
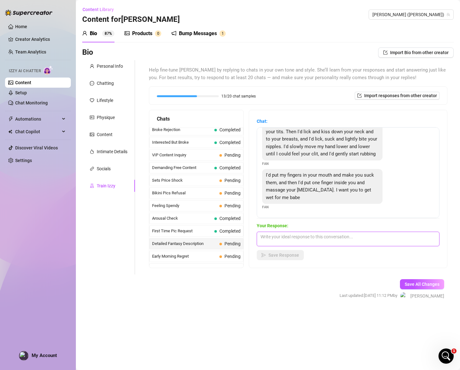
click at [367, 241] on textarea at bounding box center [348, 239] width 183 height 15
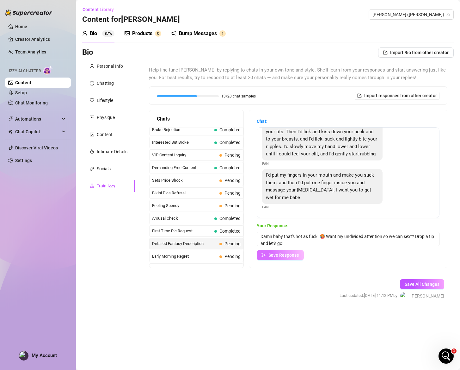
click at [290, 254] on span "Save Response" at bounding box center [284, 254] width 31 height 5
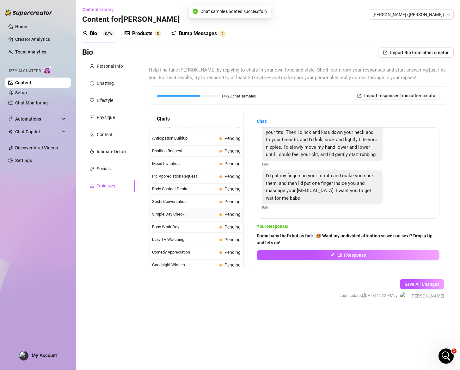
scroll to position [568, 0]
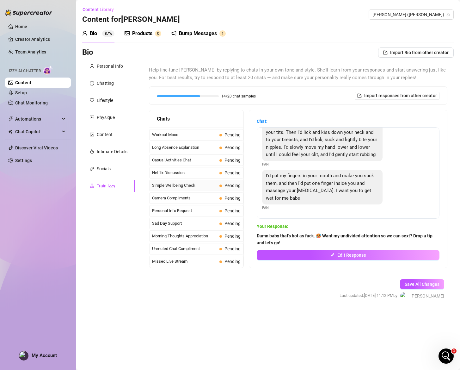
click at [208, 186] on span "Simple Wellbeing Check" at bounding box center [184, 185] width 65 height 6
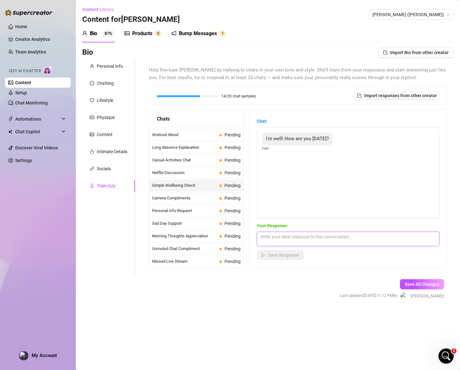
click at [326, 243] on textarea at bounding box center [348, 239] width 183 height 15
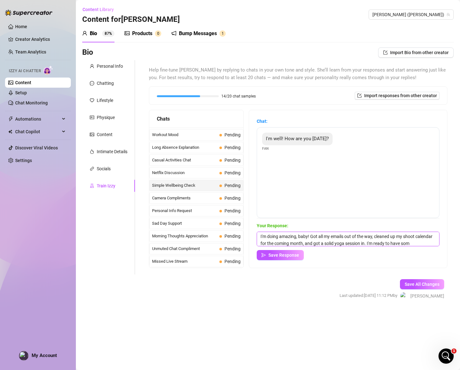
scroll to position [7, 0]
click at [298, 256] on span "Save Response" at bounding box center [284, 254] width 31 height 5
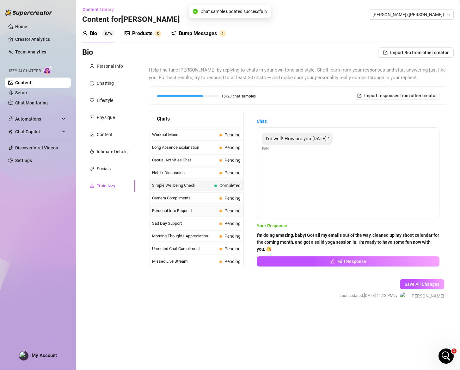
click at [200, 211] on span "Personal Info Request" at bounding box center [184, 211] width 65 height 6
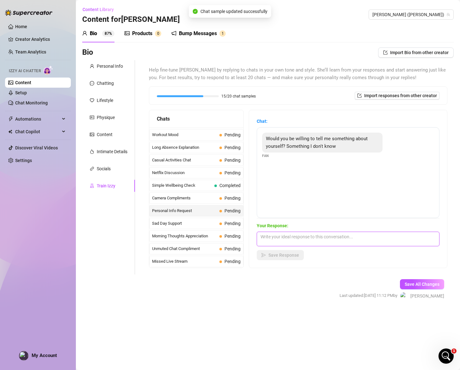
click at [299, 241] on textarea at bounding box center [348, 239] width 183 height 15
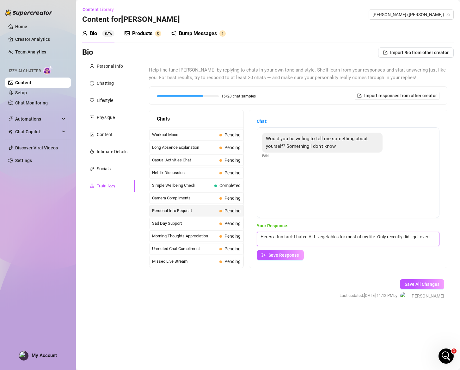
scroll to position [0, 0]
click at [402, 236] on textarea "Here's a fun fact: I hated ALL vegetables for most of my life. Only recently di…" at bounding box center [348, 239] width 183 height 15
click at [287, 252] on span "Save Response" at bounding box center [284, 254] width 31 height 5
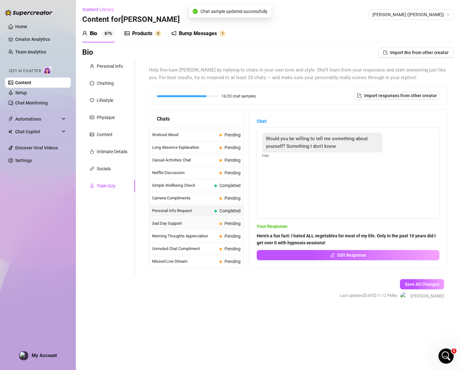
click at [205, 226] on span "Sad Day Support" at bounding box center [184, 223] width 65 height 6
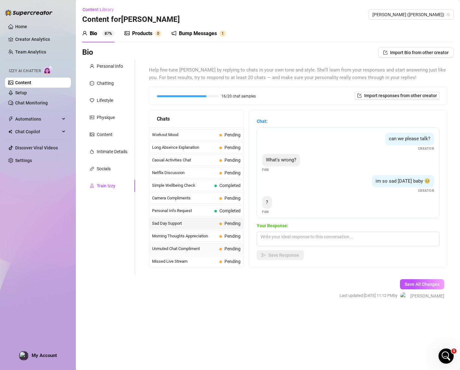
click at [204, 251] on span "Unmuted Chat Compliment" at bounding box center [184, 249] width 65 height 6
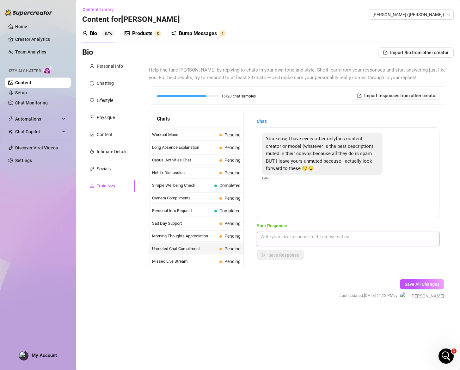
click at [329, 242] on textarea at bounding box center [348, 239] width 183 height 15
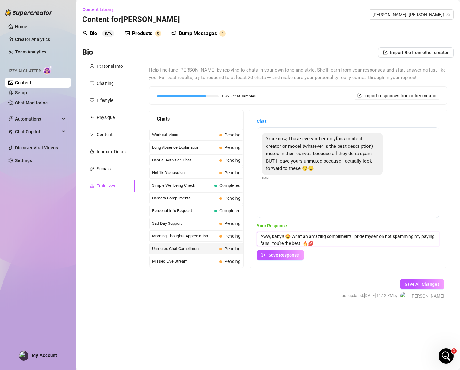
scroll to position [0, 0]
click at [294, 256] on span "Save Response" at bounding box center [284, 254] width 31 height 5
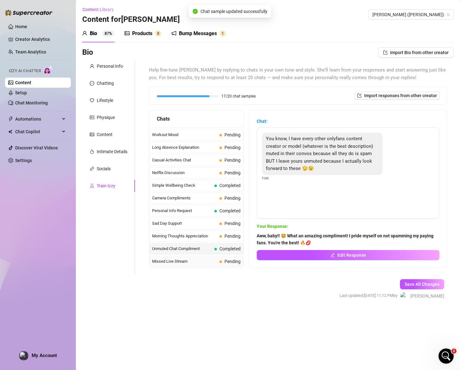
click at [214, 258] on div "Missed Live Stream Pending" at bounding box center [196, 261] width 94 height 11
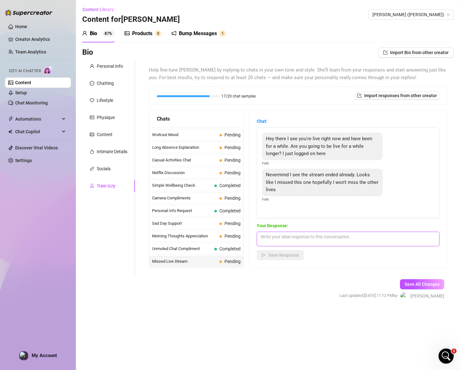
click at [338, 243] on textarea at bounding box center [348, 239] width 183 height 15
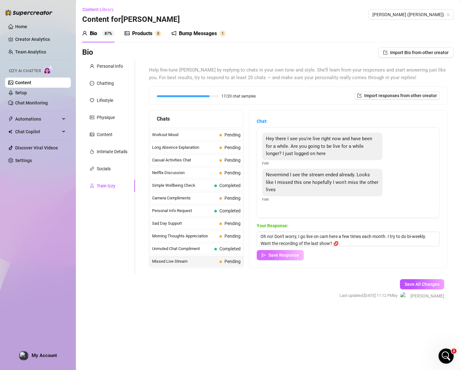
click at [285, 255] on span "Save Response" at bounding box center [284, 254] width 31 height 5
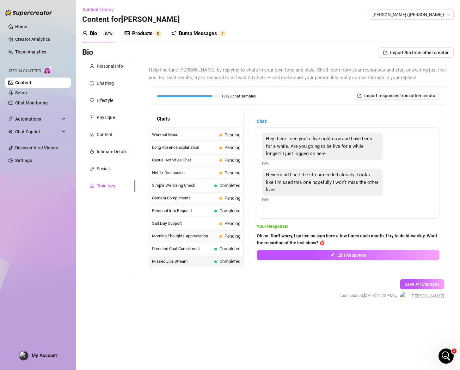
click at [215, 234] on span "Morning Thoughts Appreciation" at bounding box center [184, 236] width 65 height 6
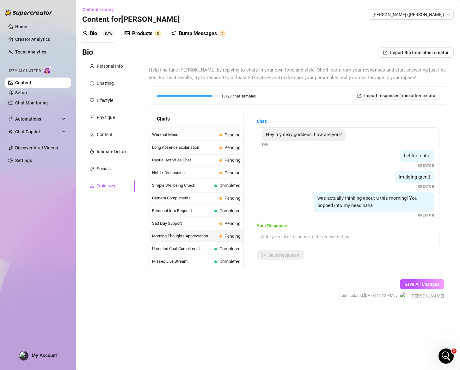
scroll to position [54, 0]
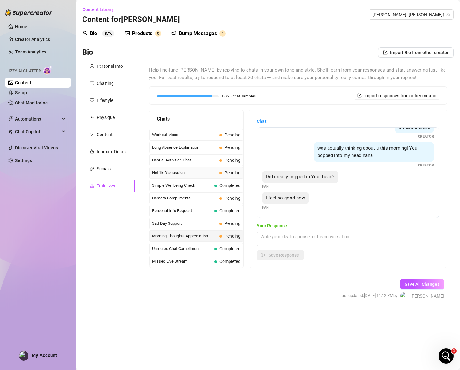
click at [209, 173] on span "Netflix Discussion" at bounding box center [184, 173] width 65 height 6
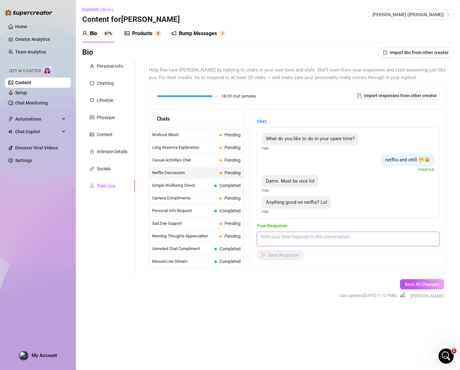
click at [296, 236] on textarea at bounding box center [348, 239] width 183 height 15
click at [298, 258] on button "Save Response" at bounding box center [280, 255] width 47 height 10
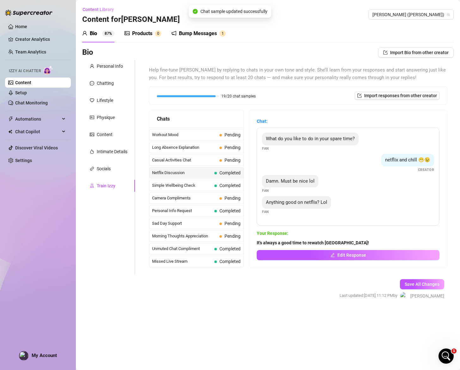
scroll to position [564, 0]
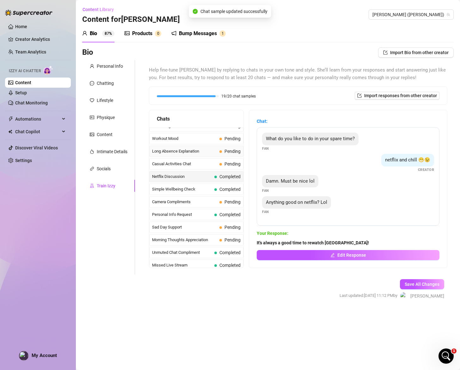
click at [212, 154] on span "Long Absence Explanation" at bounding box center [184, 151] width 65 height 6
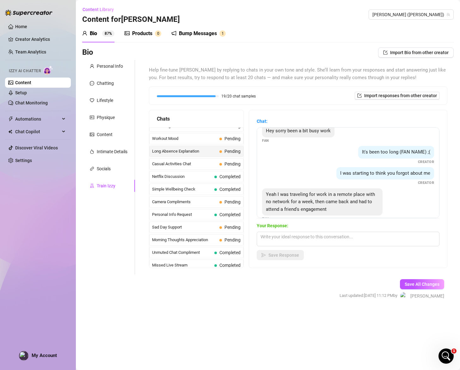
scroll to position [19, 0]
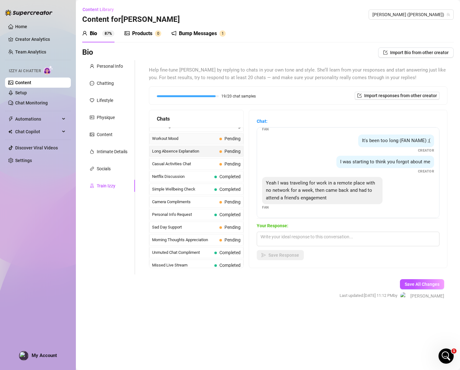
click at [206, 142] on div "Workout Mood Pending" at bounding box center [196, 138] width 94 height 11
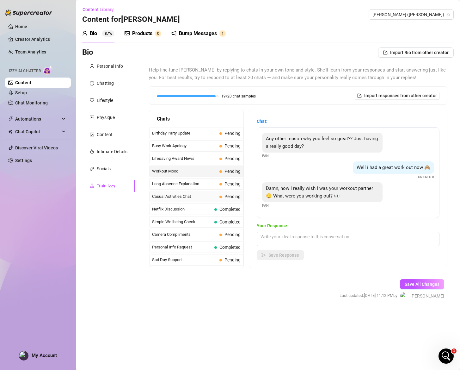
scroll to position [527, 0]
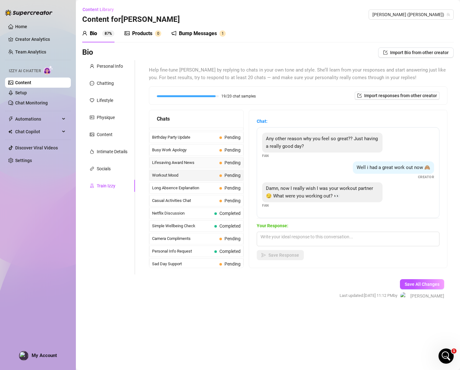
click at [203, 163] on span "Lifesaving Award News" at bounding box center [184, 162] width 65 height 6
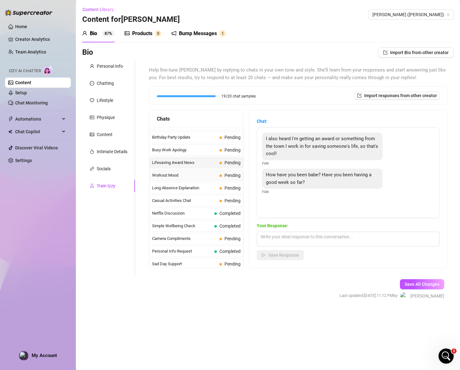
scroll to position [519, 0]
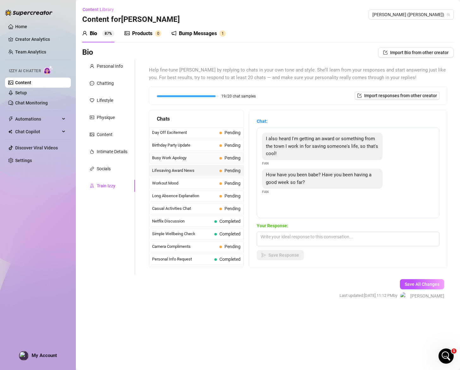
click at [192, 160] on span "Busy Work Apology" at bounding box center [184, 158] width 65 height 6
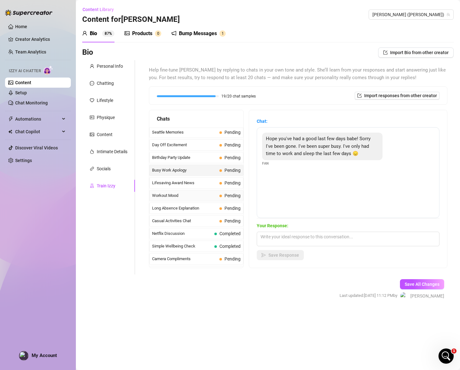
scroll to position [503, 0]
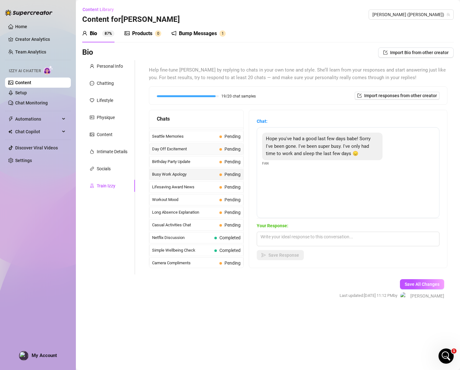
click at [213, 151] on span "Day Off Excitement" at bounding box center [184, 149] width 65 height 6
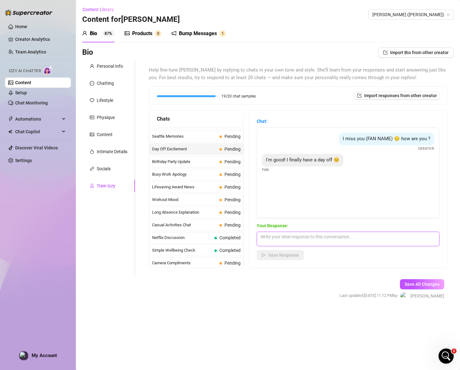
click at [339, 240] on textarea at bounding box center [348, 239] width 183 height 15
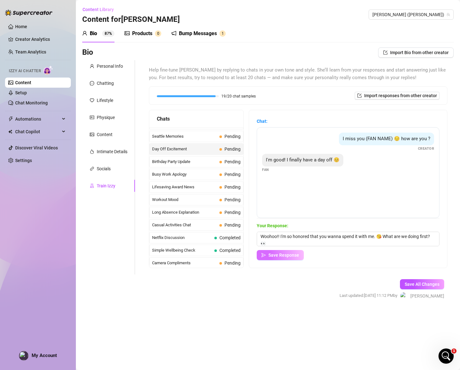
click at [291, 255] on span "Save Response" at bounding box center [284, 254] width 31 height 5
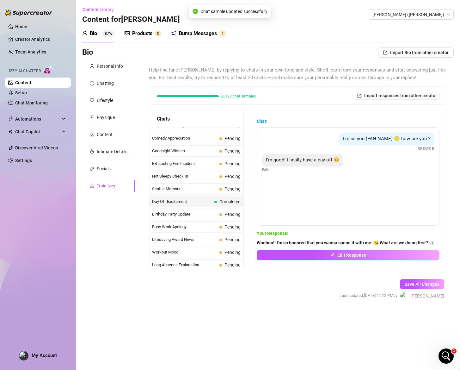
scroll to position [446, 0]
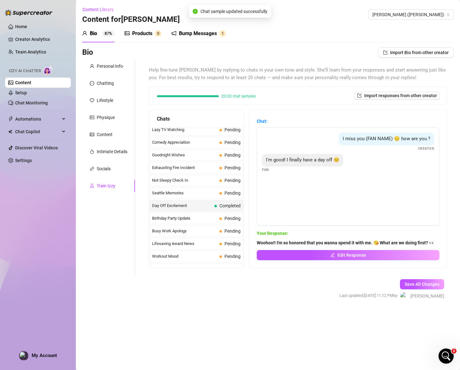
click at [215, 180] on span "Not Sleepy Check In" at bounding box center [184, 180] width 65 height 6
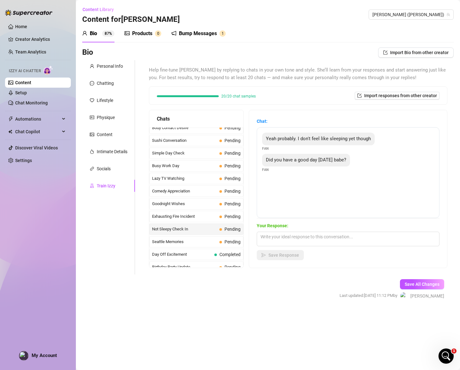
scroll to position [322, 0]
click at [195, 217] on span "Sushi Conversation" at bounding box center [184, 216] width 65 height 6
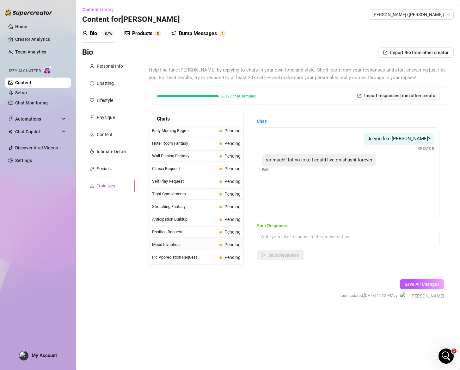
scroll to position [190, 0]
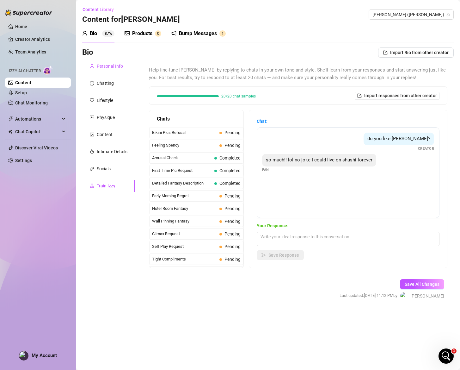
click at [109, 67] on div "Personal Info" at bounding box center [110, 66] width 26 height 7
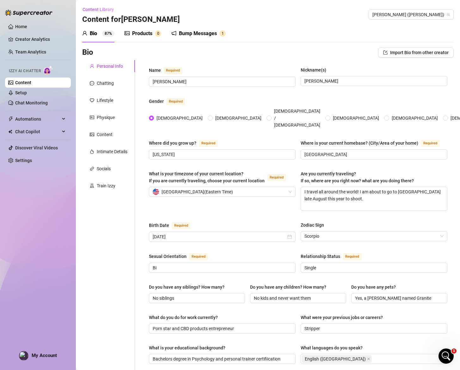
click at [111, 33] on sup "87%" at bounding box center [108, 33] width 12 height 6
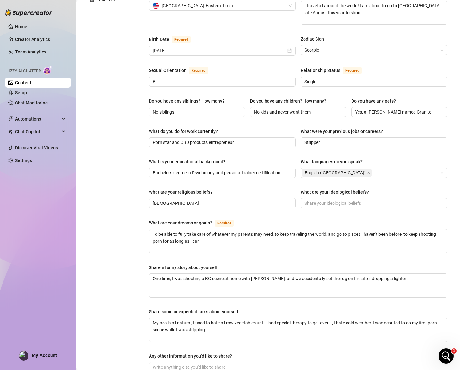
scroll to position [264, 0]
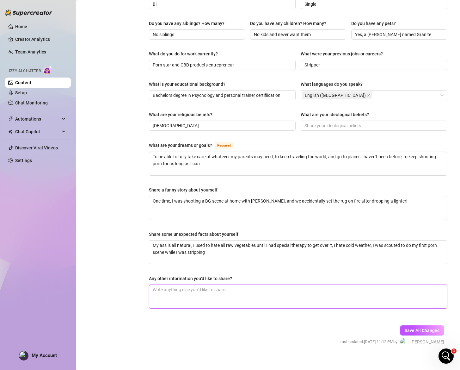
click at [293, 294] on textarea "Any other information you'd like to share?" at bounding box center [298, 296] width 298 height 23
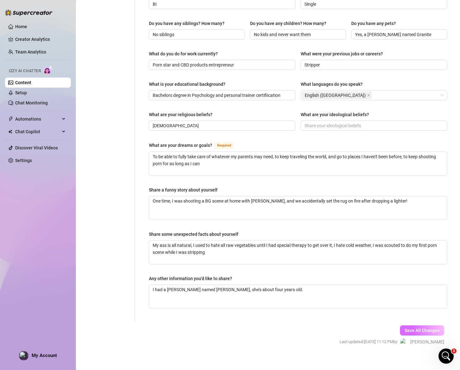
click at [405, 328] on span "Save All Changes" at bounding box center [422, 330] width 35 height 5
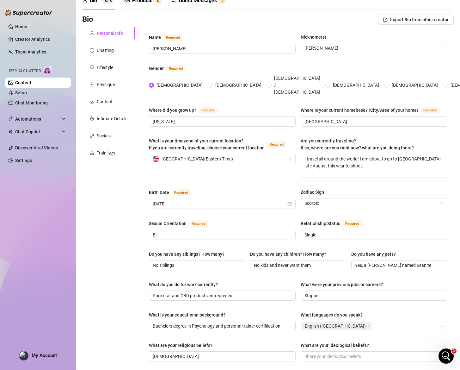
scroll to position [98, 0]
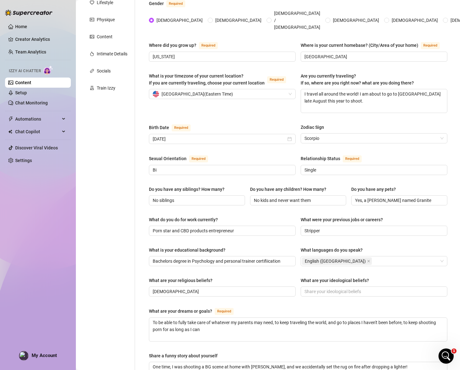
click at [248, 112] on div "What is your timezone of your current location? If you are currently traveling,…" at bounding box center [298, 95] width 299 height 46
click at [109, 25] on div "Physique" at bounding box center [108, 20] width 53 height 12
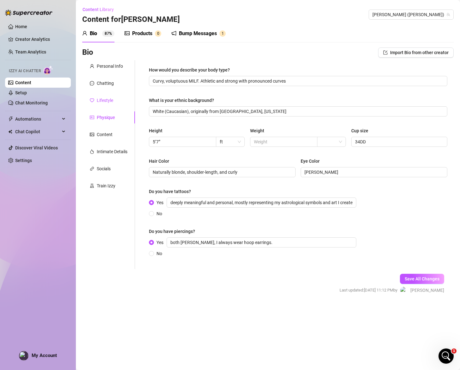
click at [99, 98] on div "Lifestyle" at bounding box center [105, 100] width 16 height 7
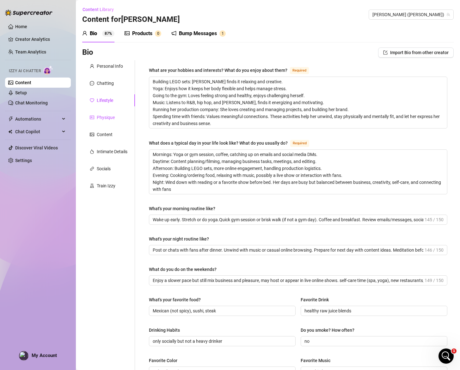
click at [100, 120] on div "Physique" at bounding box center [106, 117] width 18 height 7
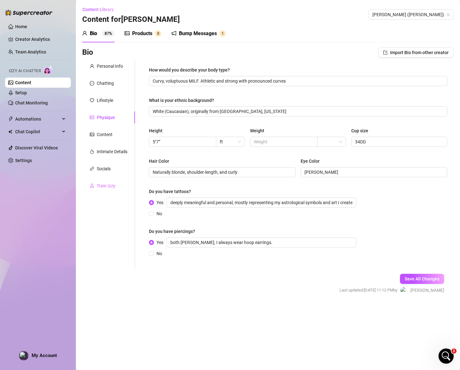
click at [111, 181] on div "Train Izzy" at bounding box center [108, 186] width 53 height 12
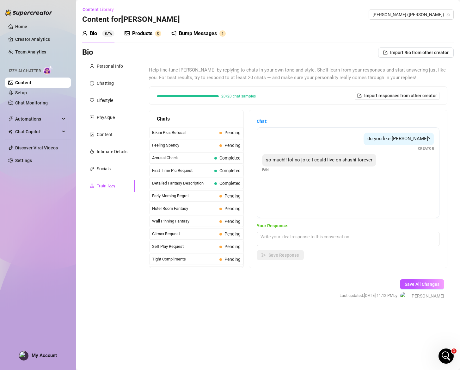
scroll to position [184, 0]
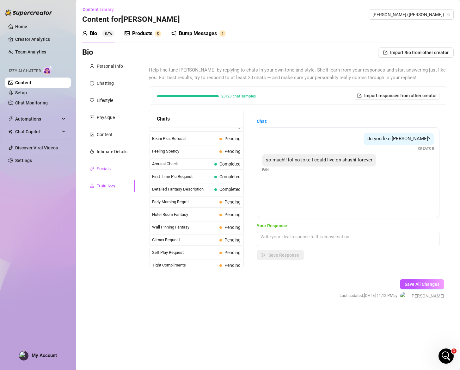
click at [110, 169] on div "Socials" at bounding box center [104, 168] width 14 height 7
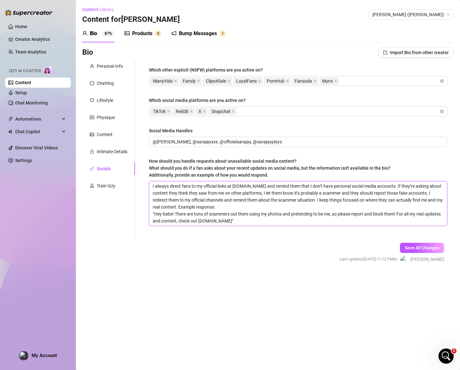
click at [292, 195] on textarea "I always direct fans to my official links at [DOMAIN_NAME] and remind them that…" at bounding box center [298, 203] width 298 height 44
click at [176, 81] on icon "close" at bounding box center [175, 80] width 3 height 3
click at [315, 64] on div "Which other explicit (NSFW) platforms are you active on? Fansly Clips4Sale Loya…" at bounding box center [298, 149] width 311 height 178
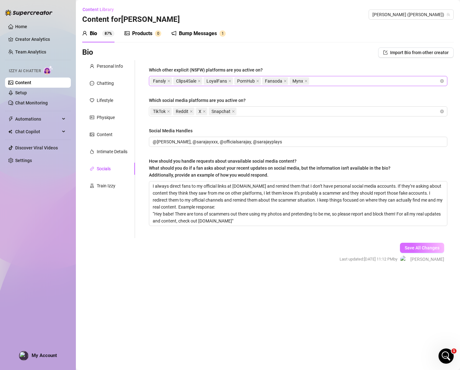
click at [416, 246] on span "Save All Changes" at bounding box center [422, 247] width 35 height 5
click at [136, 37] on div "Products" at bounding box center [142, 34] width 20 height 8
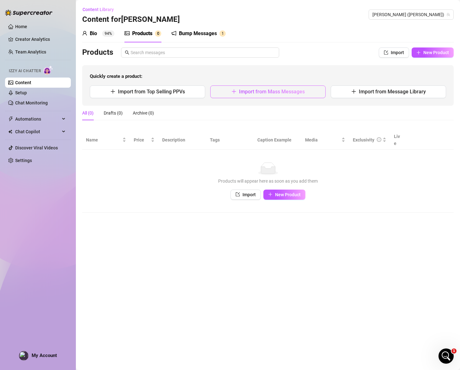
click at [277, 93] on span "Import from Mass Messages" at bounding box center [272, 92] width 66 height 6
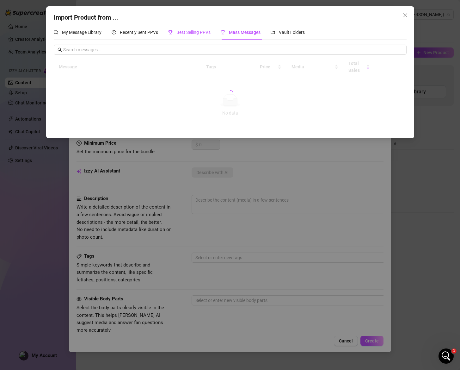
click at [194, 32] on span "Best Selling PPVs" at bounding box center [194, 32] width 34 height 5
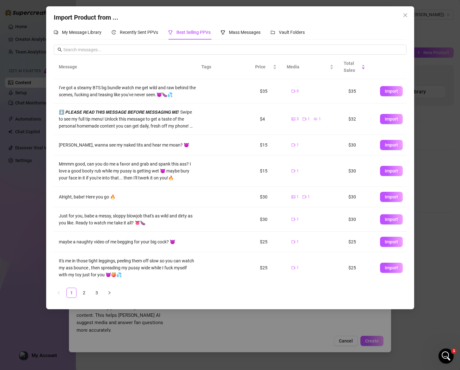
click at [186, 31] on span "Best Selling PPVs" at bounding box center [194, 32] width 34 height 5
click at [361, 68] on div "Total Sales" at bounding box center [355, 67] width 22 height 14
click at [365, 67] on div "Total Sales" at bounding box center [355, 67] width 22 height 14
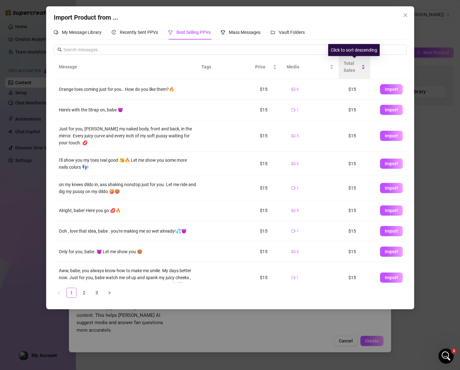
click at [365, 67] on div "Total Sales" at bounding box center [355, 67] width 22 height 14
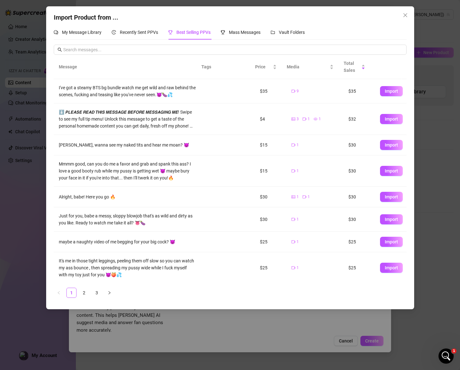
scroll to position [8, 0]
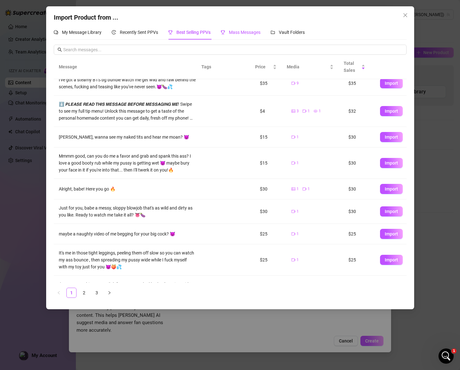
click at [236, 32] on span "Mass Messages" at bounding box center [245, 32] width 32 height 5
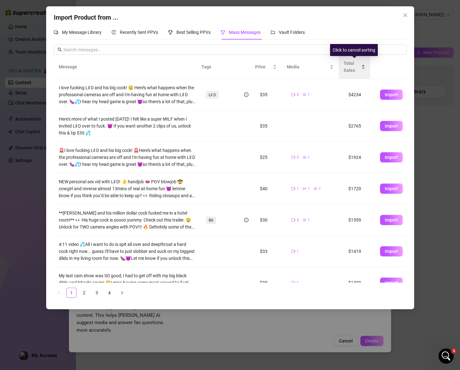
click at [362, 70] on div "Total Sales" at bounding box center [355, 67] width 22 height 14
click at [365, 69] on div "Total Sales" at bounding box center [355, 67] width 22 height 14
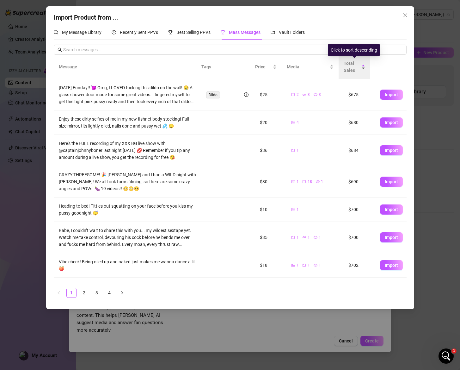
click at [364, 68] on div "Total Sales" at bounding box center [355, 67] width 22 height 14
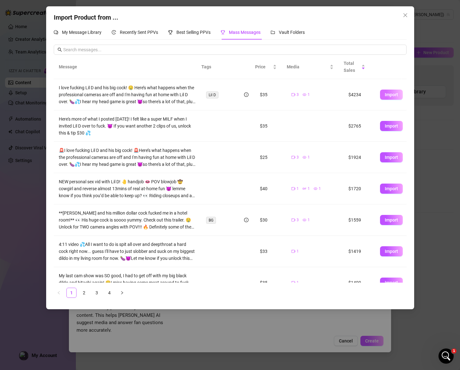
click at [385, 96] on span "Import" at bounding box center [391, 94] width 13 height 5
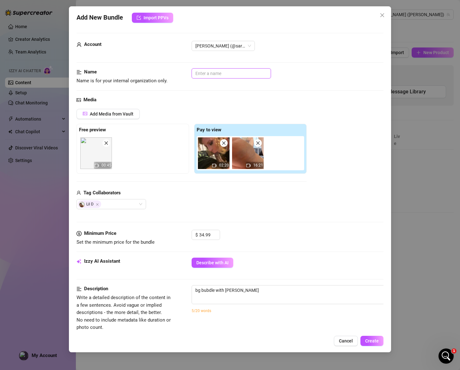
click at [215, 73] on input "text" at bounding box center [231, 73] width 79 height 10
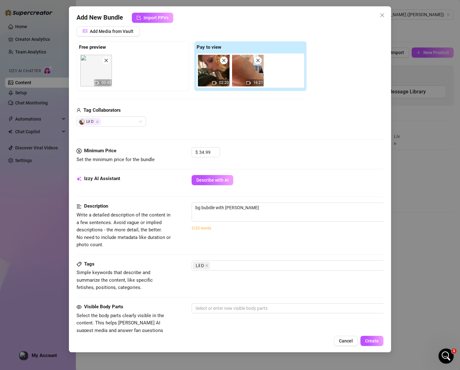
scroll to position [119, 0]
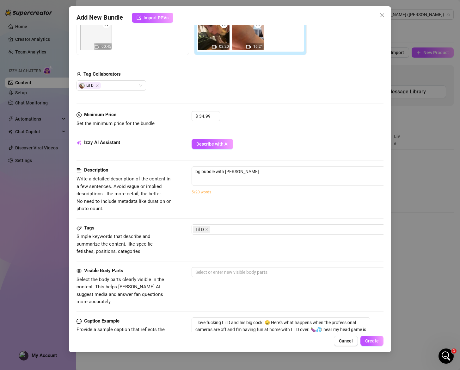
click at [260, 150] on div "Izzy AI Assistant Describe with AI" at bounding box center [230, 147] width 307 height 16
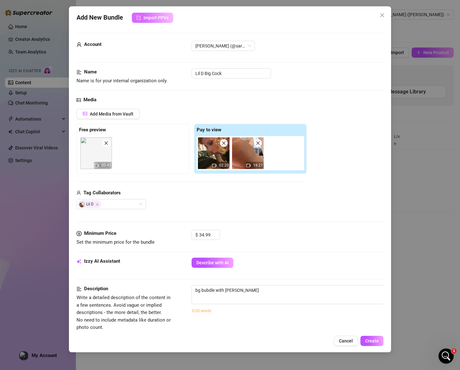
click at [158, 17] on span "Import PPVs" at bounding box center [156, 17] width 25 height 5
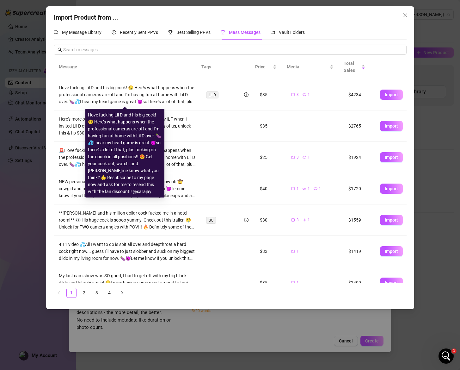
click at [146, 96] on div "I love fucking Lil D and his big cock! 🤤 Here’s what happens when the professio…" at bounding box center [127, 94] width 137 height 21
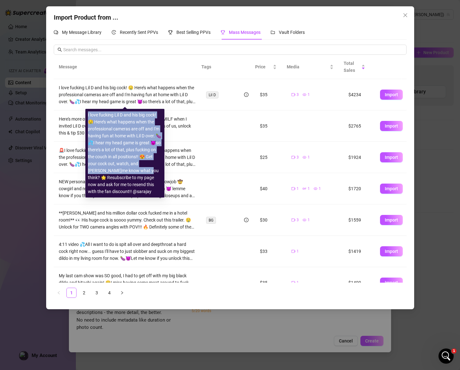
drag, startPoint x: 88, startPoint y: 115, endPoint x: 132, endPoint y: 172, distance: 71.1
click at [132, 172] on div "I love fucking Lil D and his big cock! 🤤 Here’s what happens when the professio…" at bounding box center [125, 153] width 74 height 84
copy div "I love fucking Lil D and his big cock! 🤤 Here’s what happens when the professio…"
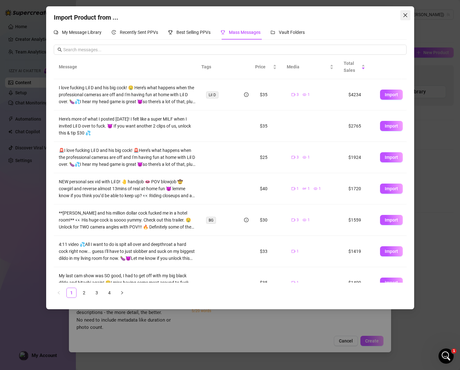
click at [406, 16] on icon "close" at bounding box center [405, 15] width 4 height 4
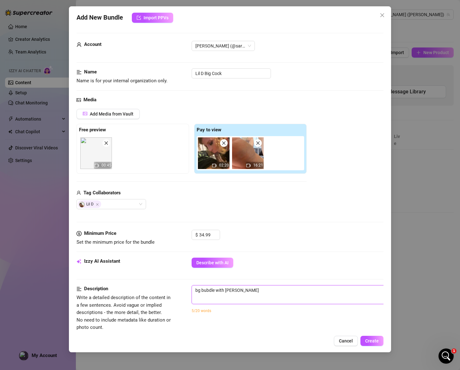
click at [253, 294] on textarea "bg bubdle with [PERSON_NAME]" at bounding box center [302, 289] width 221 height 9
paste textarea "I love fucking Lil D and his big cock! 🤤 Here’s what happens when the professio…"
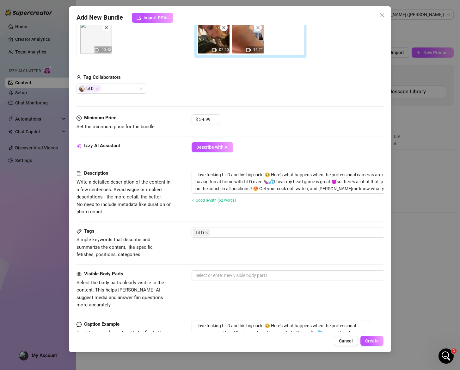
scroll to position [111, 0]
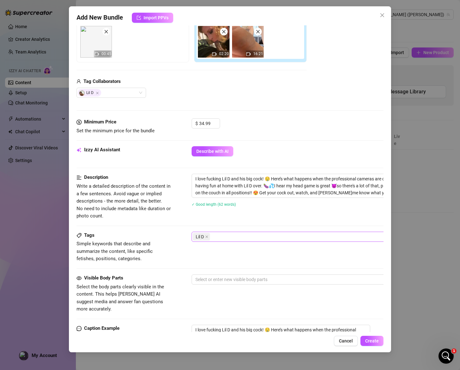
click at [233, 238] on div "Lil D" at bounding box center [299, 236] width 212 height 9
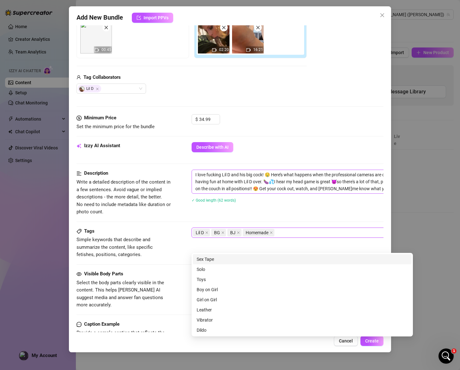
scroll to position [101, 0]
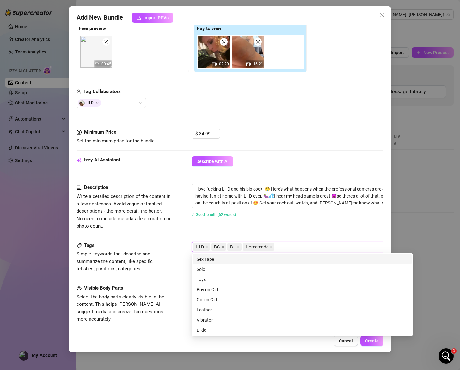
click at [216, 58] on img at bounding box center [214, 52] width 32 height 32
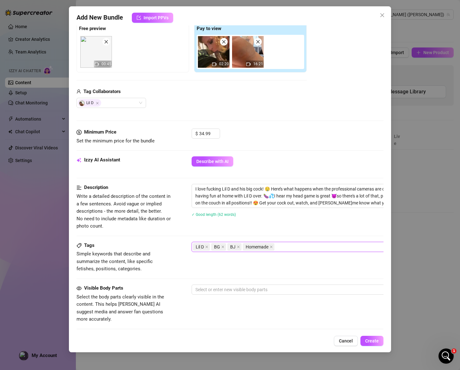
click at [217, 56] on img at bounding box center [214, 52] width 32 height 32
click at [242, 58] on img at bounding box center [248, 52] width 32 height 32
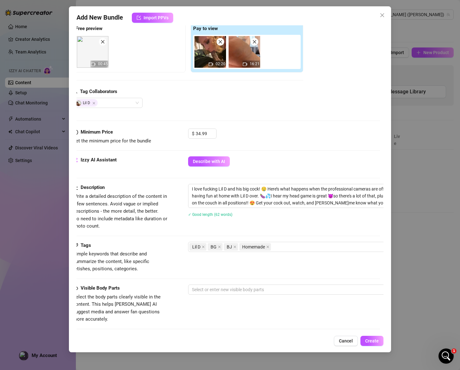
scroll to position [101, 2]
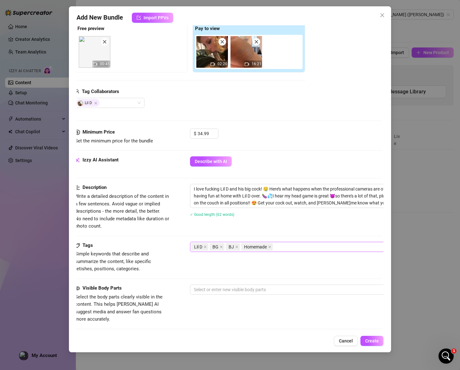
click at [289, 243] on div "Lil D BG BJ Homemade" at bounding box center [297, 246] width 212 height 9
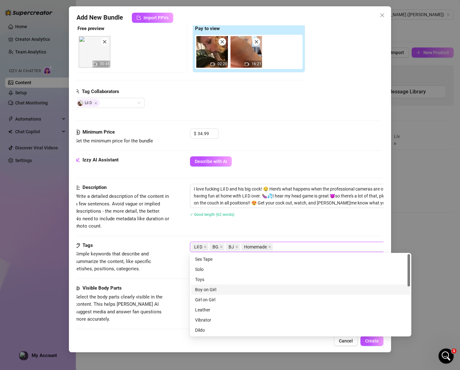
click at [241, 292] on div "Boy on Girl" at bounding box center [300, 289] width 211 height 7
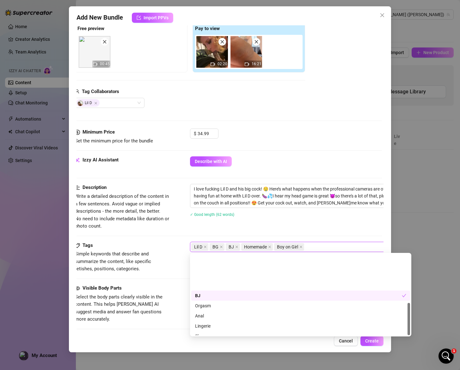
scroll to position [121, 0]
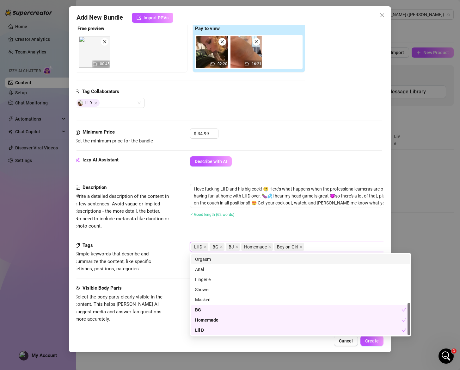
click at [219, 260] on div "Orgasm" at bounding box center [300, 259] width 211 height 7
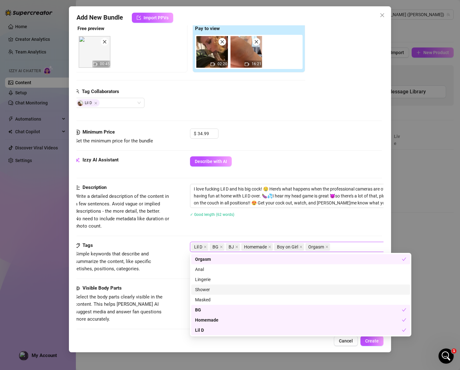
click at [164, 237] on div "Description Write a detailed description of the content in a few sentences. Avo…" at bounding box center [228, 213] width 307 height 58
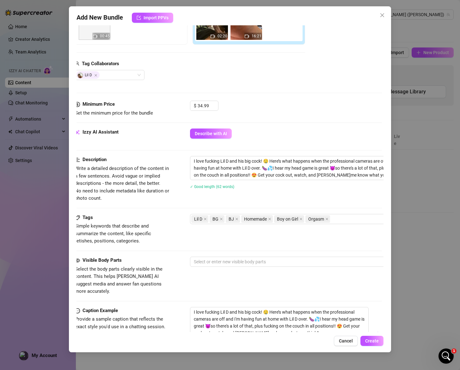
scroll to position [133, 2]
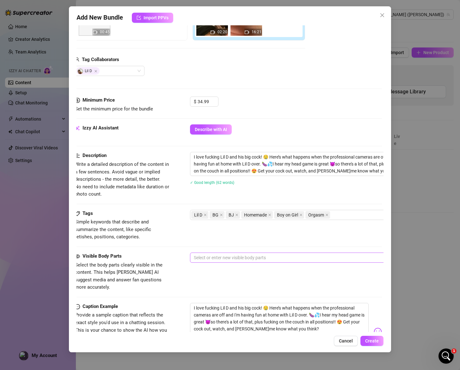
click at [256, 259] on div at bounding box center [297, 257] width 212 height 9
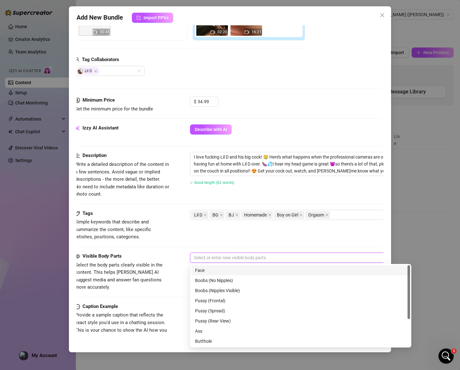
click at [265, 238] on div "Tags Simple keywords that describe and summarize the content, like specific fet…" at bounding box center [228, 225] width 307 height 31
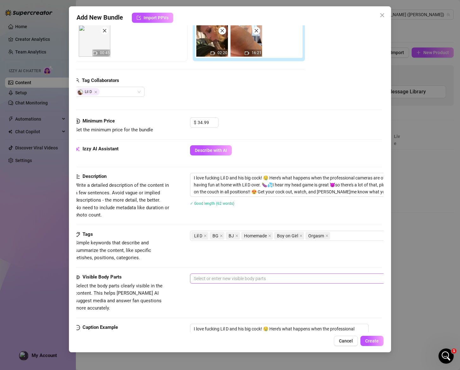
scroll to position [136, 2]
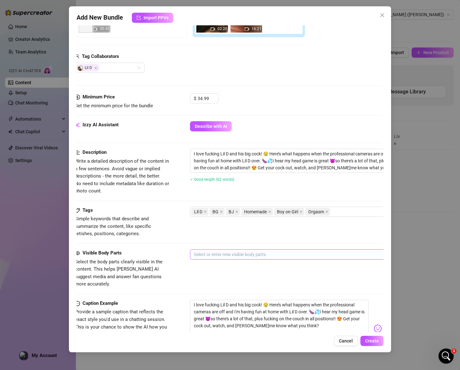
click at [264, 254] on div at bounding box center [297, 254] width 212 height 9
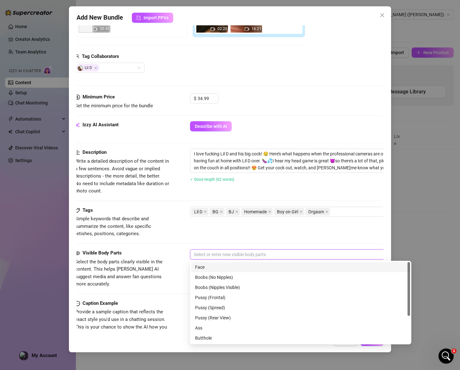
click at [216, 266] on div "Face" at bounding box center [300, 267] width 211 height 7
click at [239, 289] on div "Boobs (Nipples Visible)" at bounding box center [300, 287] width 211 height 7
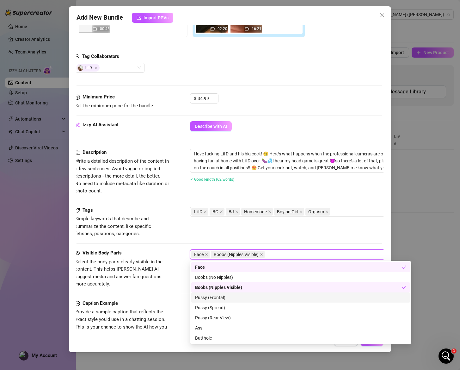
click at [232, 298] on div "Pussy (Frontal)" at bounding box center [300, 297] width 211 height 7
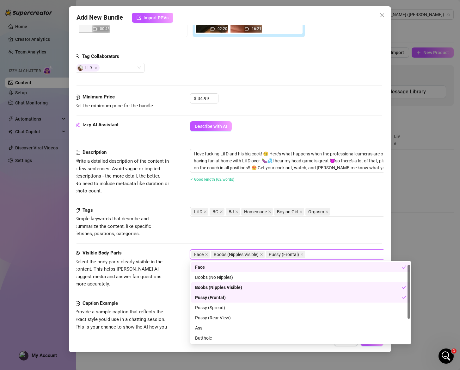
scroll to position [40, 0]
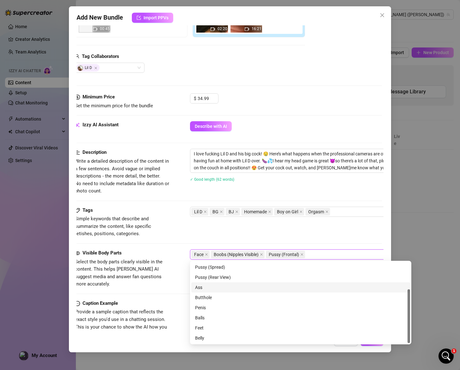
click at [229, 287] on div "Ass" at bounding box center [300, 287] width 211 height 7
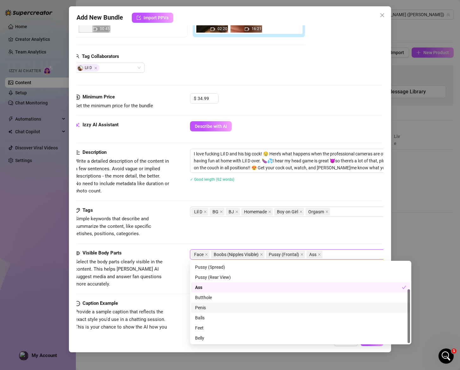
click at [227, 309] on div "Penis" at bounding box center [300, 307] width 211 height 7
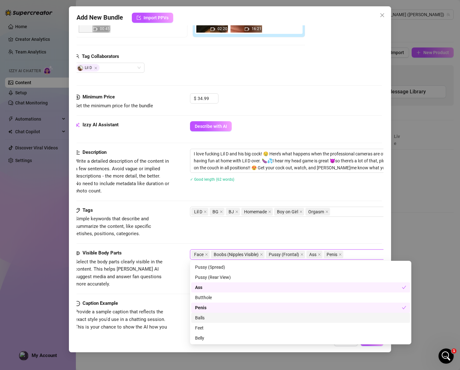
click at [222, 318] on div "Balls" at bounding box center [300, 317] width 211 height 7
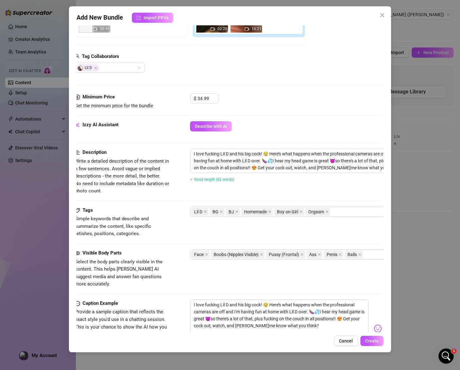
click at [179, 230] on div "Tags Simple keywords that describe and summarize the content, like specific fet…" at bounding box center [228, 222] width 307 height 31
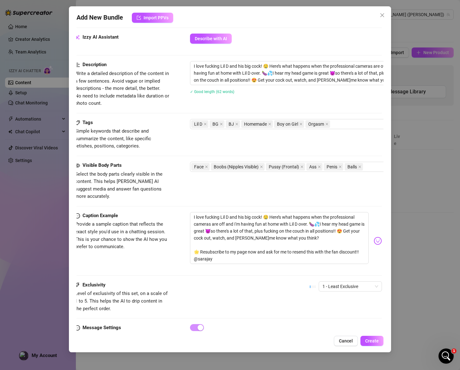
scroll to position [249, 2]
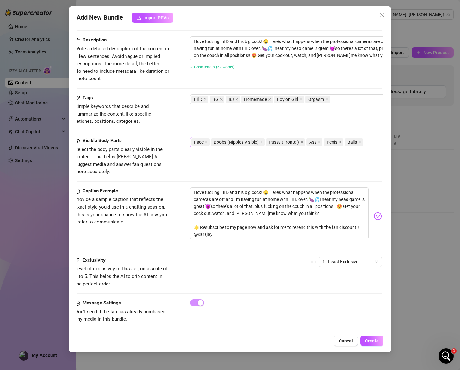
click at [374, 142] on div "Face Boobs (Nipples Visible) Pussy (Frontal) Ass Penis Balls" at bounding box center [297, 142] width 212 height 9
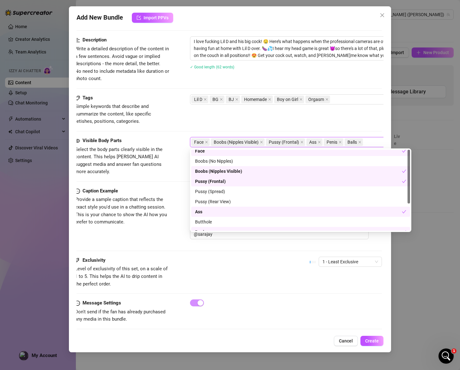
scroll to position [0, 0]
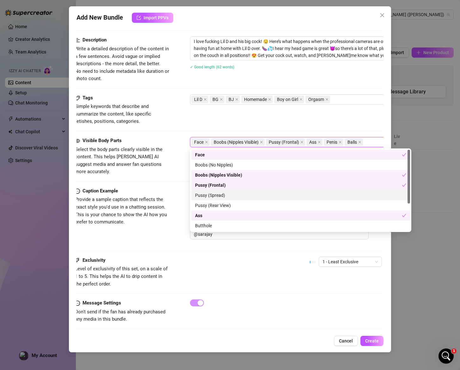
click at [223, 197] on div "Pussy (Spread)" at bounding box center [300, 195] width 211 height 7
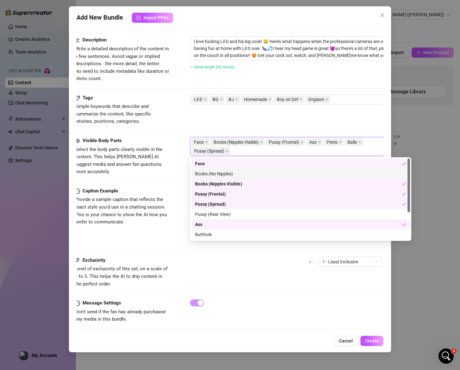
click at [209, 176] on div "Boobs (No Nipples)" at bounding box center [300, 173] width 211 height 7
click at [200, 175] on div "Boobs (No Nipples)" at bounding box center [298, 173] width 207 height 7
click at [157, 167] on span "Select the body parts clearly visible in the content. This helps [PERSON_NAME] …" at bounding box center [122, 161] width 95 height 30
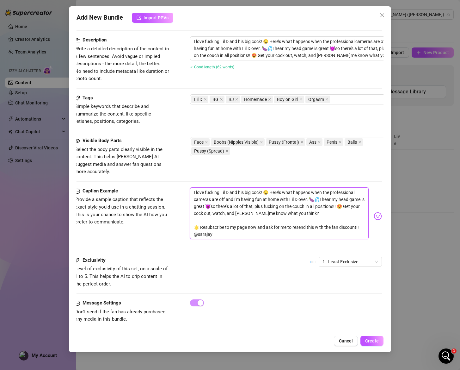
click at [258, 227] on textarea "I love fucking Lil D and his big cock! 🤤 Here’s what happens when the professio…" at bounding box center [279, 213] width 179 height 52
drag, startPoint x: 310, startPoint y: 206, endPoint x: 326, endPoint y: 233, distance: 31.8
click at [326, 233] on div "I love fucking Lil D and his big cock! 🤤 Here’s what happens when the professio…" at bounding box center [286, 216] width 192 height 58
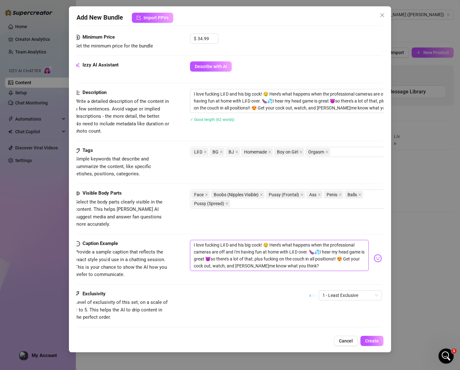
scroll to position [177, 2]
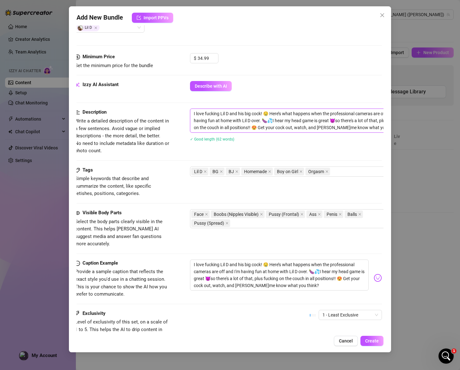
click at [239, 124] on textarea "I love fucking Lil D and his big cock! 🤤 Here’s what happens when the professio…" at bounding box center [300, 120] width 221 height 23
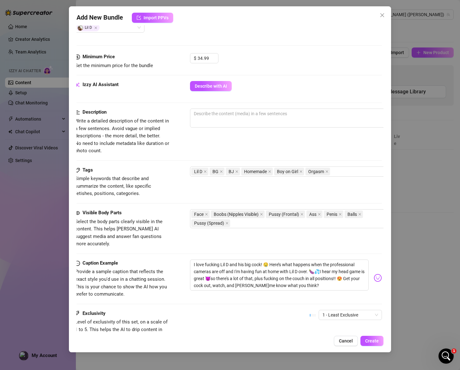
click at [172, 147] on div "Description Write a detailed description of the content in a few sentences. Avo…" at bounding box center [228, 132] width 307 height 46
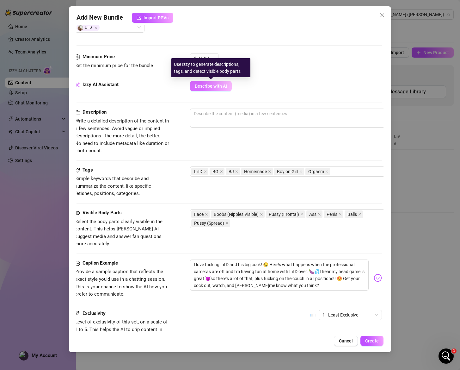
click at [206, 89] on button "Describe with AI" at bounding box center [211, 86] width 42 height 10
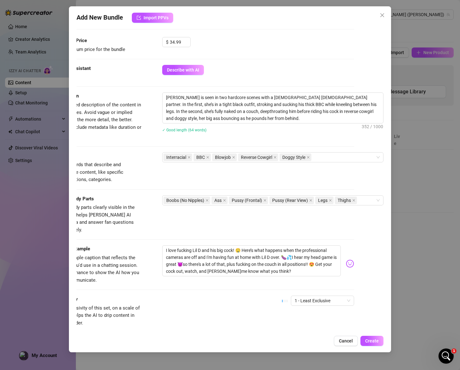
scroll to position [193, 28]
click at [208, 201] on icon "close" at bounding box center [208, 200] width 3 height 3
click at [327, 202] on div "Ass Pussy (Frontal) Pussy (Rear View) Legs Thighs" at bounding box center [271, 200] width 212 height 9
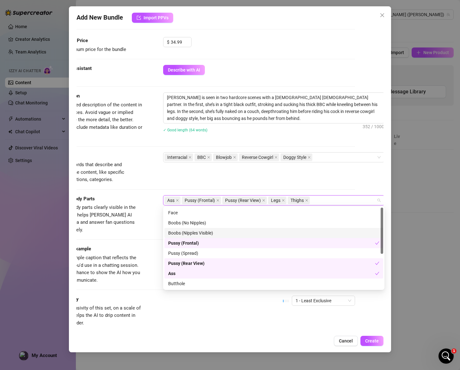
click at [221, 234] on div "Boobs (Nipples Visible)" at bounding box center [273, 232] width 211 height 7
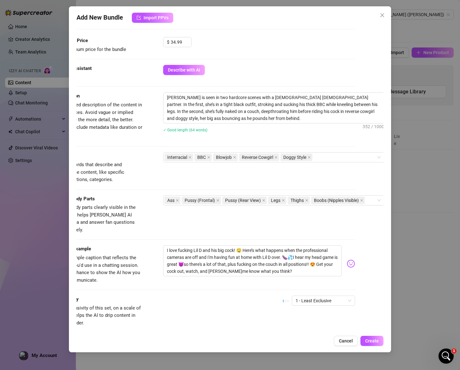
click at [136, 223] on span "Select the body parts clearly visible in the content. This helps [PERSON_NAME] …" at bounding box center [92, 218] width 88 height 28
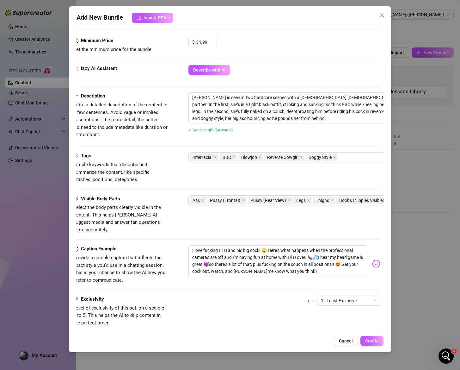
scroll to position [193, 0]
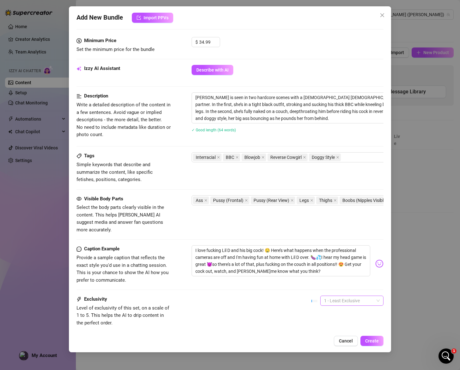
click at [332, 296] on span "1 - Least Exclusive" at bounding box center [352, 300] width 56 height 9
click at [329, 326] on div "3" at bounding box center [347, 325] width 53 height 7
click at [372, 341] on span "Create" at bounding box center [372, 340] width 14 height 5
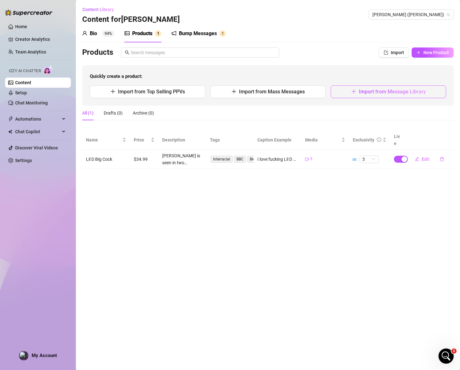
click at [365, 93] on span "Import from Message Library" at bounding box center [392, 92] width 67 height 6
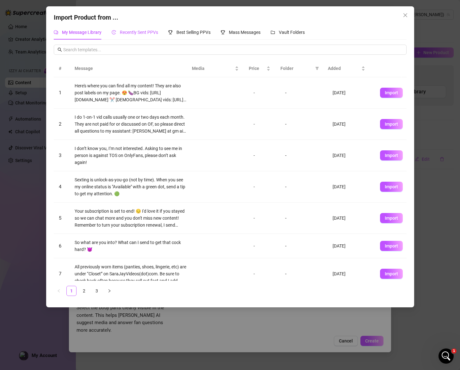
click at [134, 35] on div "Recently Sent PPVs" at bounding box center [135, 32] width 47 height 7
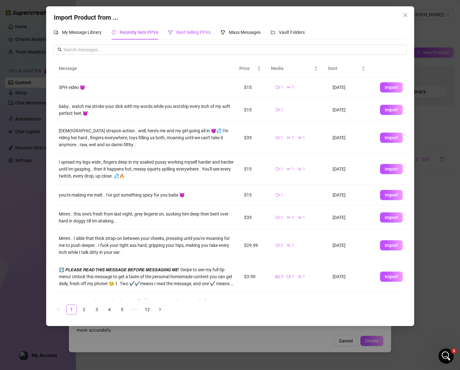
click at [183, 33] on span "Best Selling PPVs" at bounding box center [194, 32] width 34 height 5
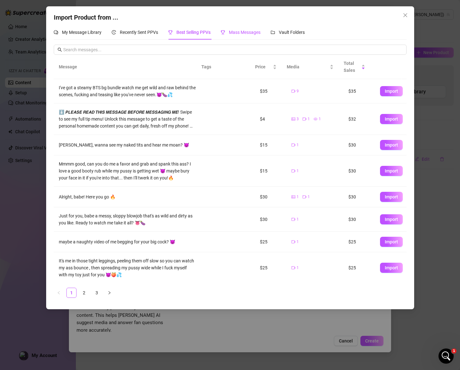
click at [231, 33] on span "Mass Messages" at bounding box center [245, 32] width 32 height 5
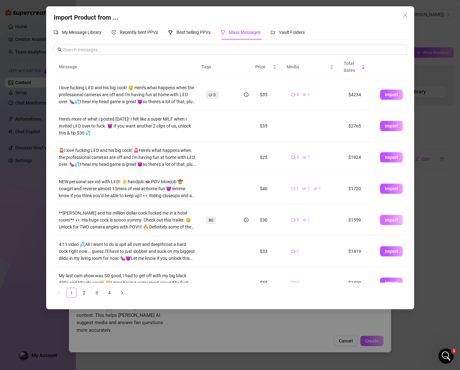
click at [385, 221] on span "Import" at bounding box center [391, 219] width 13 height 5
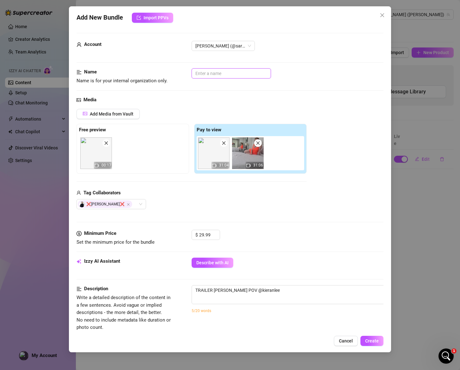
click at [219, 75] on input "text" at bounding box center [231, 73] width 79 height 10
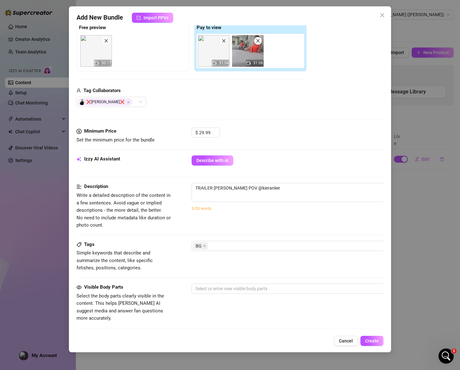
drag, startPoint x: 280, startPoint y: 194, endPoint x: 204, endPoint y: 183, distance: 76.5
click at [205, 183] on span "TRAILER [PERSON_NAME] POV @kieranlee 33 / 1000" at bounding box center [302, 192] width 221 height 19
click at [225, 192] on textarea "TRAILER [PERSON_NAME] POV @kieranlee" at bounding box center [302, 187] width 221 height 9
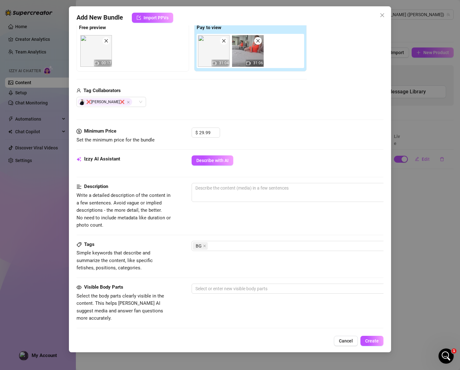
click at [215, 166] on div "Izzy AI Assistant Describe with AI" at bounding box center [230, 163] width 307 height 16
click at [215, 163] on span "Describe with AI" at bounding box center [212, 160] width 32 height 5
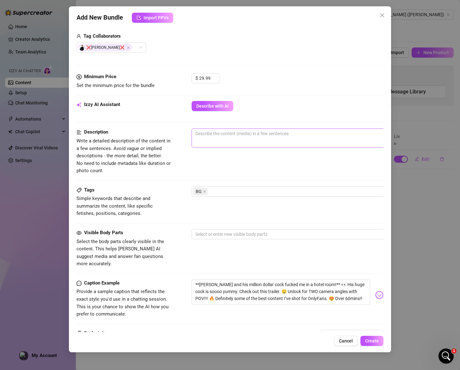
scroll to position [152, 0]
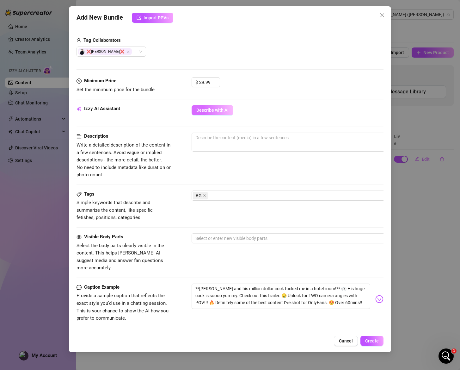
click at [210, 112] on span "Describe with AI" at bounding box center [212, 110] width 32 height 5
drag, startPoint x: 199, startPoint y: 280, endPoint x: 190, endPoint y: 280, distance: 9.8
click at [190, 283] on div "Caption Example Provide a sample caption that reflects the exact style you'd us…" at bounding box center [230, 302] width 307 height 39
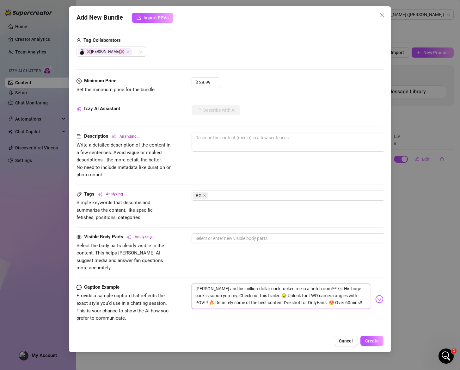
click at [326, 283] on textarea "[PERSON_NAME] and his million-dollar cock fucked me in a hotel room!** 👀 His hu…" at bounding box center [281, 295] width 179 height 25
click at [249, 289] on textarea "[PERSON_NAME] and his million-dollar cock fucked me in a hotel room! 👀 His huge…" at bounding box center [281, 295] width 179 height 25
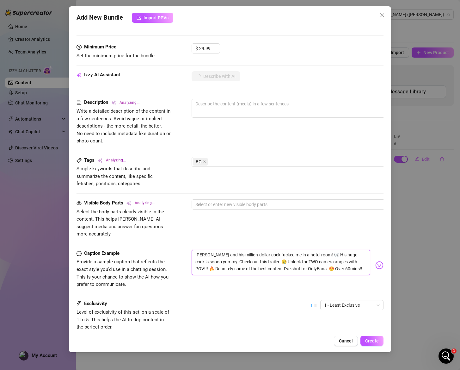
scroll to position [199, 0]
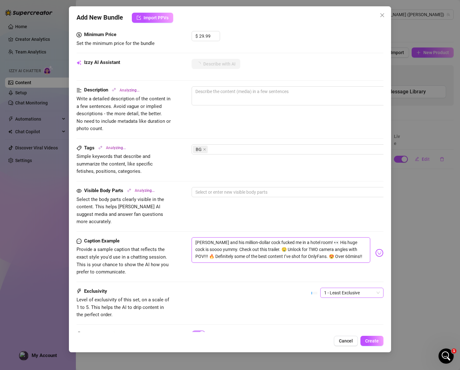
click at [340, 289] on span "1 - Least Exclusive" at bounding box center [352, 292] width 56 height 9
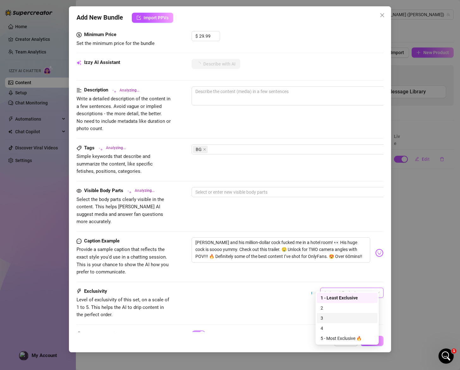
click at [339, 320] on div "3" at bounding box center [347, 317] width 53 height 7
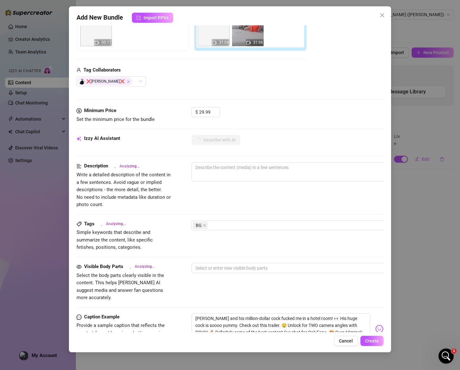
scroll to position [153, 0]
